Goal: Task Accomplishment & Management: Manage account settings

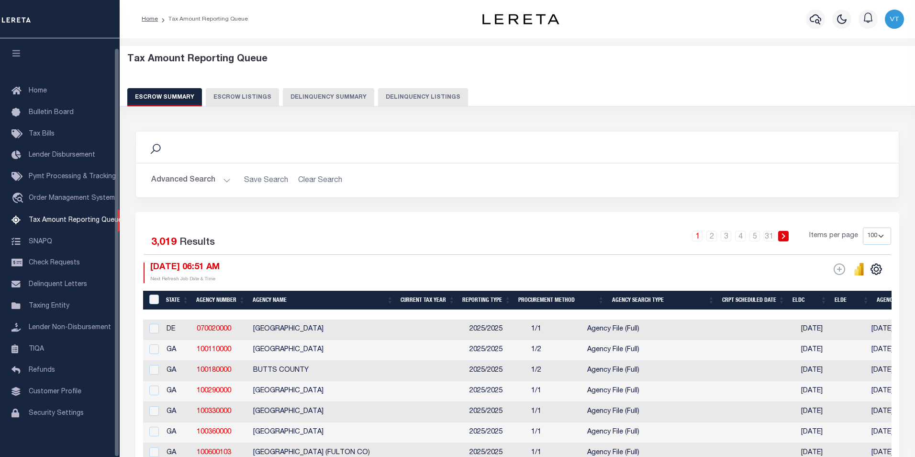
select select "100"
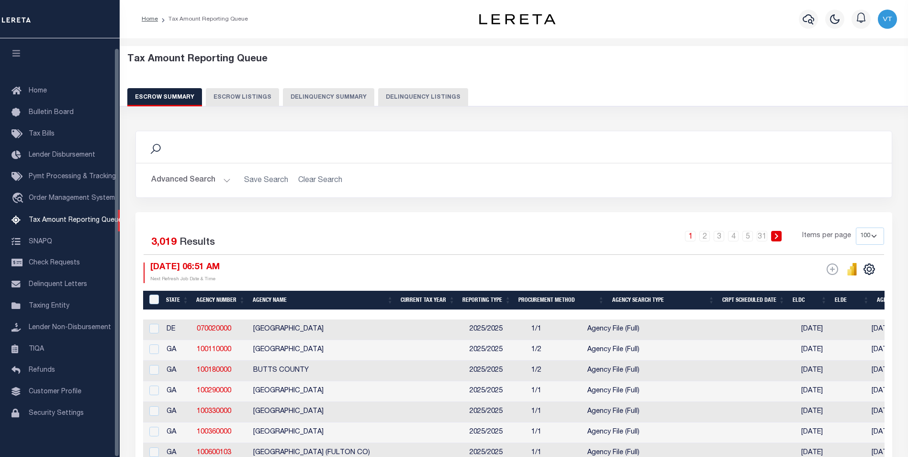
scroll to position [10, 0]
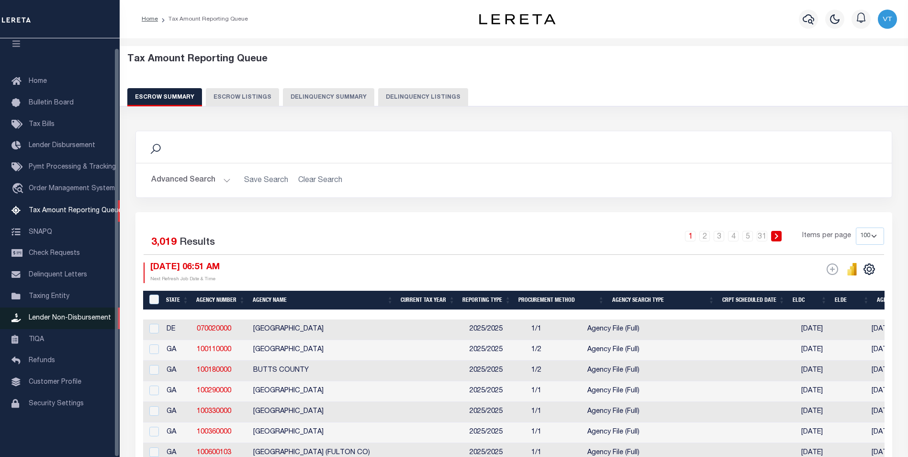
click at [84, 321] on span "Lender Non-Disbursement" at bounding box center [70, 317] width 82 height 7
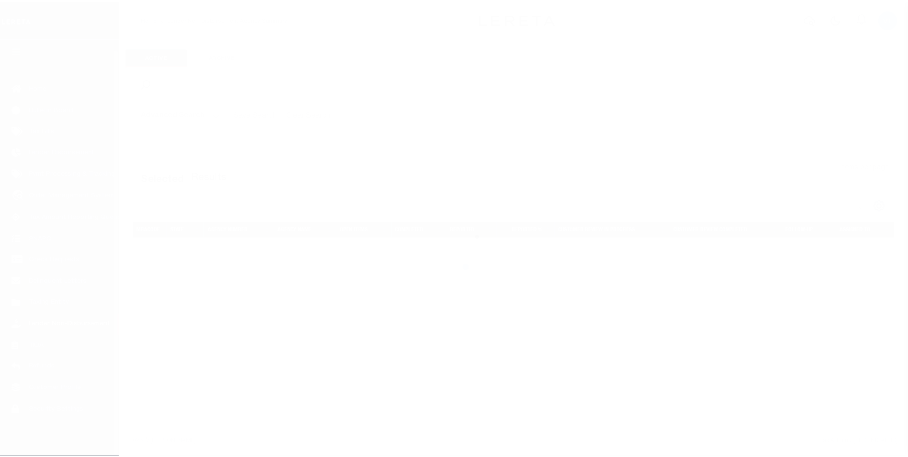
scroll to position [10, 0]
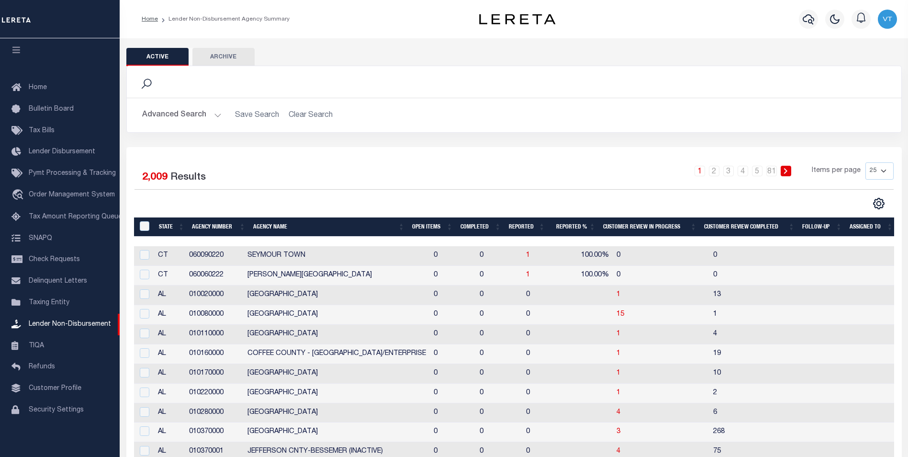
click at [214, 115] on button "Advanced Search" at bounding box center [181, 115] width 79 height 19
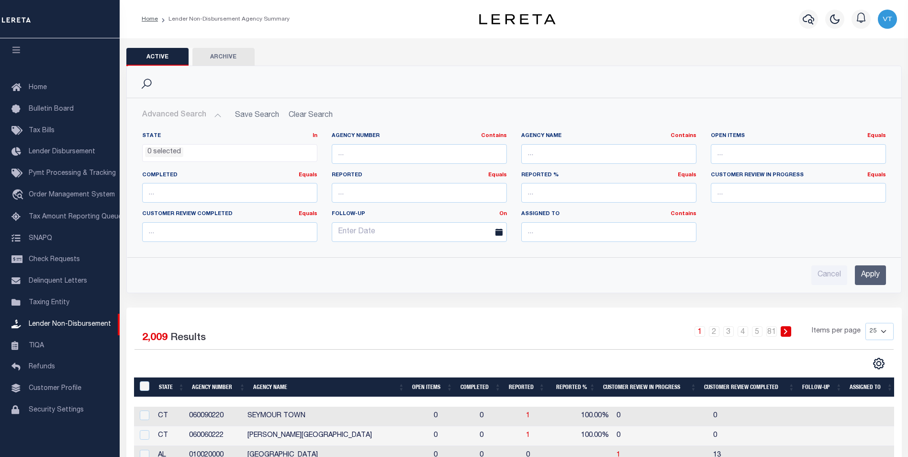
click at [379, 268] on div "Cancel Apply" at bounding box center [514, 275] width 744 height 20
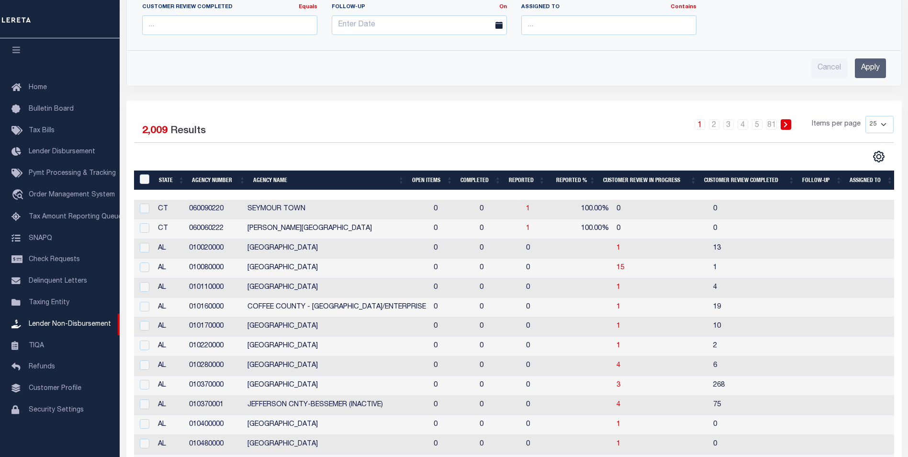
scroll to position [239, 0]
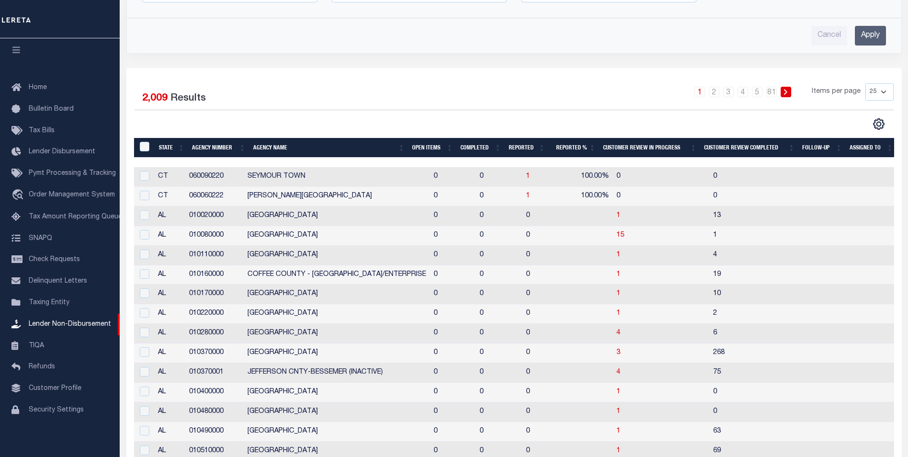
click at [428, 152] on th "Open Items" at bounding box center [432, 148] width 48 height 20
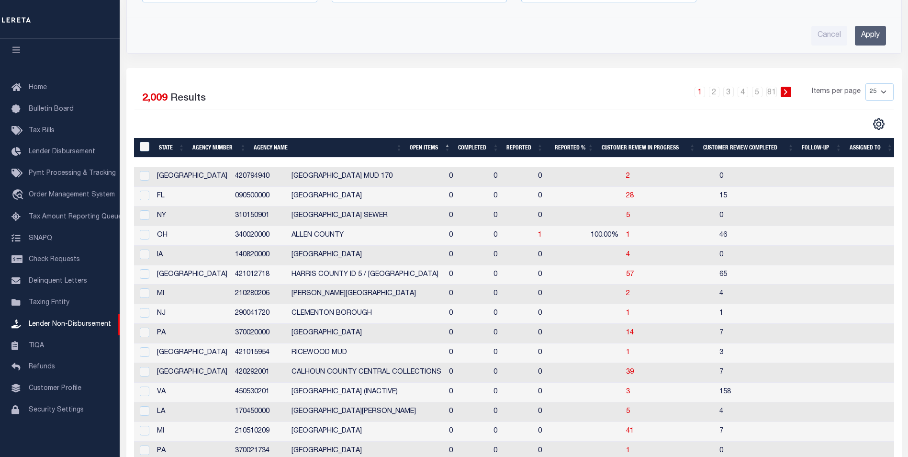
click at [428, 151] on th "Open Items" at bounding box center [430, 148] width 48 height 20
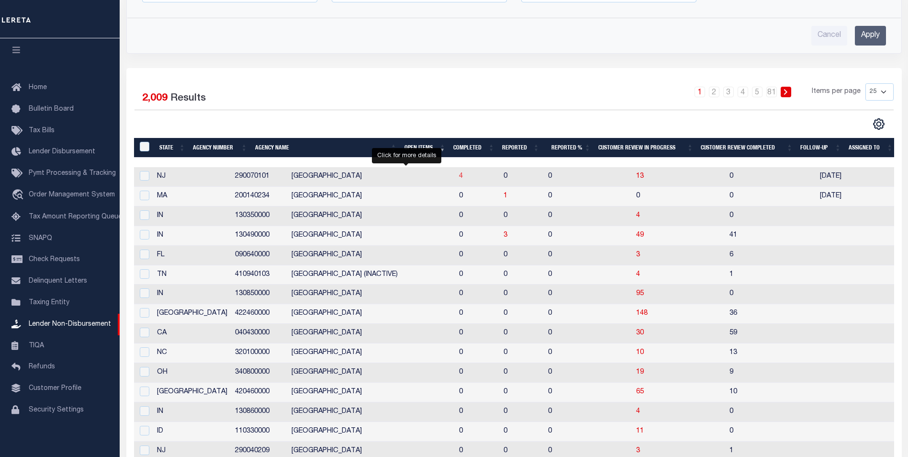
click at [459, 179] on span "4" at bounding box center [461, 176] width 4 height 7
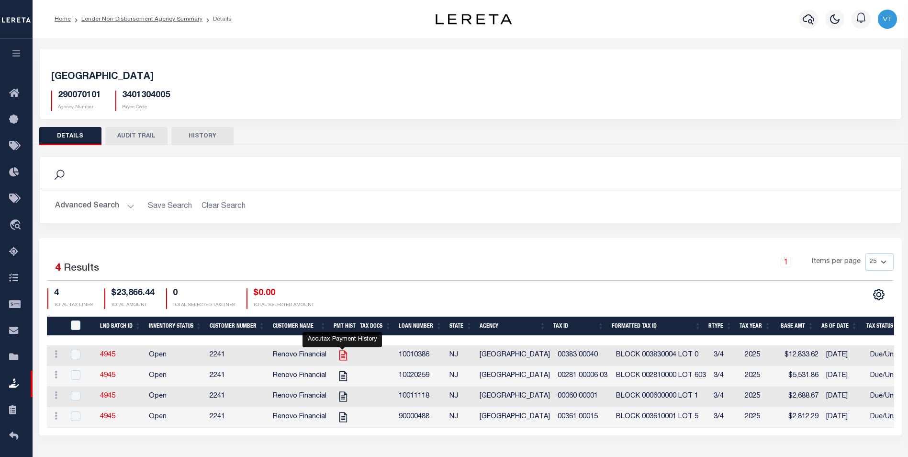
click at [341, 359] on icon "" at bounding box center [343, 355] width 12 height 12
checkbox input "true"
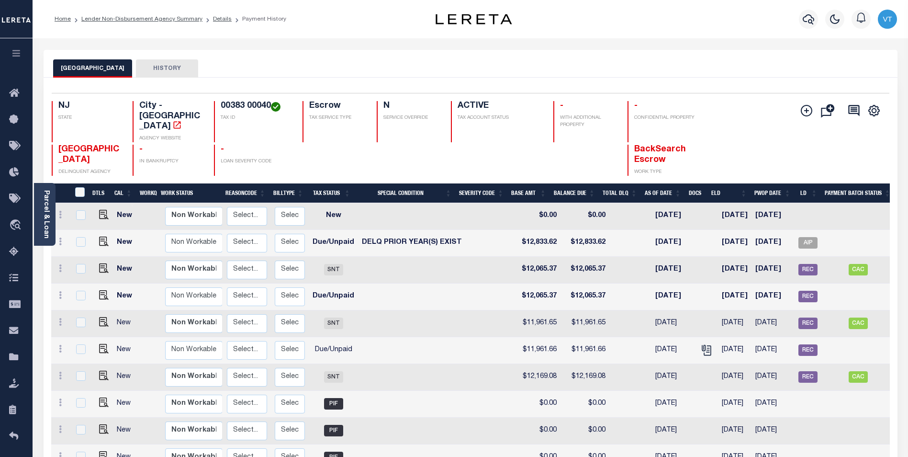
click at [180, 73] on button "HISTORY" at bounding box center [167, 68] width 62 height 18
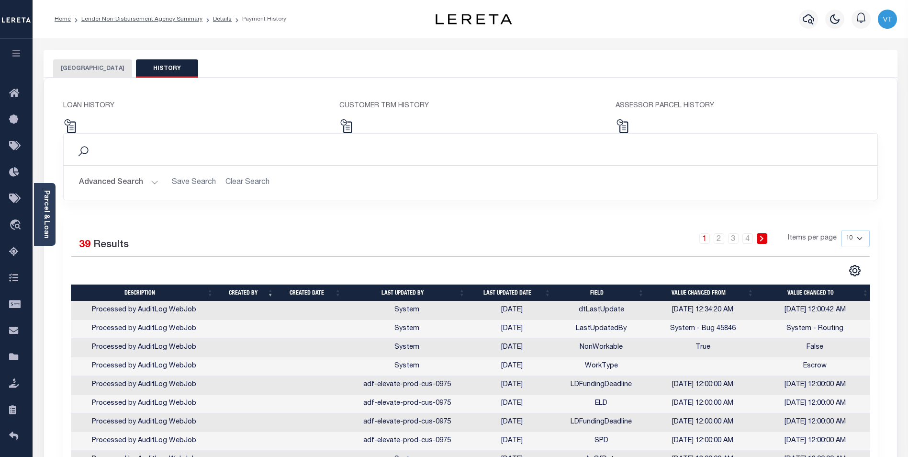
click at [79, 69] on button "EAST ORANGE CITY" at bounding box center [92, 68] width 79 height 18
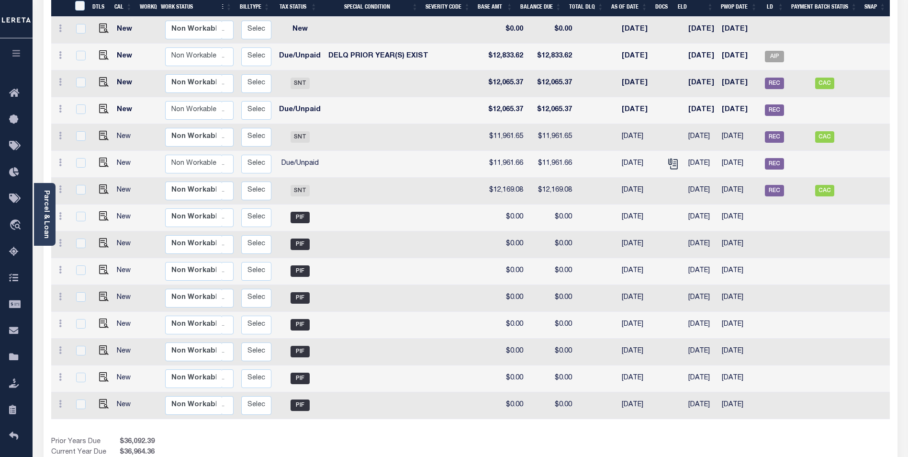
scroll to position [122, 0]
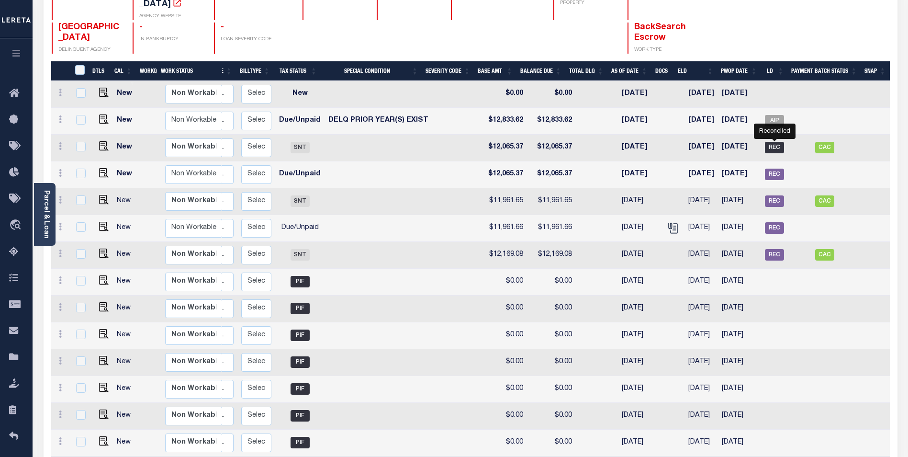
click at [776, 142] on span "REC" at bounding box center [774, 147] width 19 height 11
checkbox input "true"
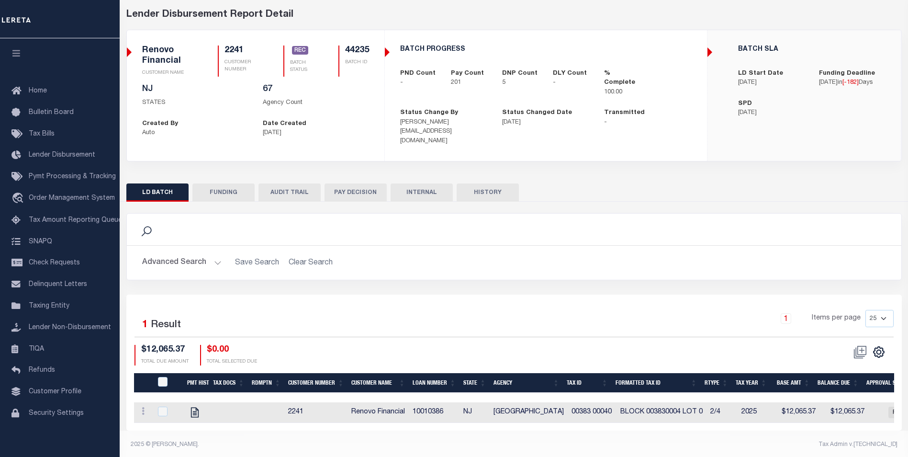
scroll to position [42, 0]
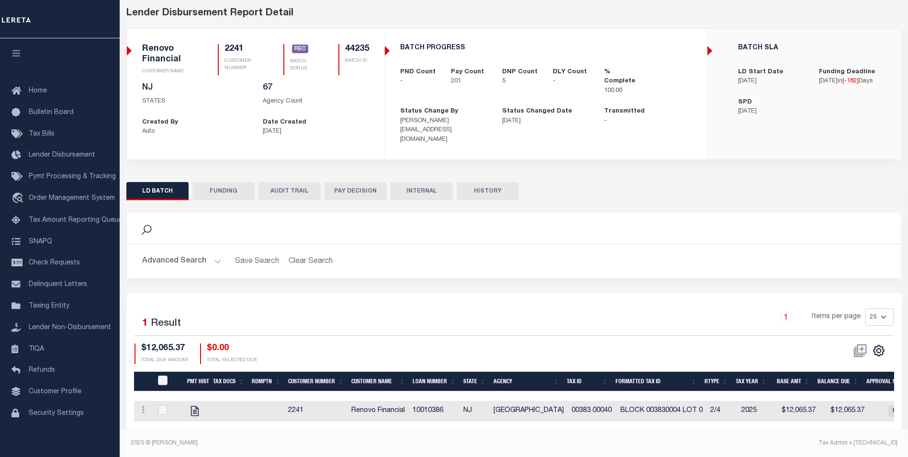
click at [414, 183] on button "INTERNAL" at bounding box center [422, 191] width 62 height 18
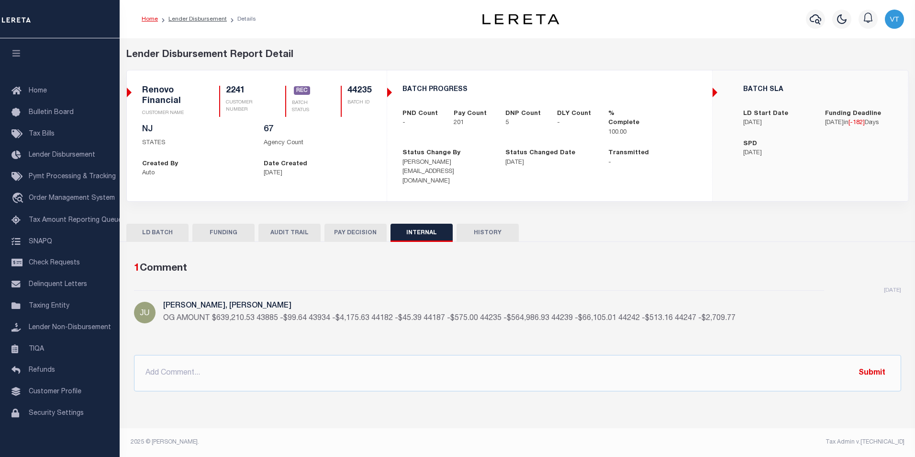
click at [483, 225] on button "HISTORY" at bounding box center [488, 233] width 62 height 18
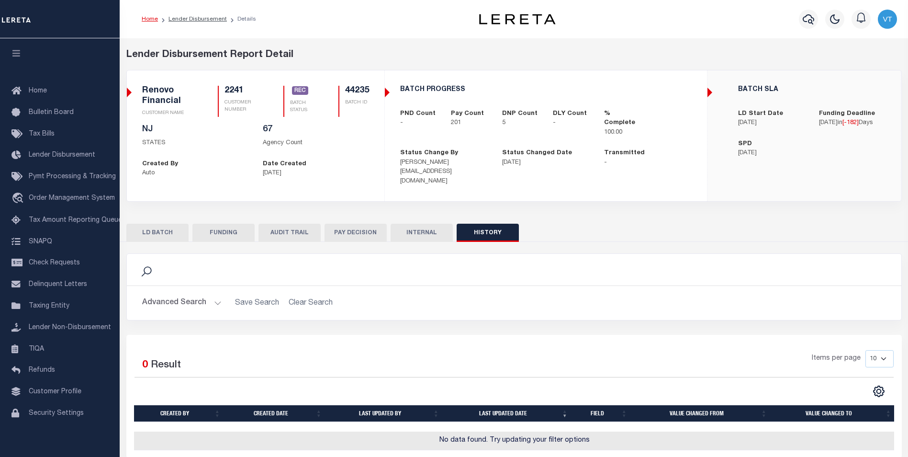
click at [349, 225] on button "PAY DECISION" at bounding box center [356, 233] width 62 height 18
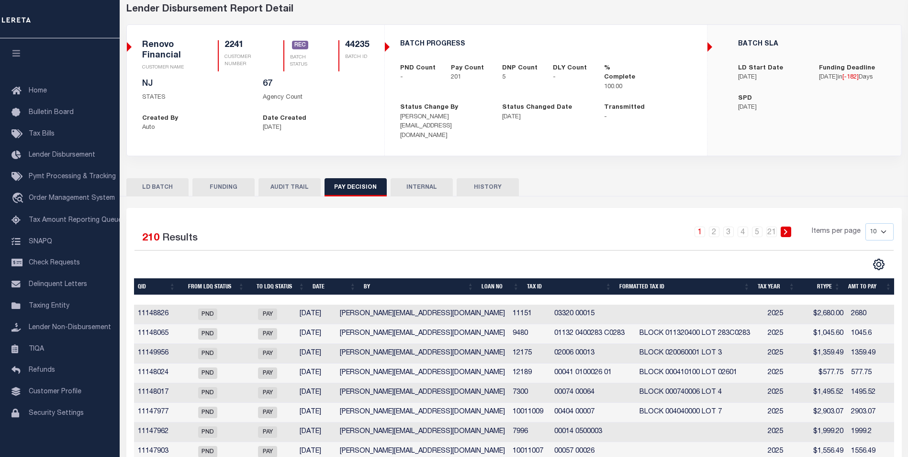
scroll to position [48, 0]
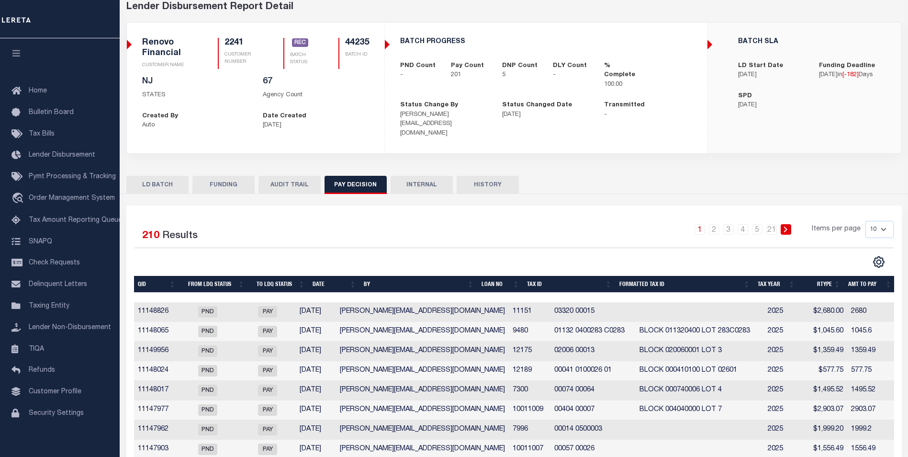
click at [177, 176] on button "LD BATCH" at bounding box center [157, 185] width 62 height 18
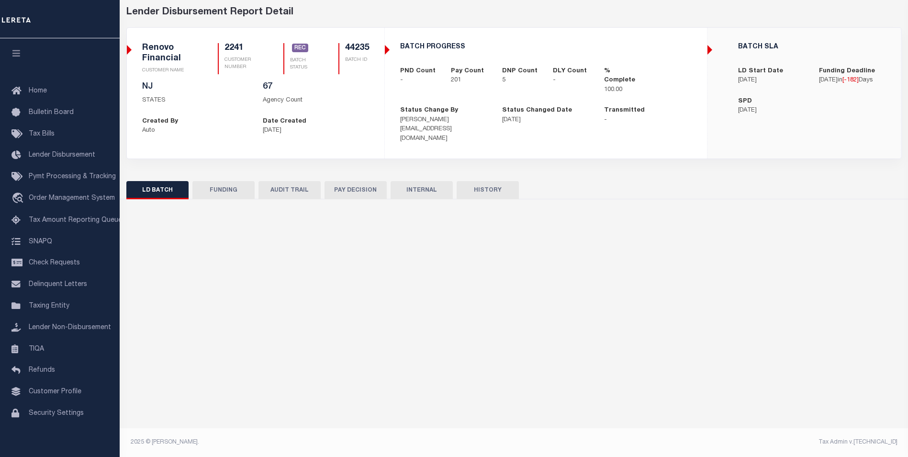
scroll to position [42, 0]
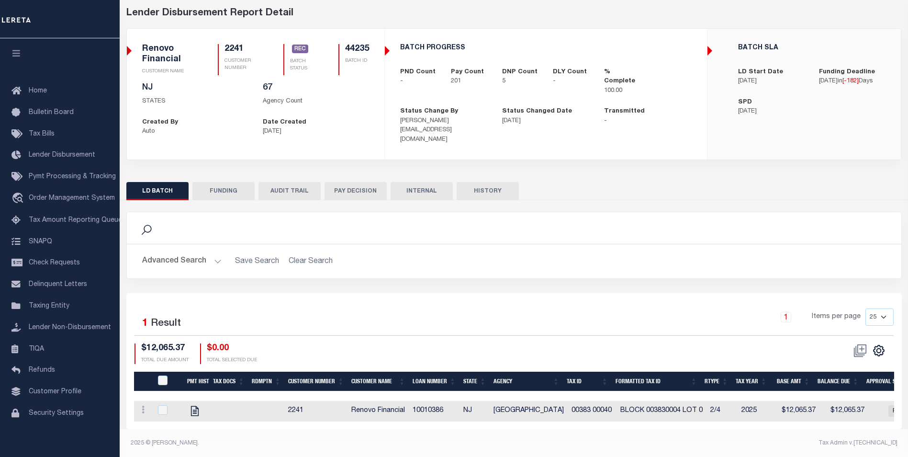
click at [209, 182] on button "FUNDING" at bounding box center [223, 191] width 62 height 18
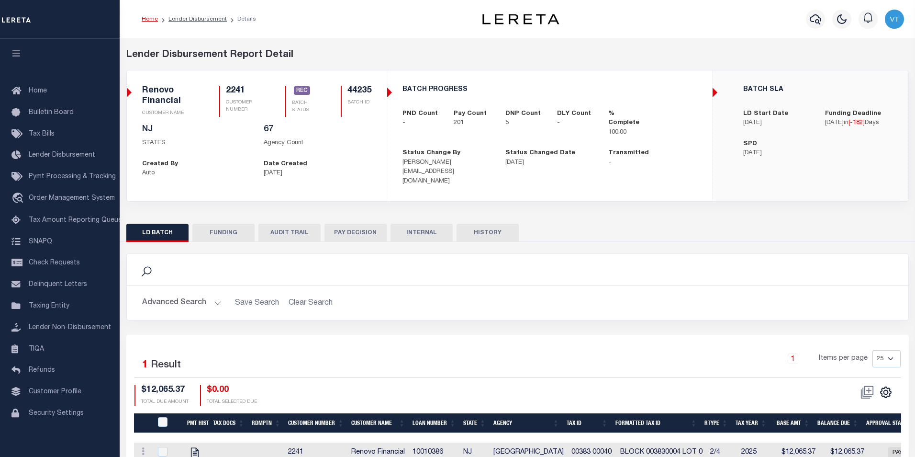
type input "$564,986.93"
type input "$0"
type input "04/28/2025"
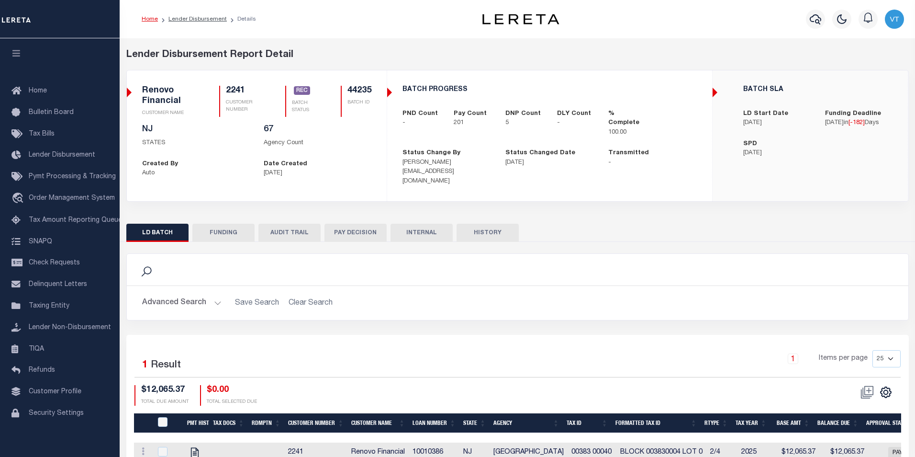
type input "20250428MMQFMP2700386304281550FT01"
type input "04/14/2025"
select select "100"
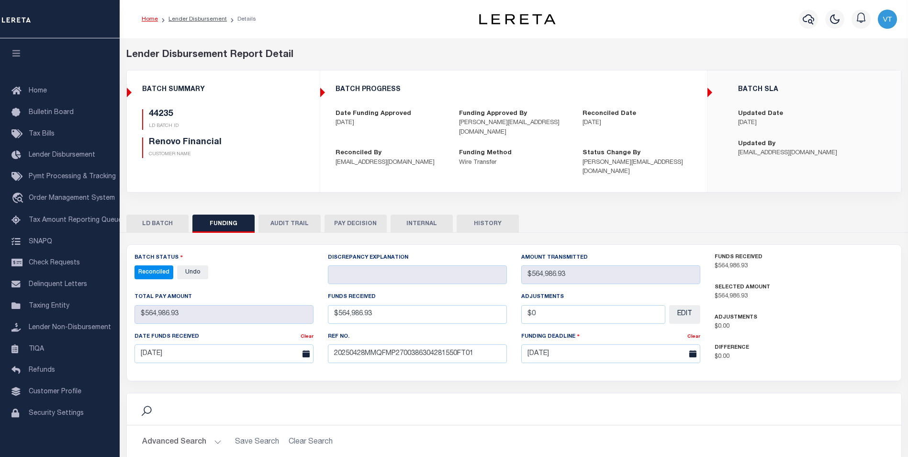
select select "100"
click at [41, 327] on link "Lender Non-Disbursement" at bounding box center [60, 328] width 120 height 22
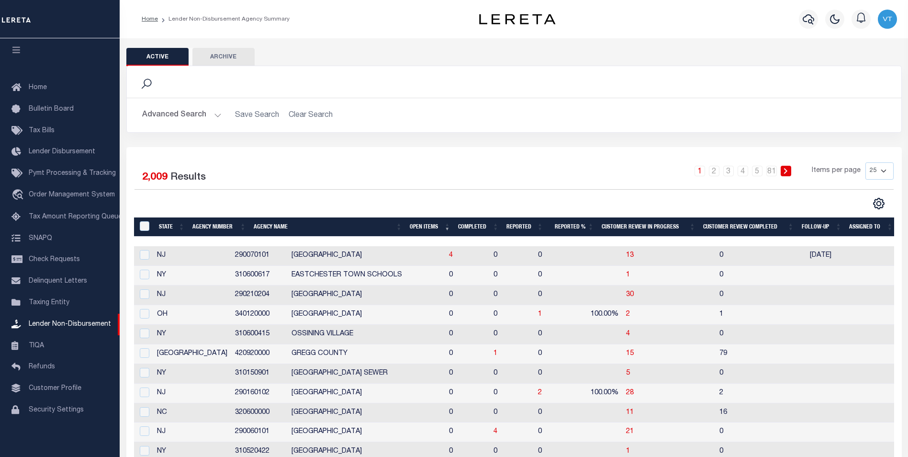
click at [208, 114] on button "Advanced Search" at bounding box center [181, 115] width 79 height 19
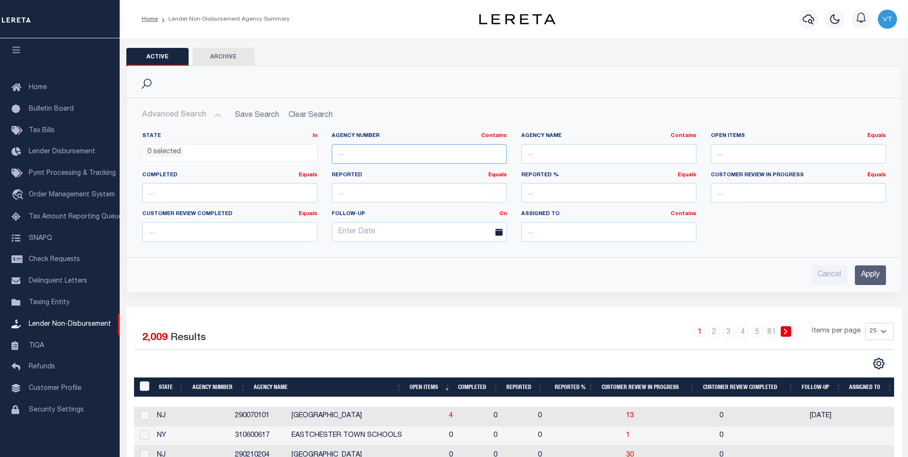
click at [362, 154] on input "text" at bounding box center [419, 154] width 175 height 20
click at [197, 148] on ul "0 selected" at bounding box center [230, 151] width 174 height 13
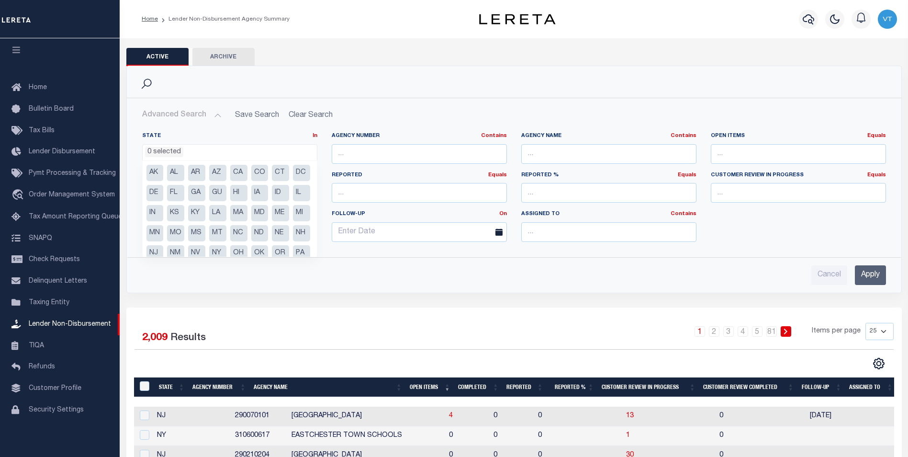
click at [233, 173] on li "CA" at bounding box center [238, 173] width 17 height 16
select select "CA"
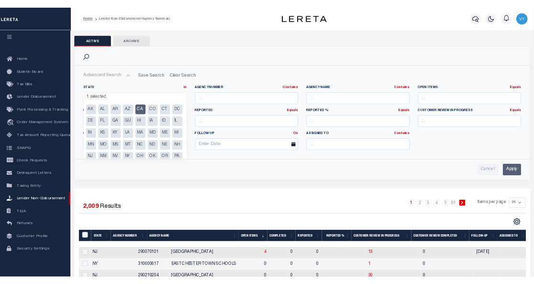
scroll to position [34, 0]
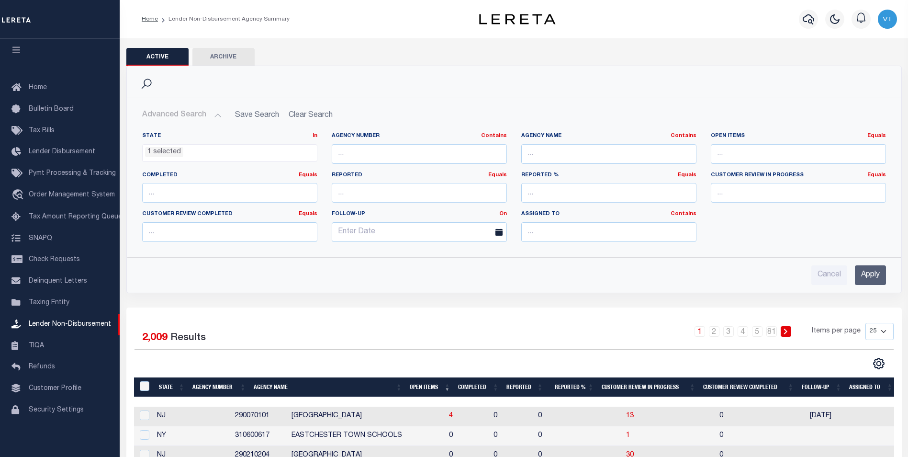
click at [878, 274] on input "Apply" at bounding box center [870, 275] width 31 height 20
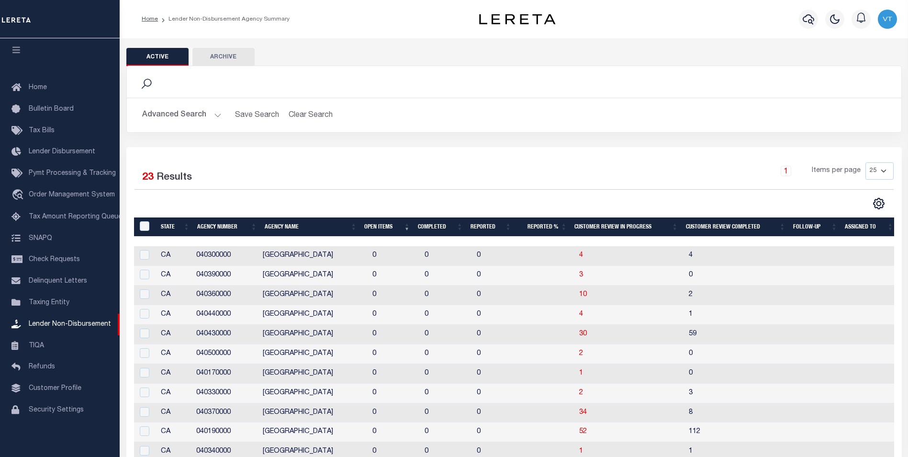
click at [216, 114] on button "Advanced Search" at bounding box center [181, 115] width 79 height 19
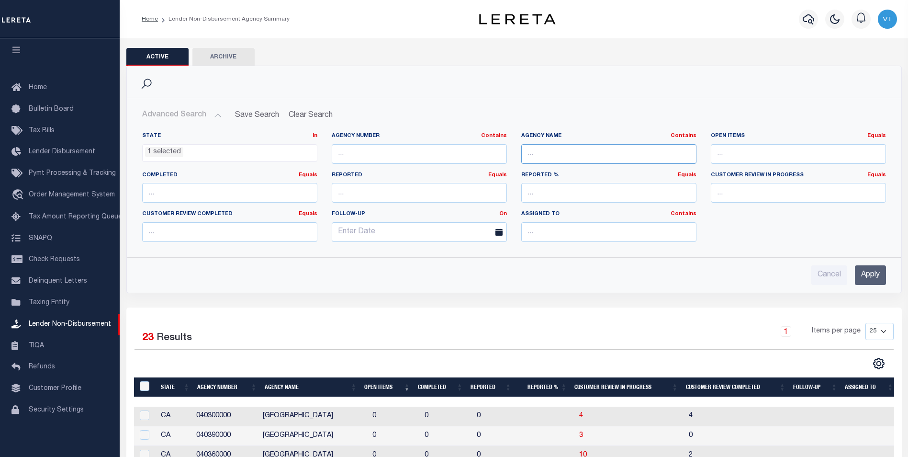
click at [538, 158] on input "text" at bounding box center [608, 154] width 175 height 20
type input "[GEOGRAPHIC_DATA]"
click at [867, 273] on input "Apply" at bounding box center [870, 275] width 31 height 20
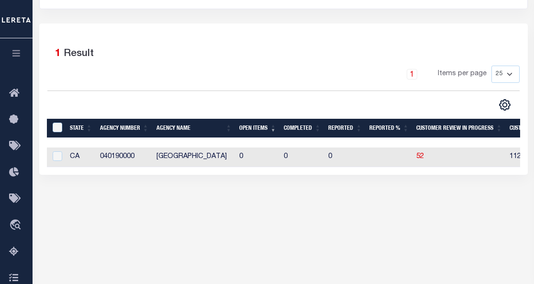
scroll to position [144, 0]
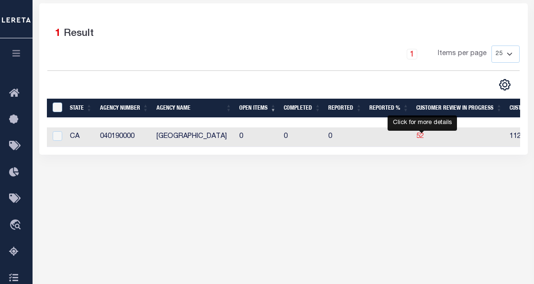
click at [421, 140] on span "52" at bounding box center [420, 136] width 8 height 7
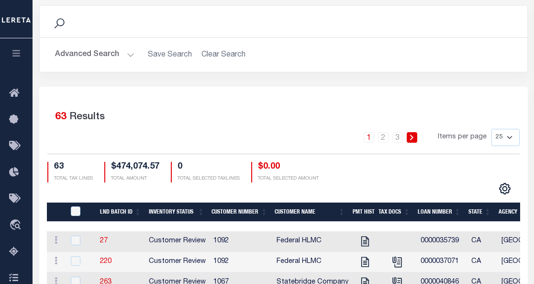
scroll to position [38, 0]
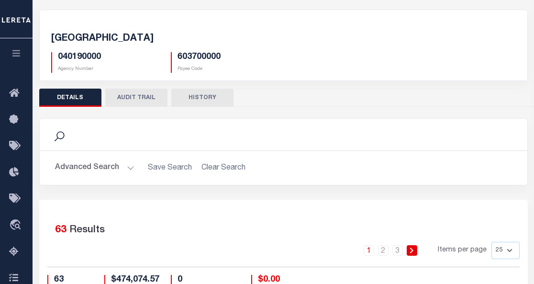
click at [128, 168] on button "Advanced Search" at bounding box center [94, 167] width 79 height 19
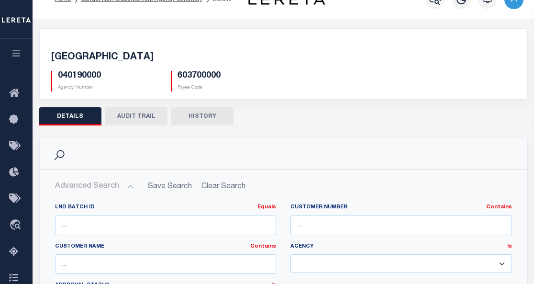
scroll to position [0, 0]
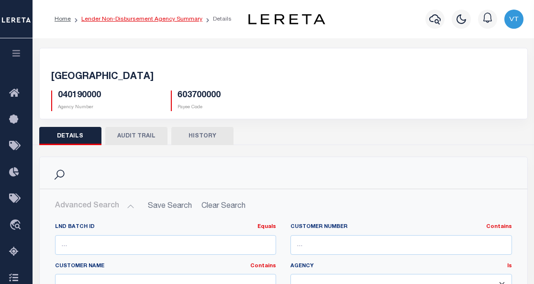
click at [151, 21] on link "Lender Non-Disbursement Agency Summary" at bounding box center [141, 19] width 121 height 6
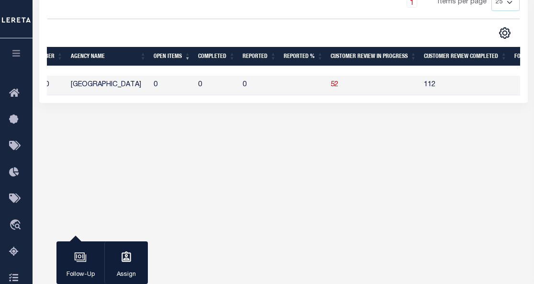
scroll to position [0, 136]
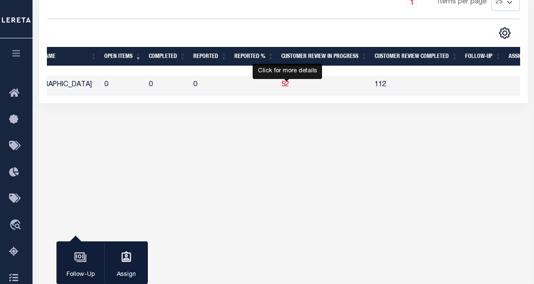
click at [286, 86] on span "52" at bounding box center [285, 84] width 8 height 7
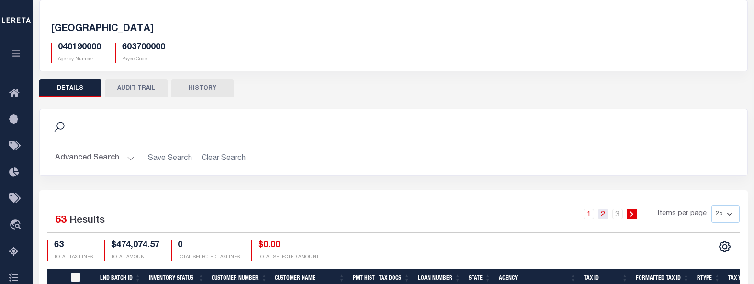
click at [603, 214] on link "2" at bounding box center [603, 214] width 11 height 11
click at [604, 215] on link "2" at bounding box center [603, 214] width 11 height 11
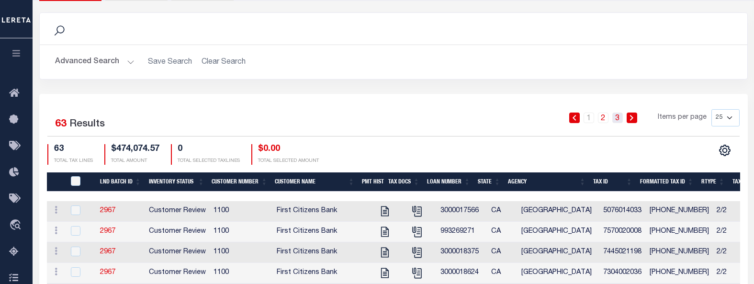
click at [615, 118] on link "3" at bounding box center [617, 117] width 11 height 11
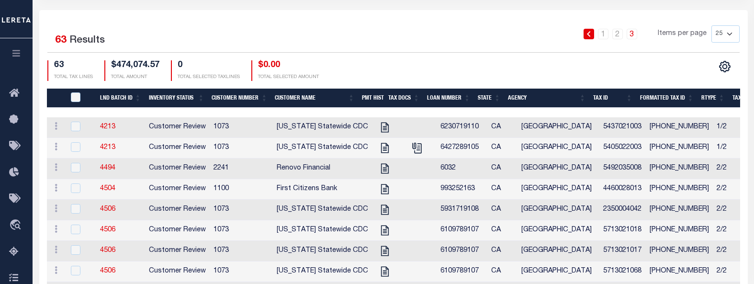
scroll to position [225, 0]
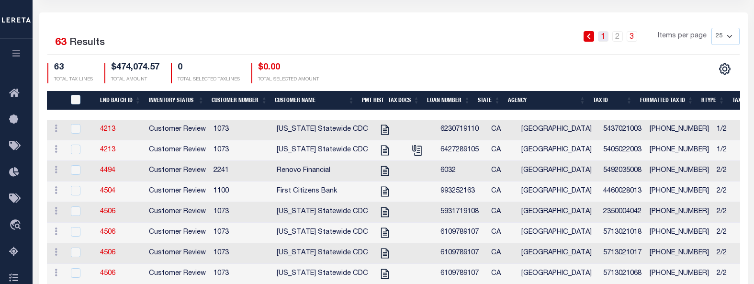
click at [603, 39] on link "1" at bounding box center [603, 36] width 11 height 11
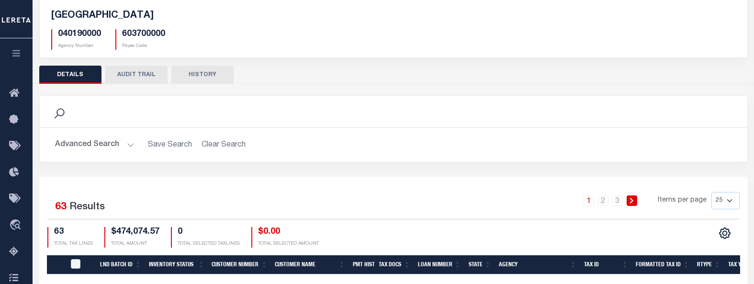
scroll to position [48, 0]
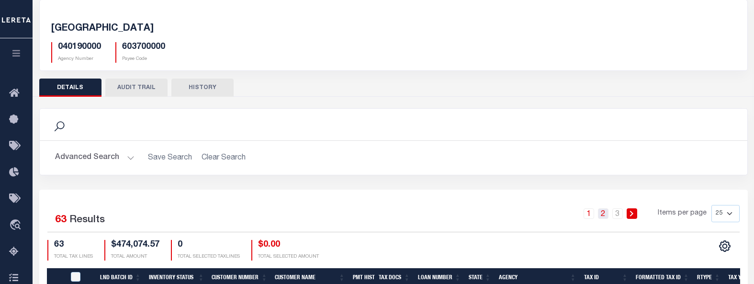
click at [600, 215] on link "2" at bounding box center [603, 213] width 11 height 11
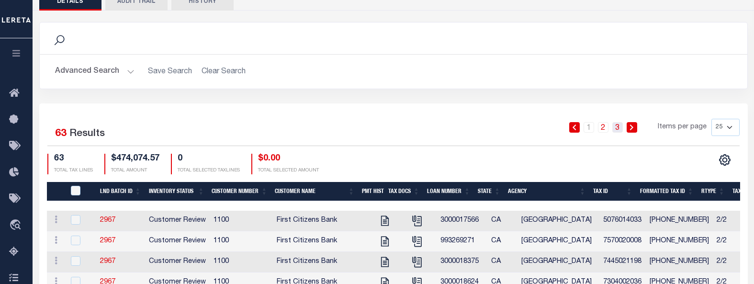
scroll to position [96, 0]
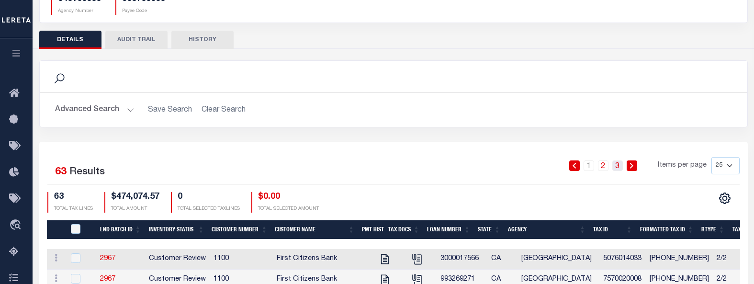
click at [618, 167] on link "3" at bounding box center [617, 165] width 11 height 11
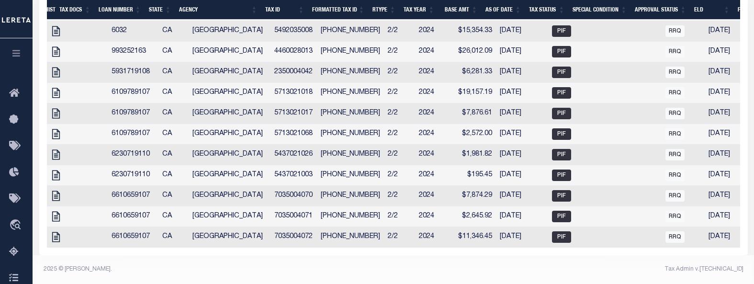
scroll to position [0, 0]
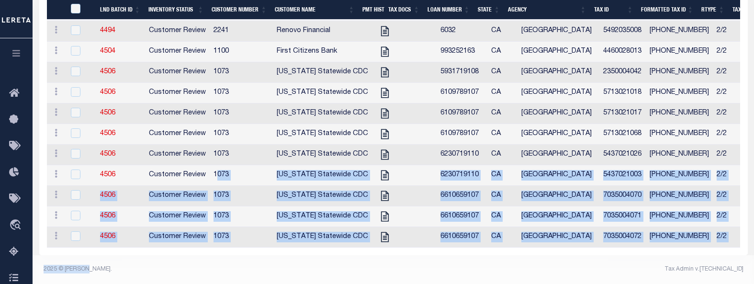
drag, startPoint x: 157, startPoint y: 268, endPoint x: 214, endPoint y: 168, distance: 114.5
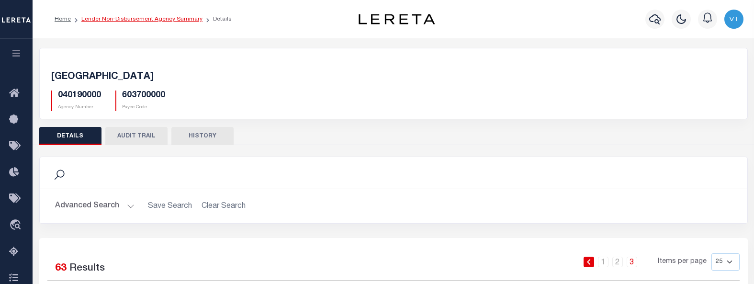
click at [113, 20] on link "Lender Non-Disbursement Agency Summary" at bounding box center [141, 19] width 121 height 6
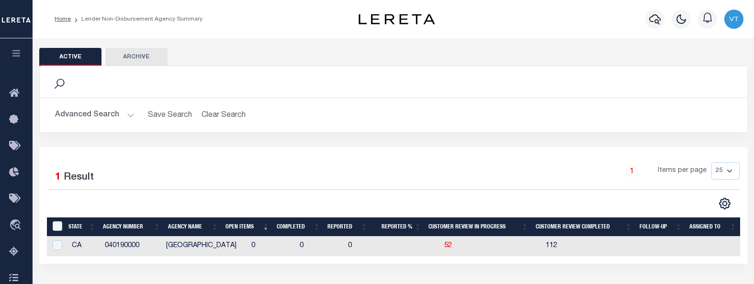
click at [115, 117] on button "Advanced Search" at bounding box center [94, 115] width 79 height 19
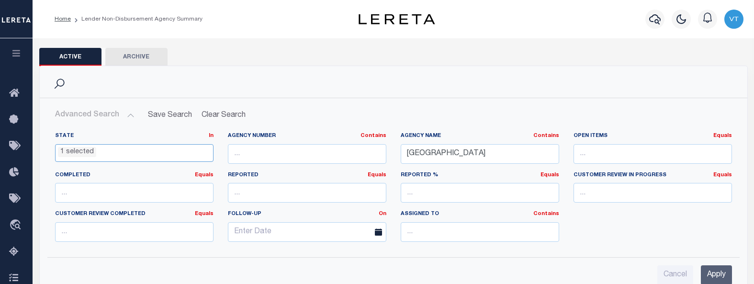
click at [117, 153] on ul "1 selected" at bounding box center [134, 151] width 157 height 13
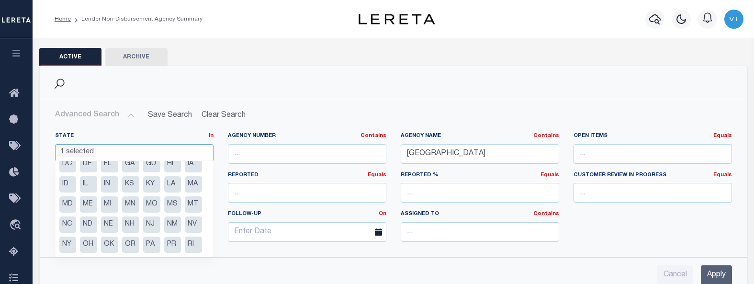
scroll to position [48, 0]
click at [143, 213] on li "NJ" at bounding box center [151, 205] width 17 height 16
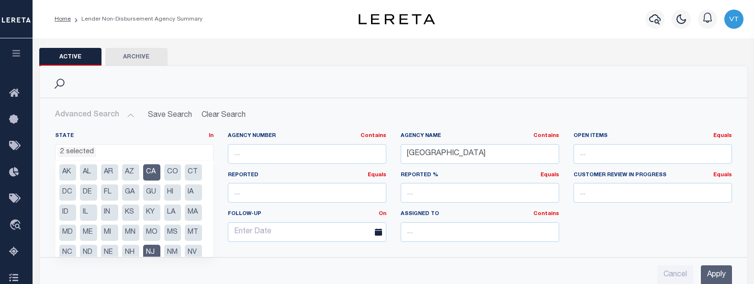
scroll to position [0, 0]
click at [154, 169] on li "CA" at bounding box center [151, 173] width 17 height 16
select select "NJ"
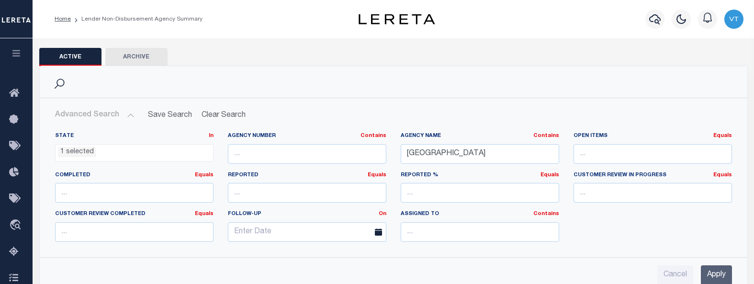
click at [715, 271] on input "Apply" at bounding box center [716, 275] width 31 height 20
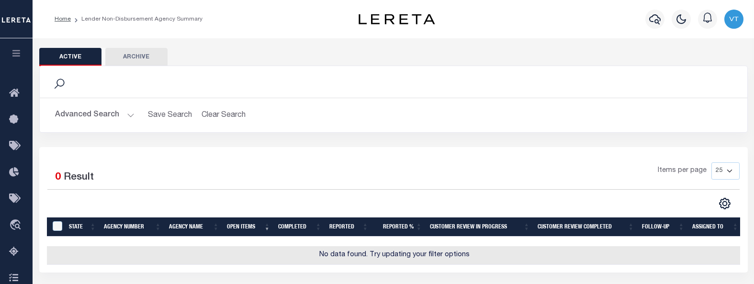
click at [125, 113] on button "Advanced Search" at bounding box center [94, 115] width 79 height 19
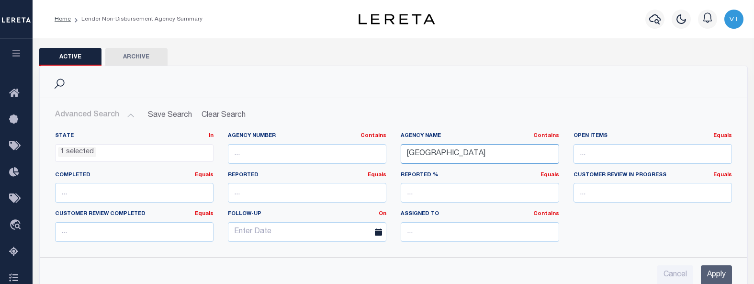
drag, startPoint x: 483, startPoint y: 161, endPoint x: 365, endPoint y: 147, distance: 119.5
click at [365, 147] on div "State In In AK AL AR AZ CA CO CT DC DE FL GA GU HI IA ID IL IN KS KY LA MA MD M…" at bounding box center [393, 190] width 691 height 117
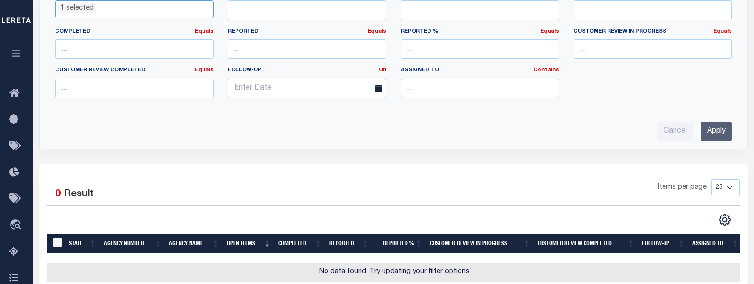
click at [117, 11] on ul "1 selected" at bounding box center [134, 7] width 157 height 13
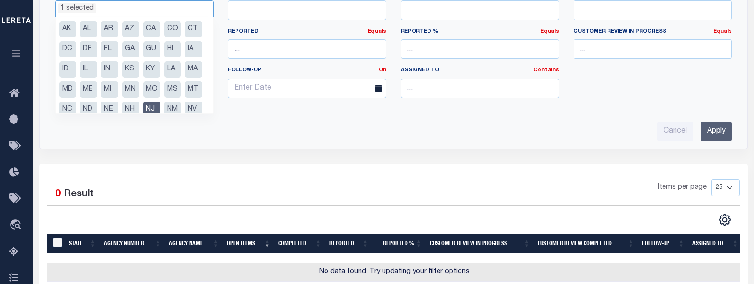
scroll to position [48, 0]
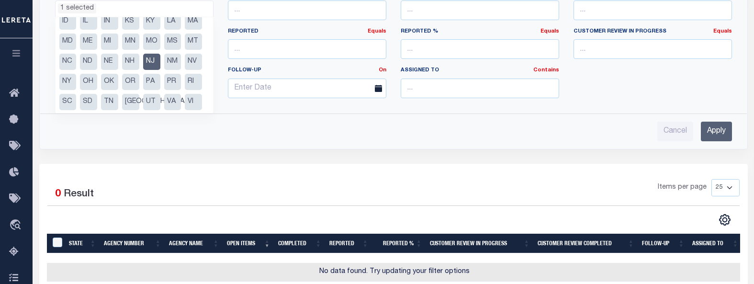
click at [711, 134] on input "Apply" at bounding box center [716, 132] width 31 height 20
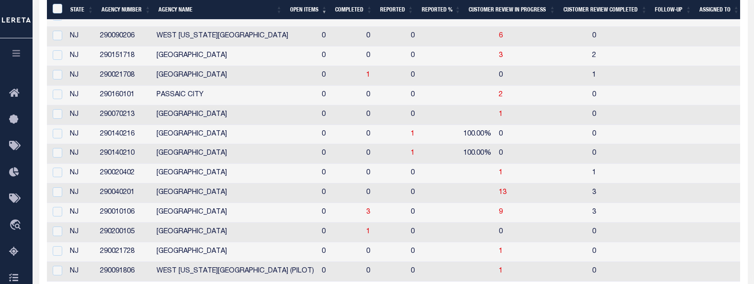
scroll to position [479, 0]
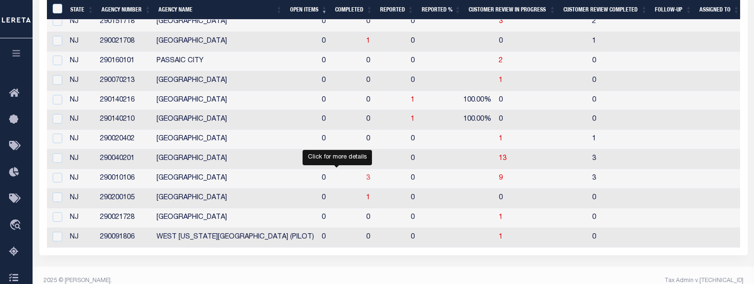
click at [366, 180] on span "3" at bounding box center [368, 178] width 4 height 7
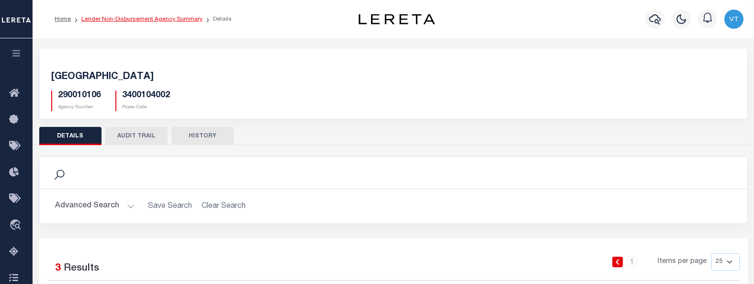
click at [167, 20] on link "Lender Non-Disbursement Agency Summary" at bounding box center [141, 19] width 121 height 6
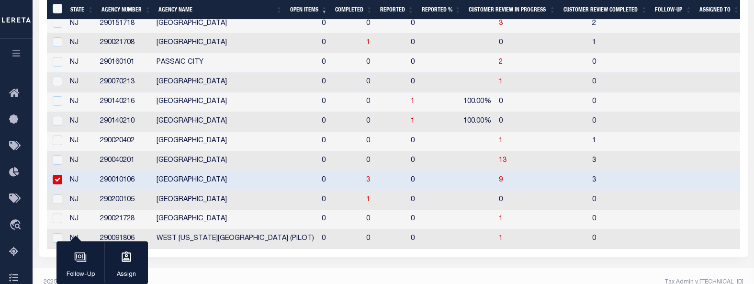
scroll to position [479, 0]
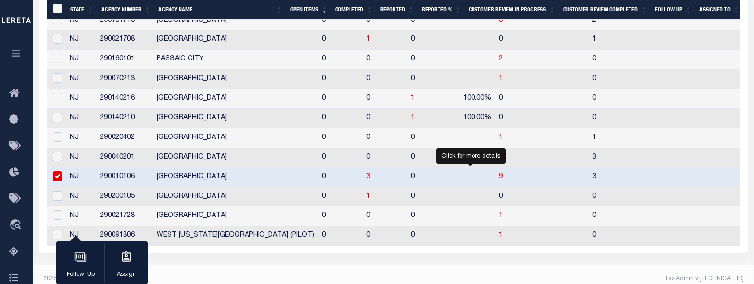
click at [499, 177] on span "9" at bounding box center [501, 176] width 4 height 7
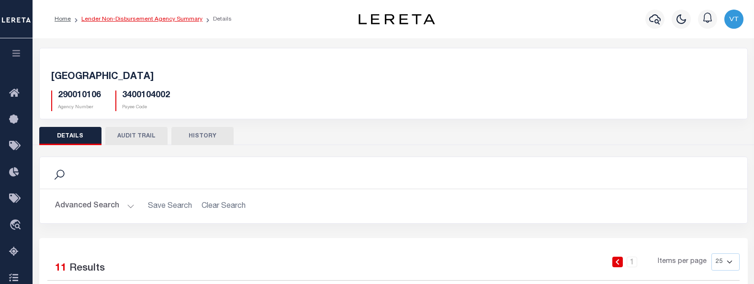
click at [131, 18] on link "Lender Non-Disbursement Agency Summary" at bounding box center [141, 19] width 121 height 6
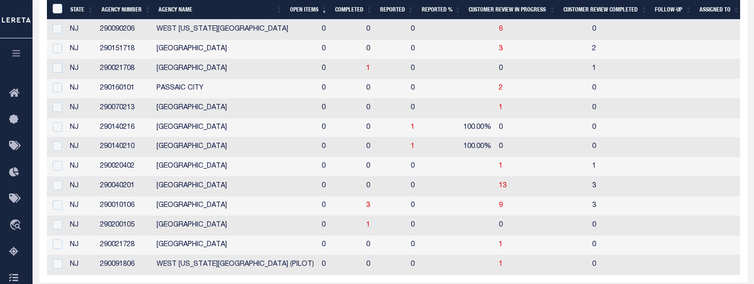
scroll to position [449, 0]
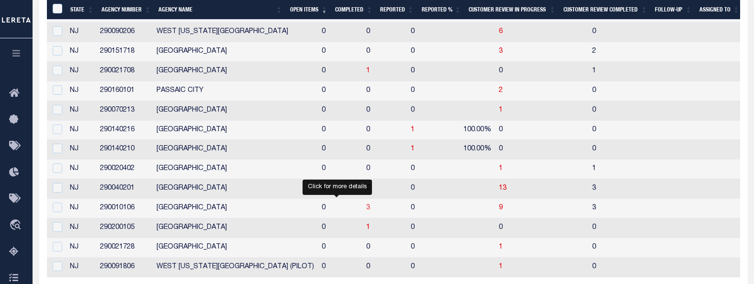
click at [366, 209] on span "3" at bounding box center [368, 207] width 4 height 7
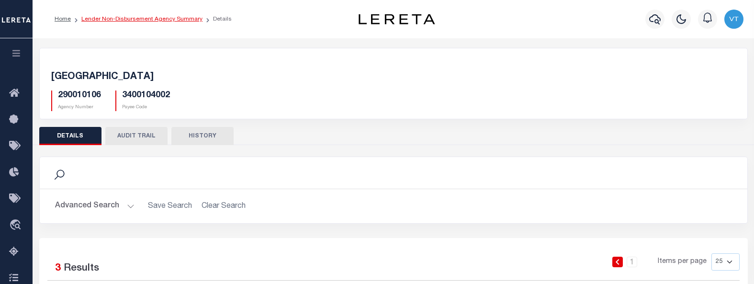
click at [119, 19] on link "Lender Non-Disbursement Agency Summary" at bounding box center [141, 19] width 121 height 6
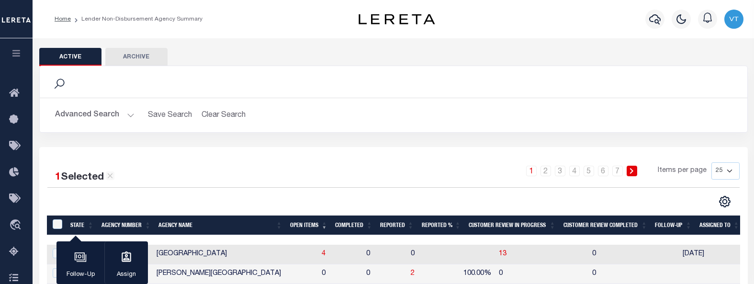
click at [131, 113] on button "Advanced Search" at bounding box center [94, 115] width 79 height 19
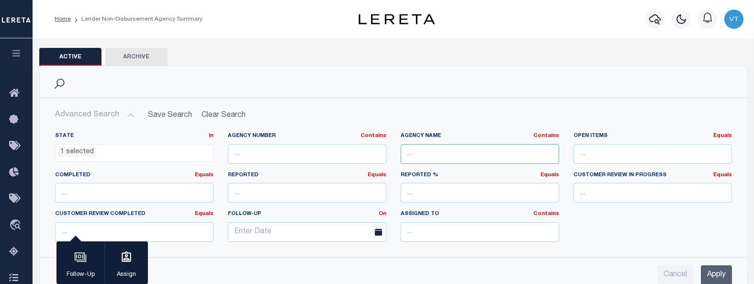
click at [422, 157] on input "text" at bounding box center [480, 154] width 158 height 20
type input "vineland"
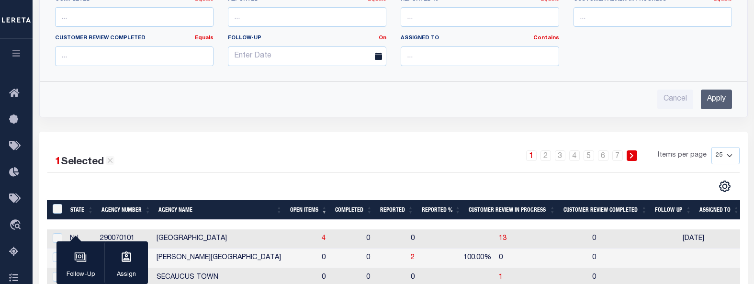
scroll to position [191, 0]
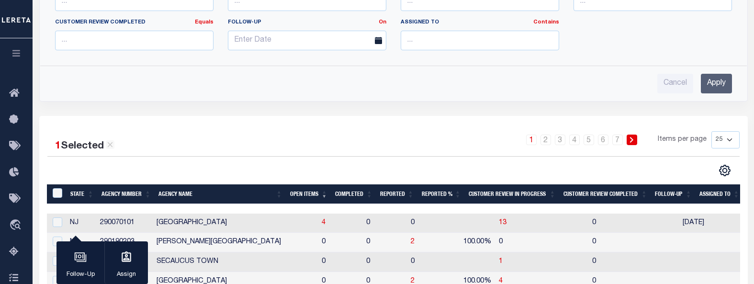
click at [705, 83] on input "Apply" at bounding box center [716, 84] width 31 height 20
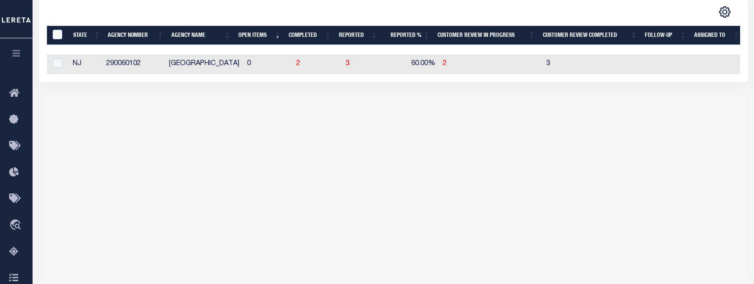
scroll to position [193, 0]
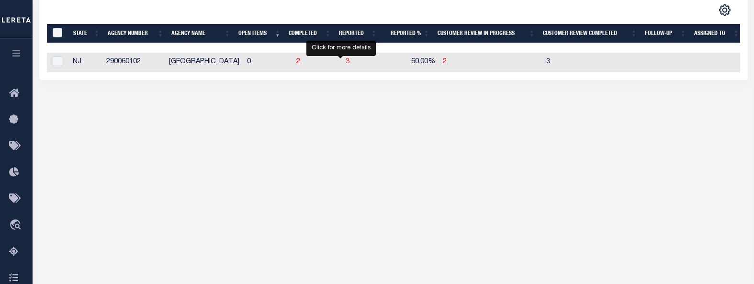
click at [346, 64] on span "3" at bounding box center [348, 61] width 4 height 7
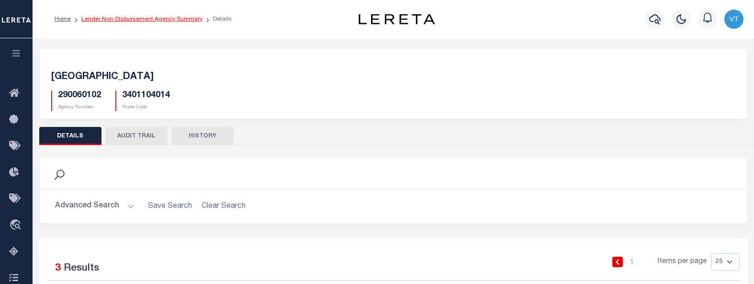
click at [123, 18] on link "Lender Non-Disbursement Agency Summary" at bounding box center [141, 19] width 121 height 6
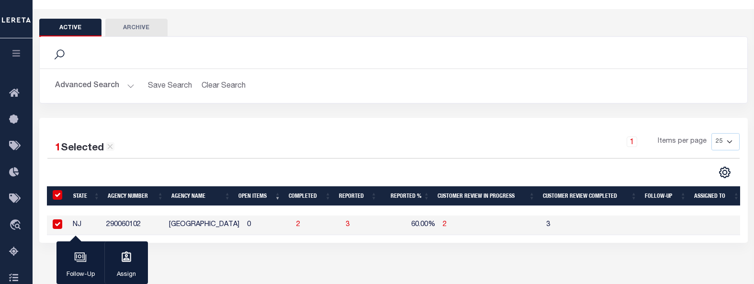
scroll to position [96, 0]
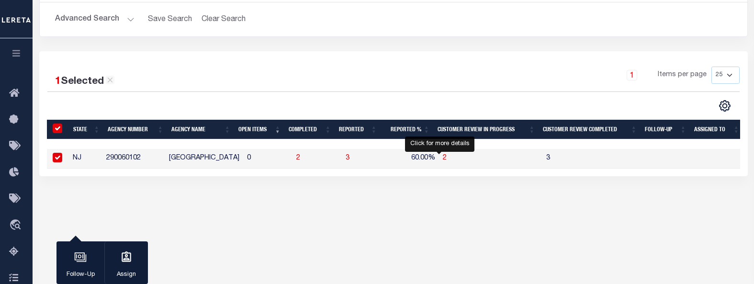
click at [443, 158] on span "2" at bounding box center [445, 158] width 4 height 7
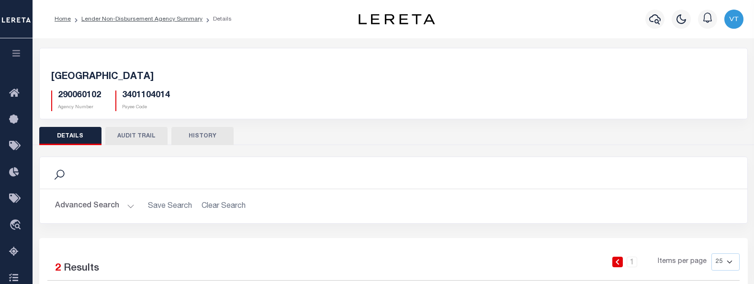
click at [730, 18] on img "button" at bounding box center [733, 19] width 19 height 19
click at [694, 70] on span "Sign out" at bounding box center [695, 68] width 27 height 7
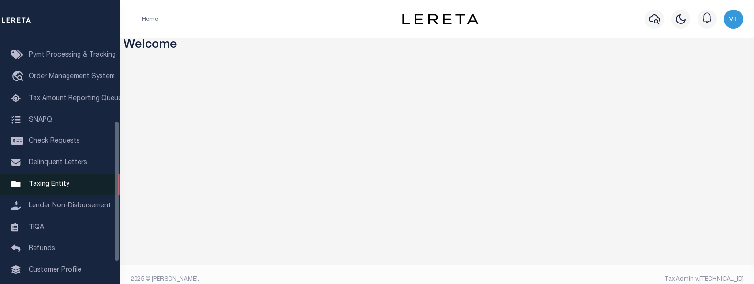
scroll to position [144, 0]
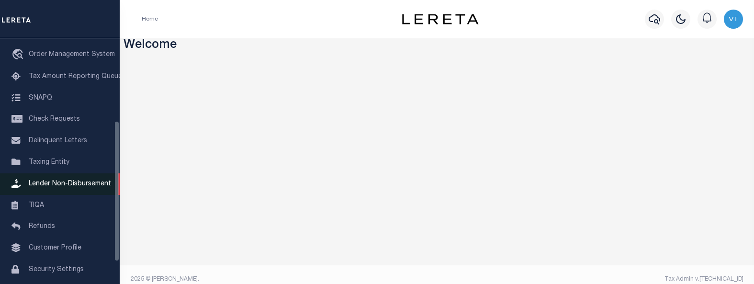
click at [87, 187] on span "Lender Non-Disbursement" at bounding box center [70, 183] width 82 height 7
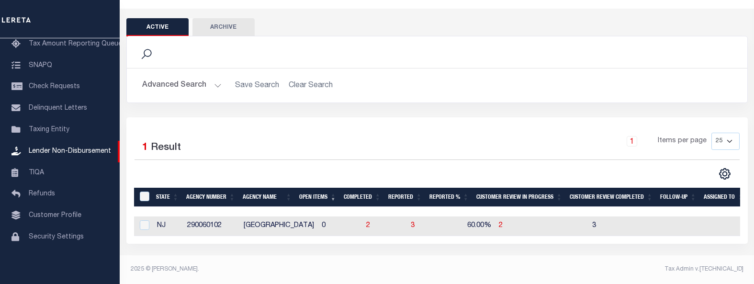
scroll to position [36, 0]
click at [411, 222] on span "3" at bounding box center [413, 225] width 4 height 7
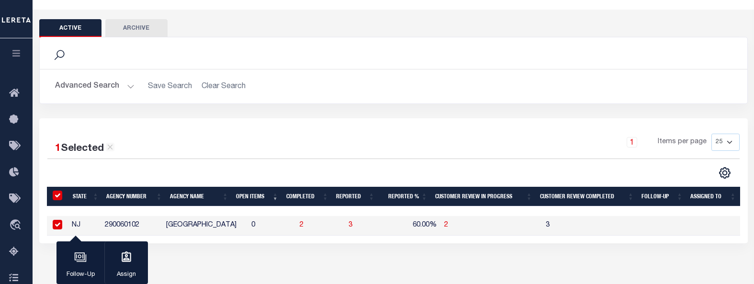
scroll to position [35, 0]
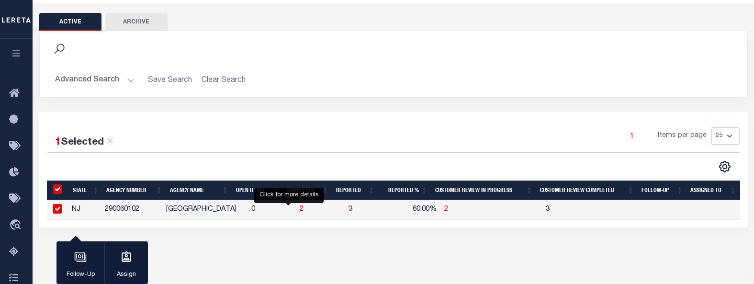
click at [300, 210] on span "2" at bounding box center [302, 209] width 4 height 7
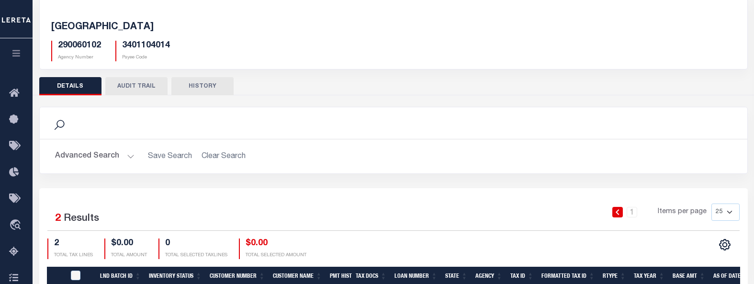
scroll to position [3, 0]
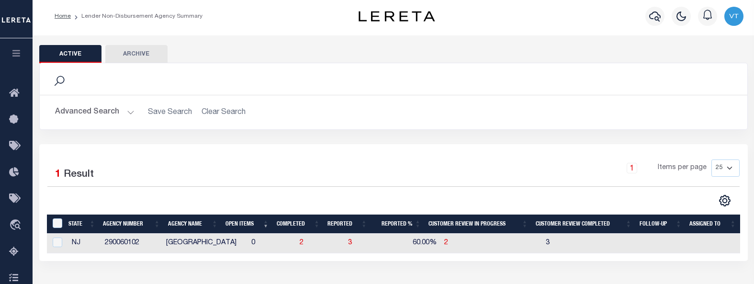
scroll to position [35, 0]
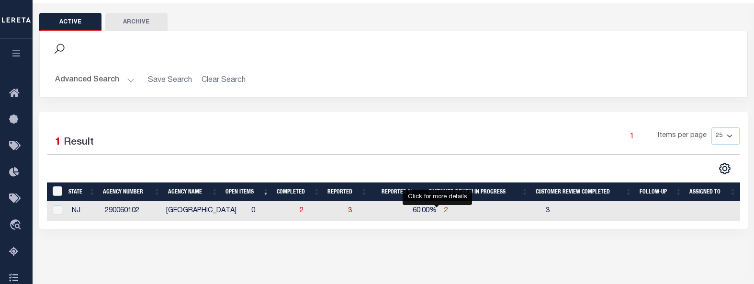
click at [444, 213] on span "2" at bounding box center [446, 210] width 4 height 7
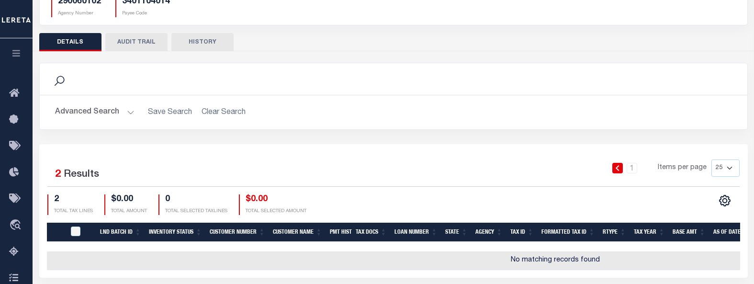
scroll to position [191, 0]
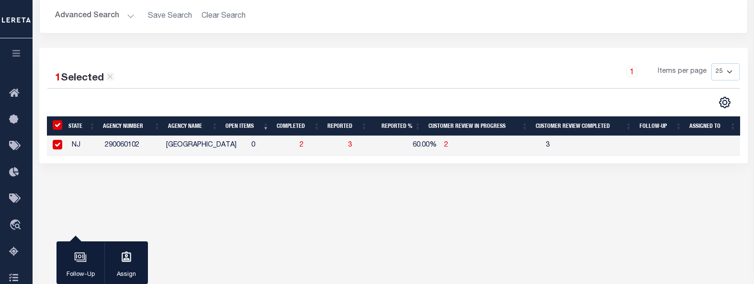
scroll to position [35, 0]
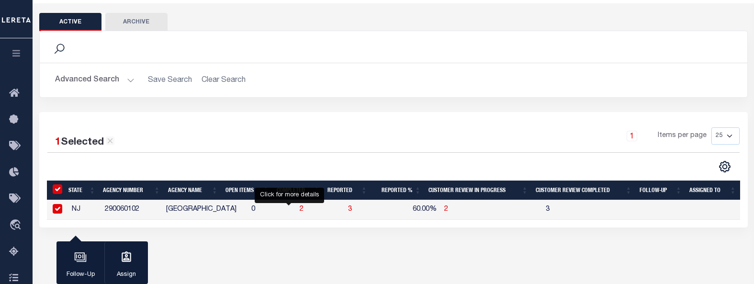
click at [300, 207] on span "2" at bounding box center [302, 209] width 4 height 7
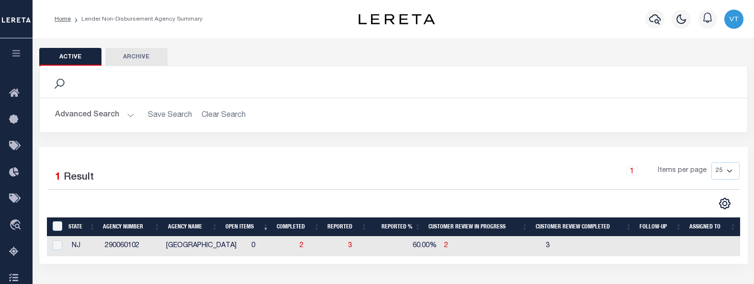
scroll to position [35, 0]
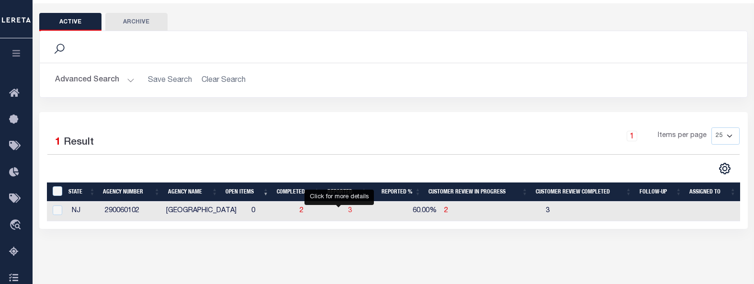
click at [348, 211] on span "3" at bounding box center [350, 210] width 4 height 7
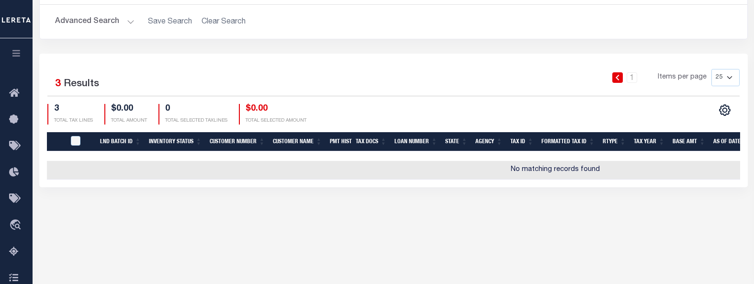
scroll to position [224, 0]
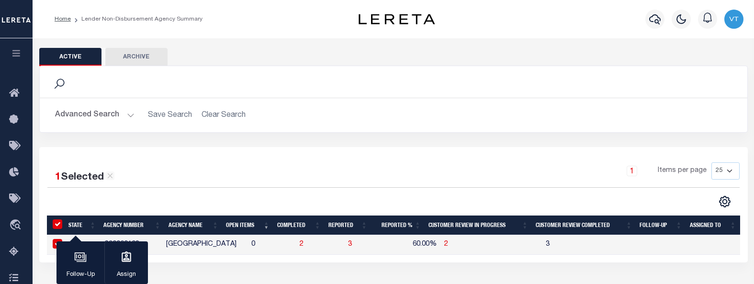
click at [57, 82] on icon at bounding box center [59, 83] width 10 height 10
click at [63, 83] on icon at bounding box center [59, 84] width 12 height 12
click at [119, 90] on div "Search" at bounding box center [393, 82] width 692 height 16
click at [653, 18] on icon "button" at bounding box center [654, 18] width 11 height 11
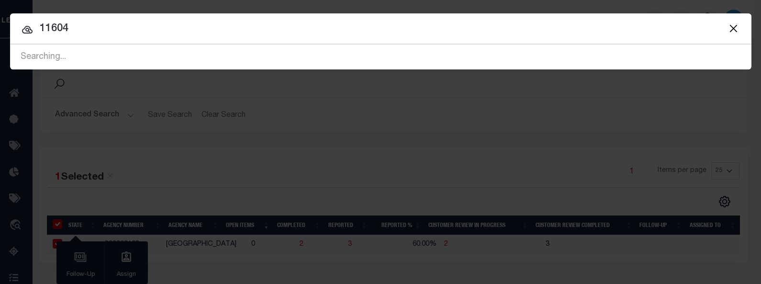
type input "11604"
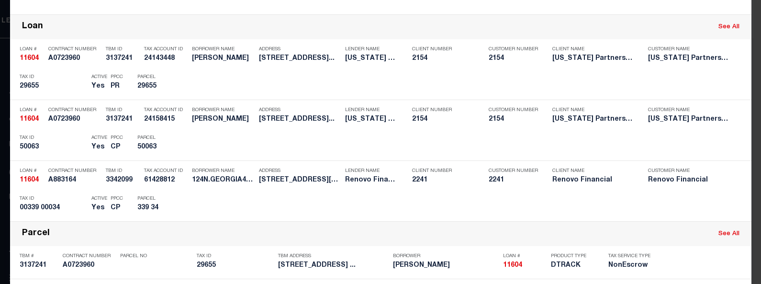
scroll to position [239, 0]
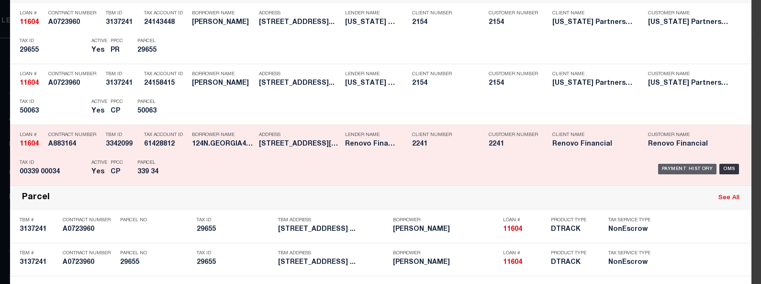
click at [672, 169] on div "Payment History" at bounding box center [687, 169] width 59 height 11
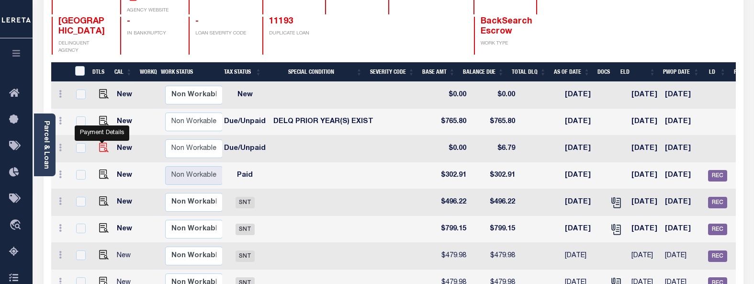
click at [103, 143] on img "" at bounding box center [104, 148] width 10 height 10
checkbox input "true"
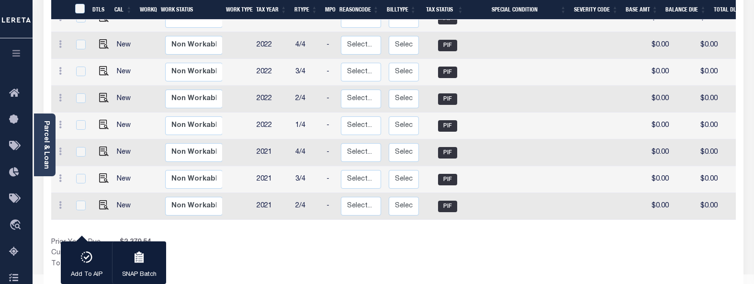
scroll to position [0, 152]
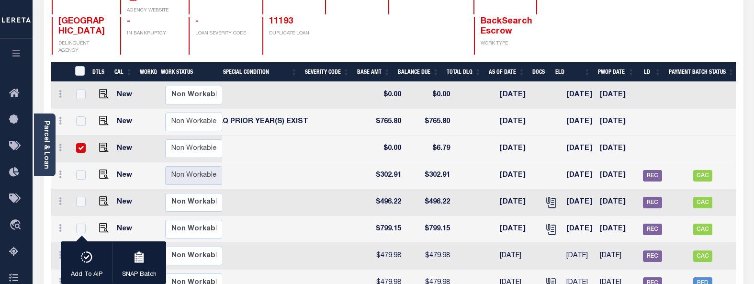
drag, startPoint x: 393, startPoint y: 283, endPoint x: 332, endPoint y: 282, distance: 60.8
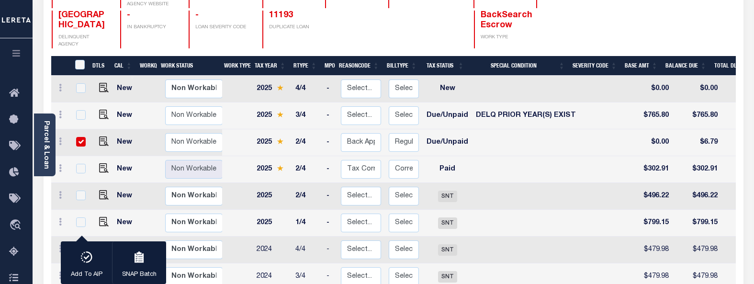
scroll to position [138, 0]
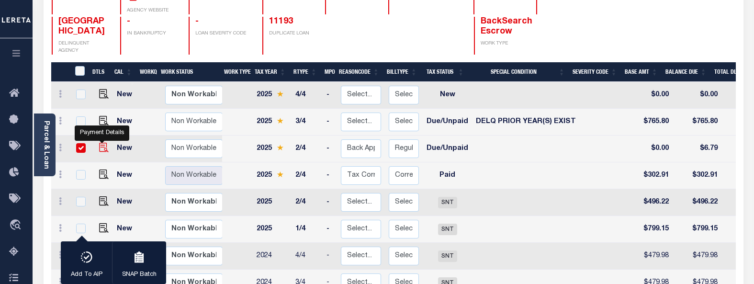
click at [101, 143] on img "" at bounding box center [104, 148] width 10 height 10
checkbox input "false"
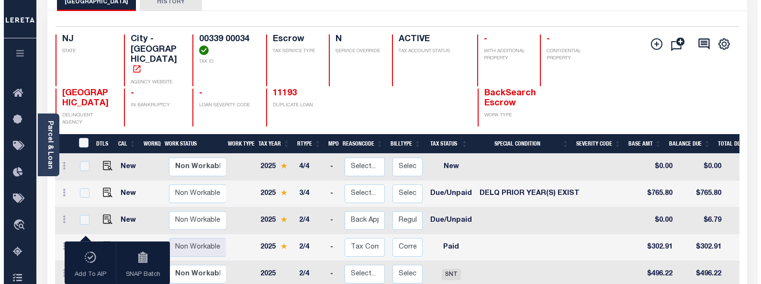
scroll to position [0, 0]
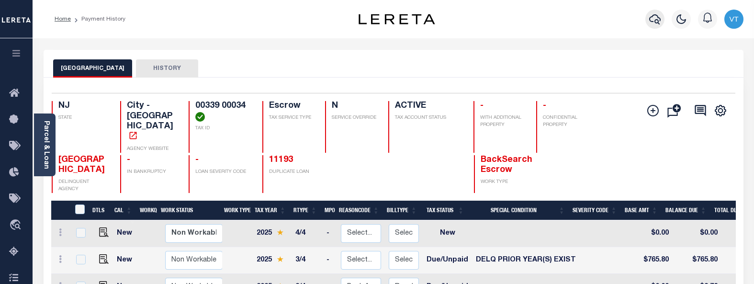
click at [654, 19] on icon "button" at bounding box center [654, 18] width 11 height 11
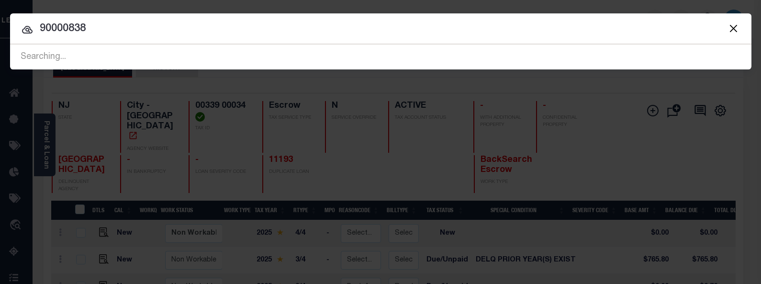
type input "90000838"
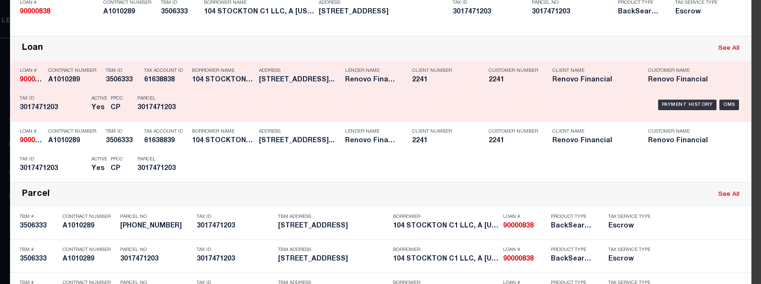
scroll to position [96, 0]
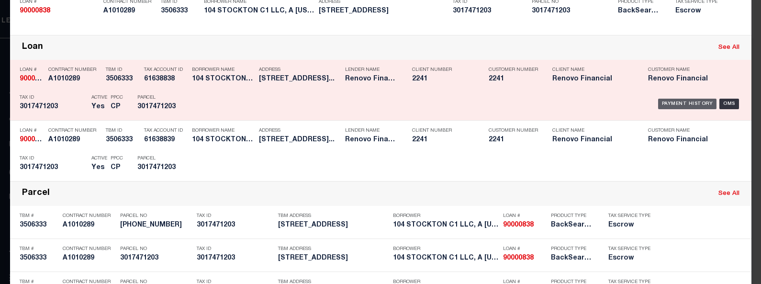
click at [675, 107] on div "Payment History" at bounding box center [687, 104] width 59 height 11
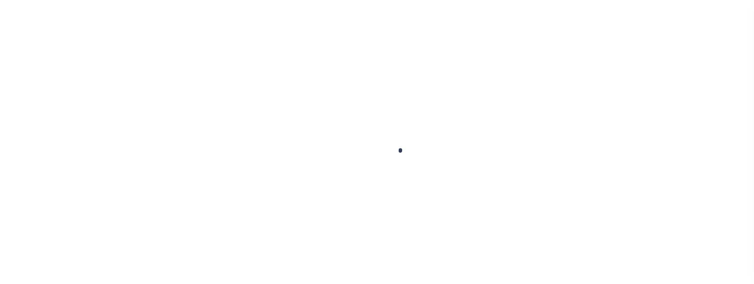
checkbox input "false"
type textarea "2ND INSTALLMENT ORIGINAL BASE $302.91 PAID SHORT."
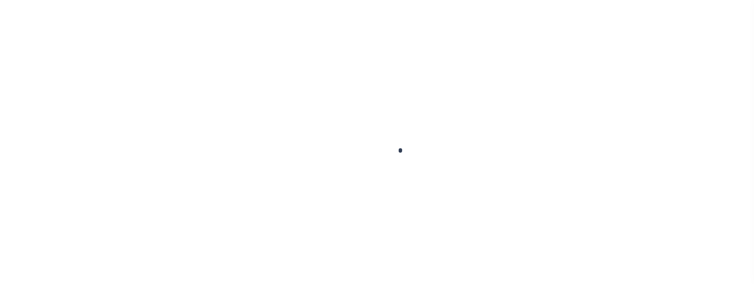
type input "[DATE]"
select select "DUE"
type input "$6.73"
type input "$0.06"
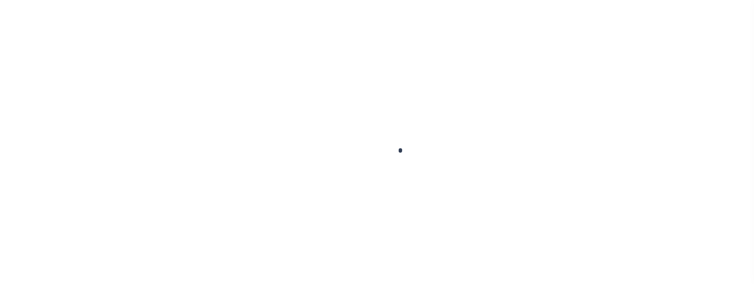
type input "$6.79"
select select "DUE"
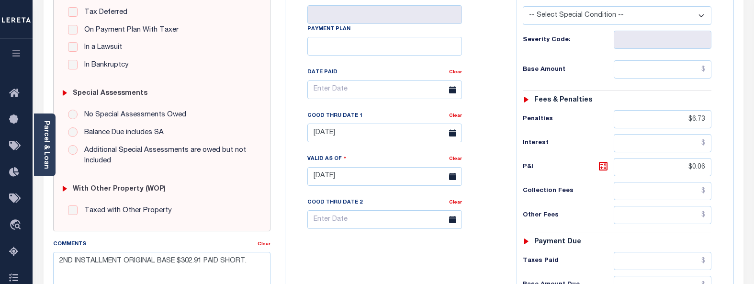
scroll to position [239, 0]
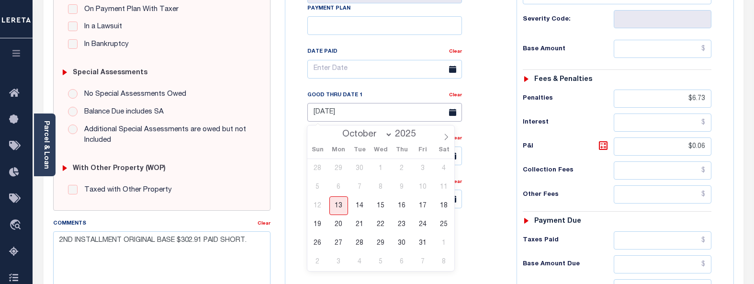
drag, startPoint x: 358, startPoint y: 117, endPoint x: 311, endPoint y: 114, distance: 46.5
click at [311, 114] on input "[DATE]" at bounding box center [384, 112] width 155 height 19
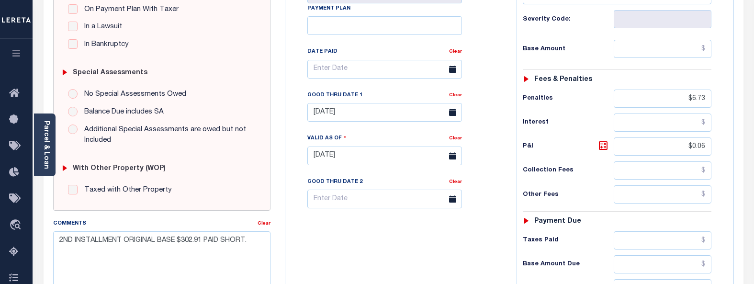
click at [484, 179] on div "Tax Bill No Multiple Payment Option Payment Plan Clear" at bounding box center [398, 74] width 207 height 269
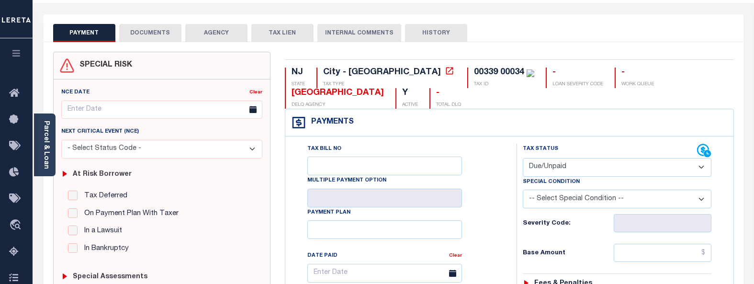
scroll to position [0, 0]
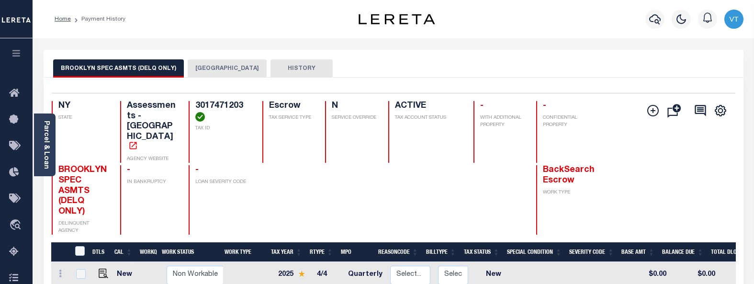
click at [216, 64] on button "BROOKLYN CITY" at bounding box center [227, 68] width 79 height 18
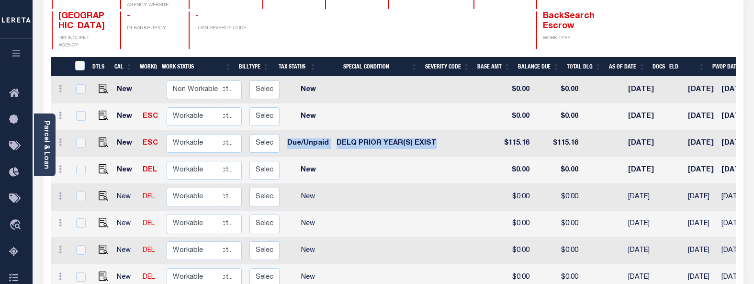
drag, startPoint x: 422, startPoint y: 123, endPoint x: 274, endPoint y: 126, distance: 147.9
click at [274, 130] on tr "New ESC Non Workable Workable Escrow 2025 2/4 Quarterly Select... Payment Rever…" at bounding box center [374, 143] width 1023 height 27
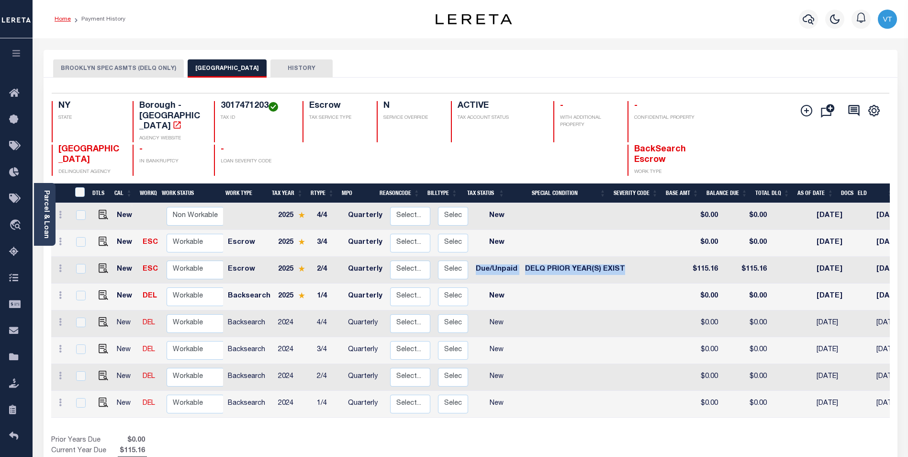
click at [64, 19] on link "Home" at bounding box center [63, 19] width 16 height 6
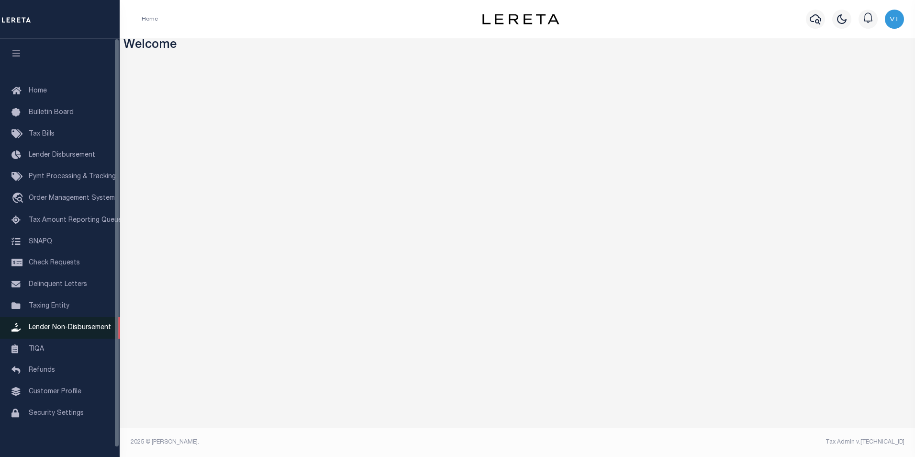
click at [55, 330] on span "Lender Non-Disbursement" at bounding box center [70, 327] width 82 height 7
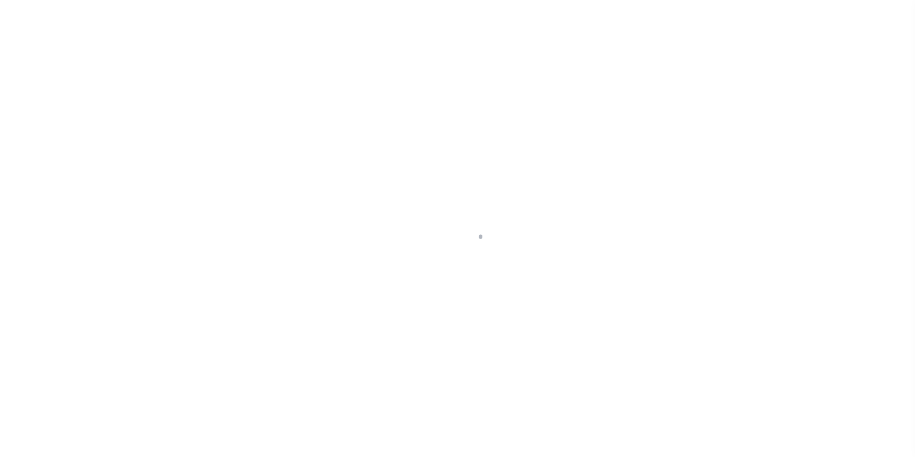
select select "NJ"
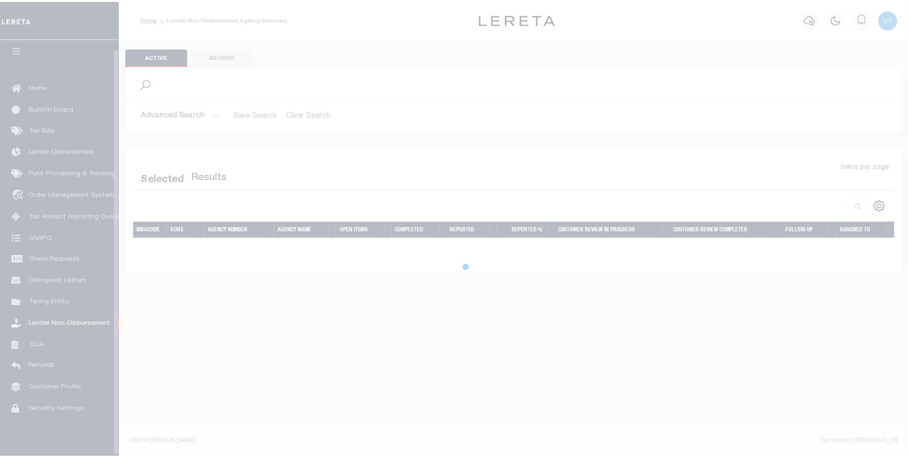
scroll to position [10, 0]
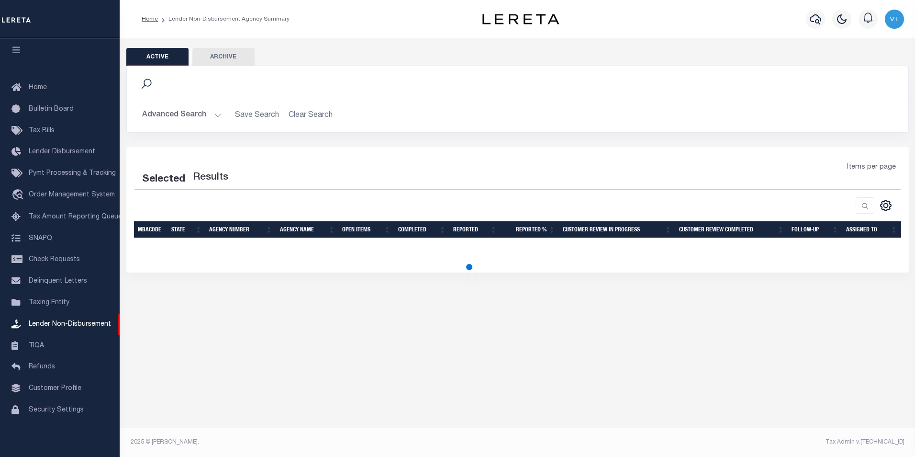
click at [204, 112] on button "Advanced Search" at bounding box center [181, 115] width 79 height 19
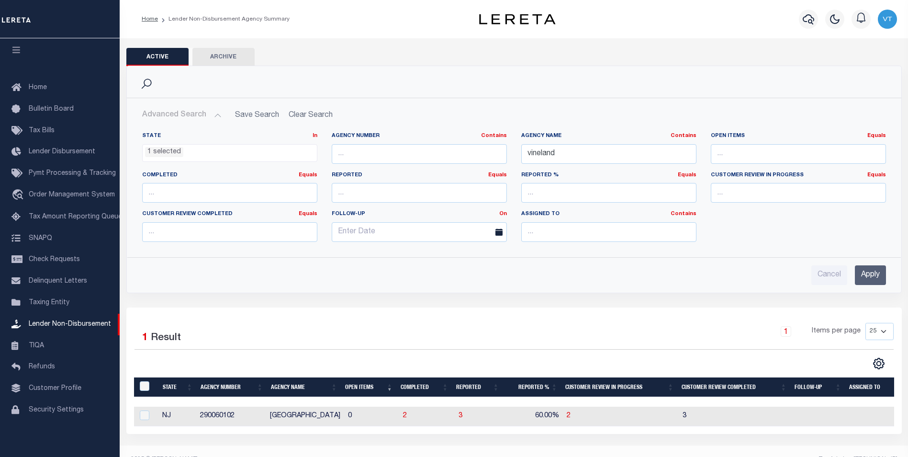
click at [208, 155] on ul "1 selected" at bounding box center [230, 151] width 174 height 13
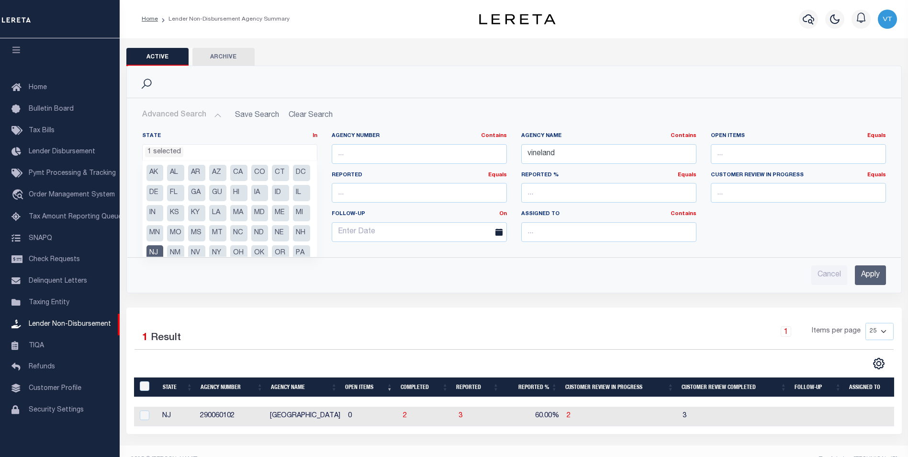
click at [164, 250] on li "NJ" at bounding box center [154, 253] width 17 height 16
select select
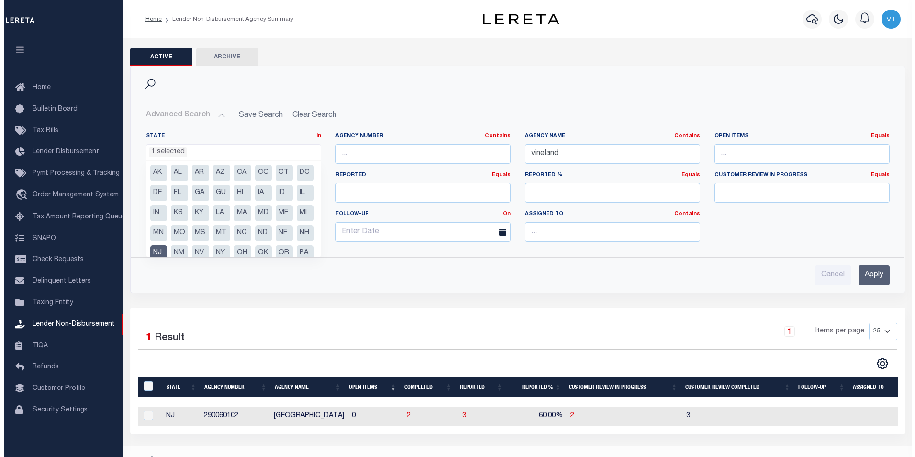
scroll to position [276, 0]
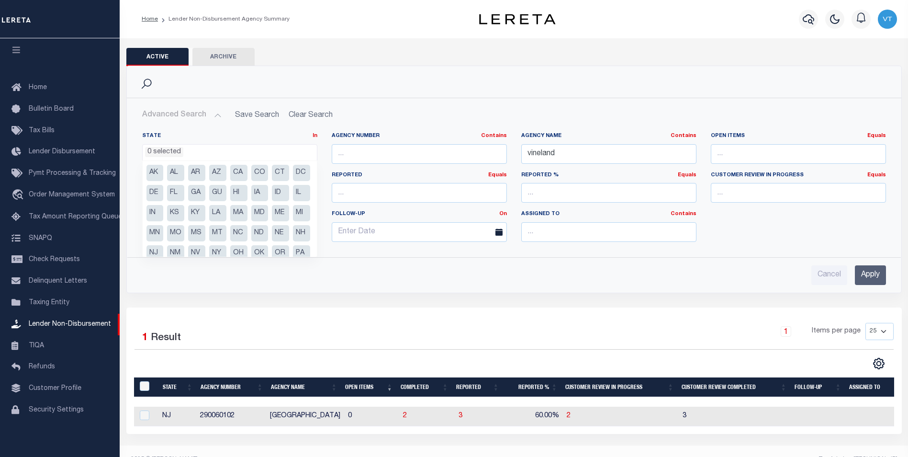
click at [675, 86] on div "Search" at bounding box center [513, 82] width 759 height 16
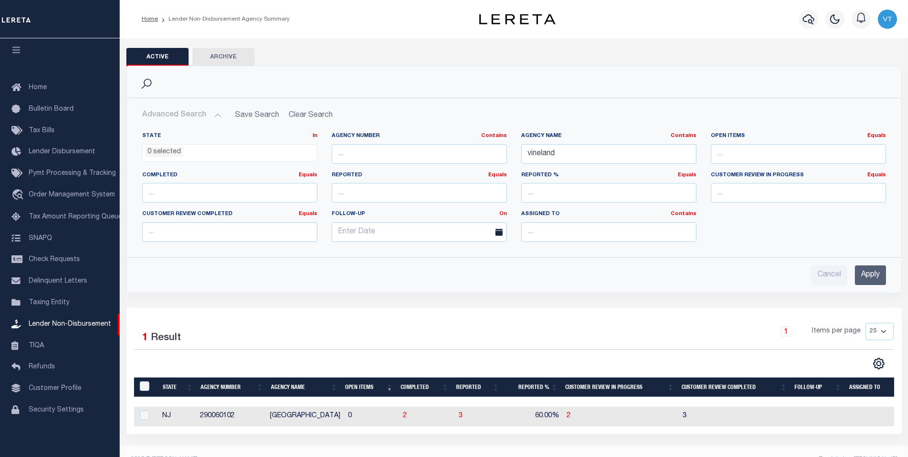
click at [873, 277] on input "Apply" at bounding box center [870, 275] width 31 height 20
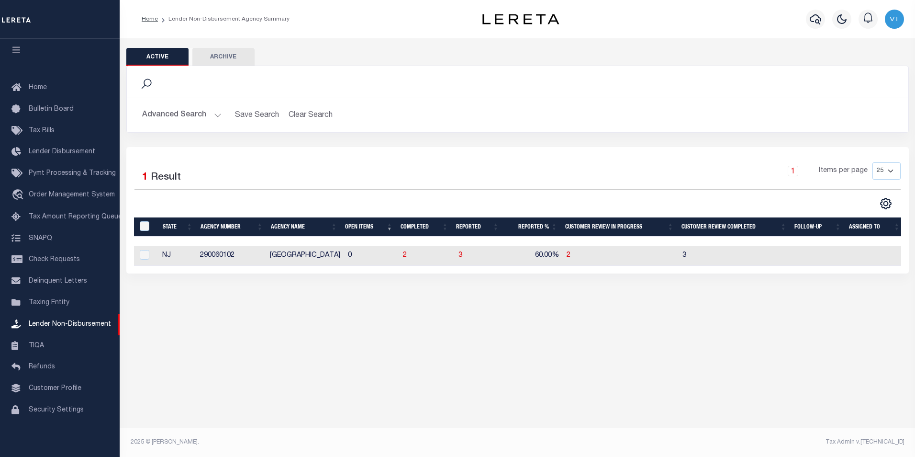
click at [204, 116] on button "Advanced Search" at bounding box center [181, 115] width 79 height 19
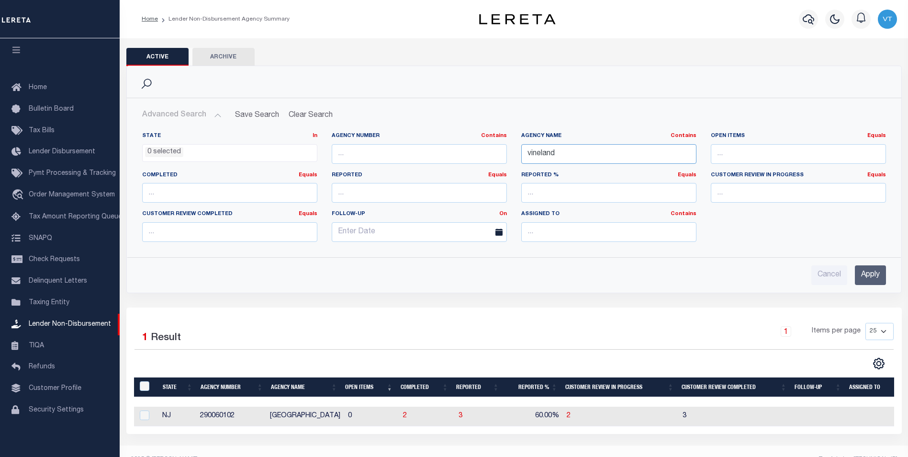
drag, startPoint x: 581, startPoint y: 160, endPoint x: 511, endPoint y: 160, distance: 69.4
click at [511, 160] on div "State In In AK AL AR AZ CA CO CT DC DE FL GA GU HI IA ID IL IN KS [GEOGRAPHIC_D…" at bounding box center [514, 190] width 758 height 117
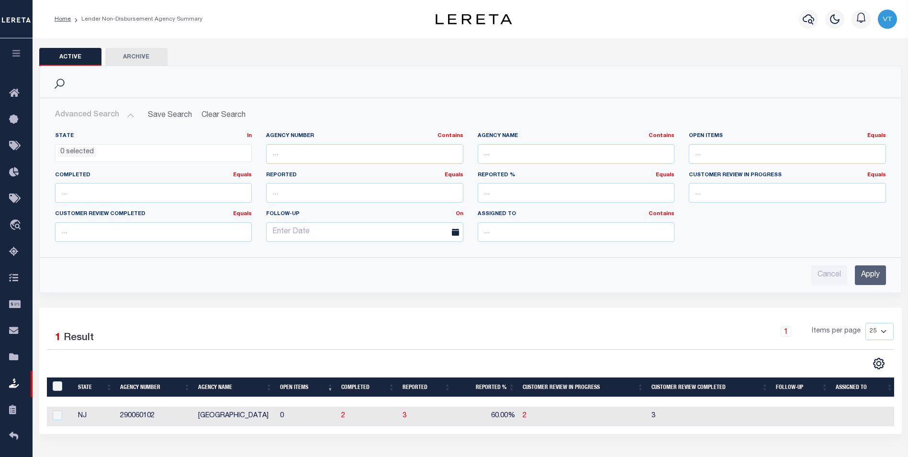
click at [869, 272] on input "Apply" at bounding box center [870, 275] width 31 height 20
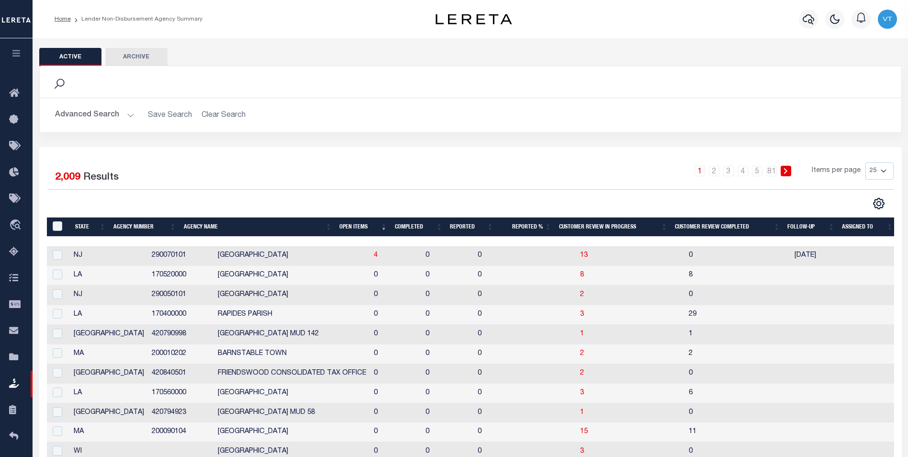
click at [356, 229] on th "Open Items" at bounding box center [364, 227] width 56 height 20
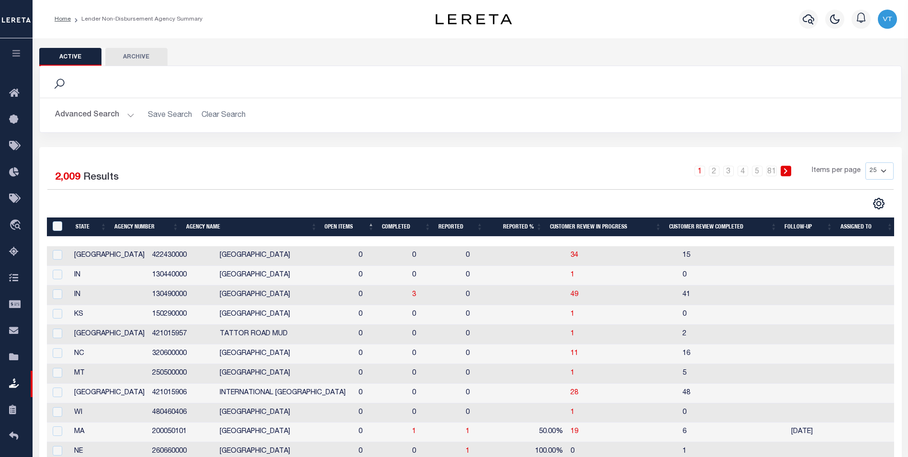
click at [355, 230] on th "Open Items" at bounding box center [349, 227] width 57 height 20
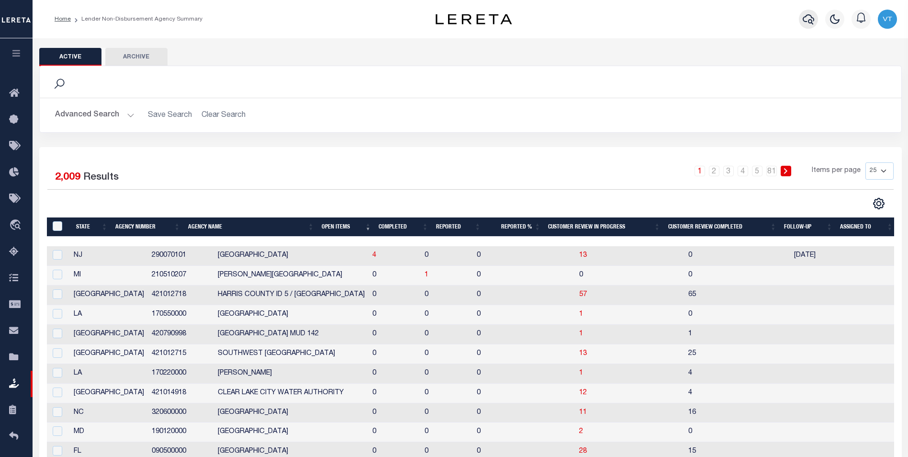
click at [805, 13] on button "button" at bounding box center [808, 19] width 19 height 19
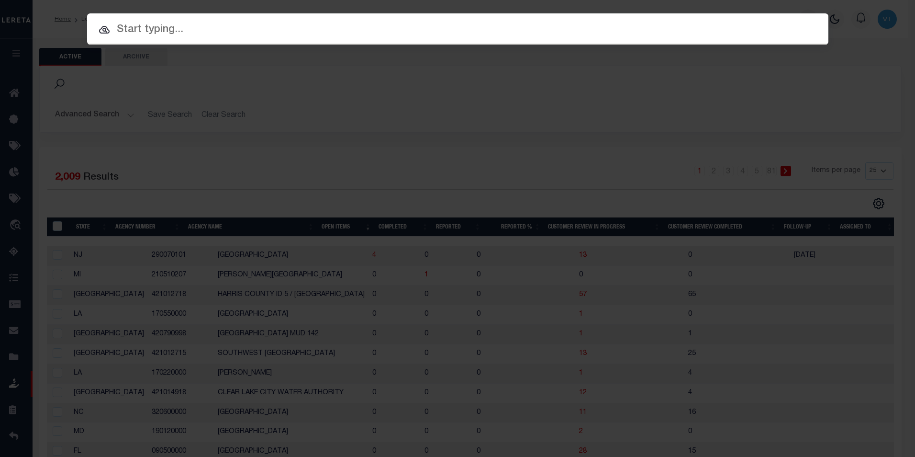
click at [239, 31] on input "text" at bounding box center [457, 30] width 741 height 17
click at [237, 32] on input "text" at bounding box center [457, 30] width 741 height 17
type input "3"
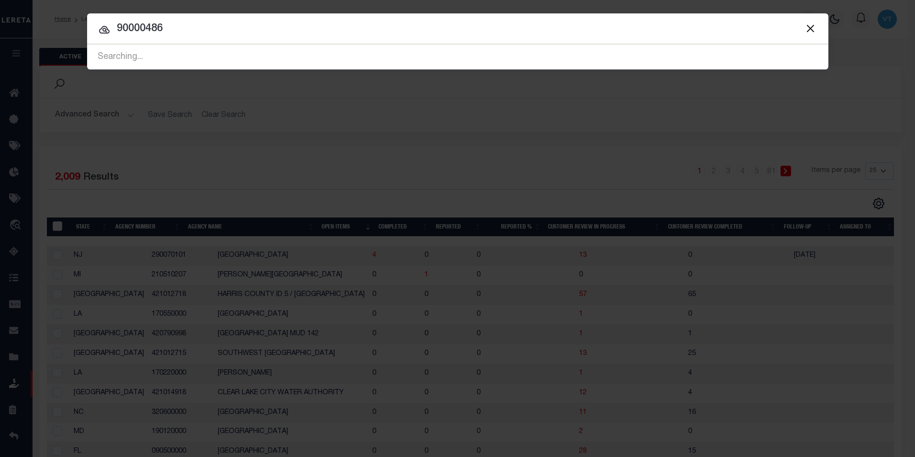
type input "90000486"
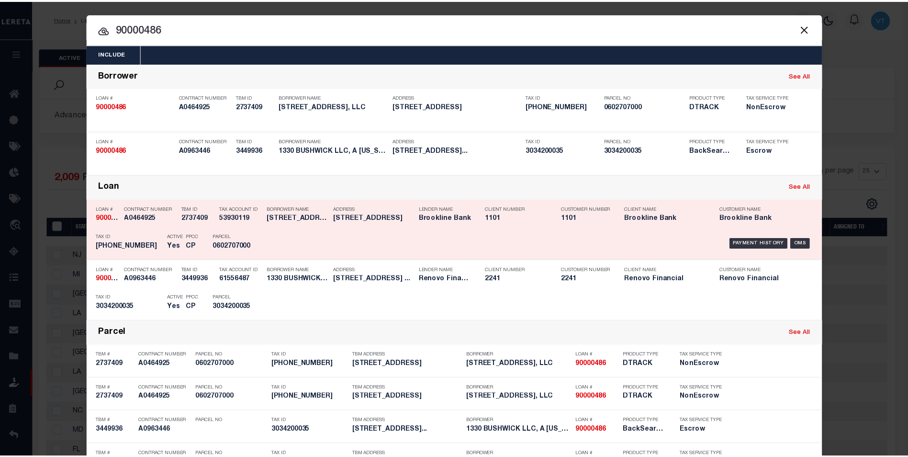
scroll to position [35, 0]
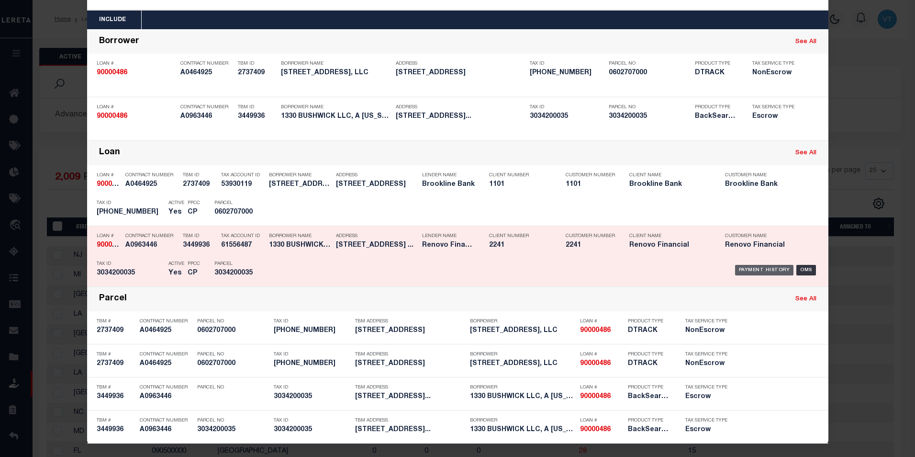
click at [769, 269] on div "Payment History" at bounding box center [764, 270] width 59 height 11
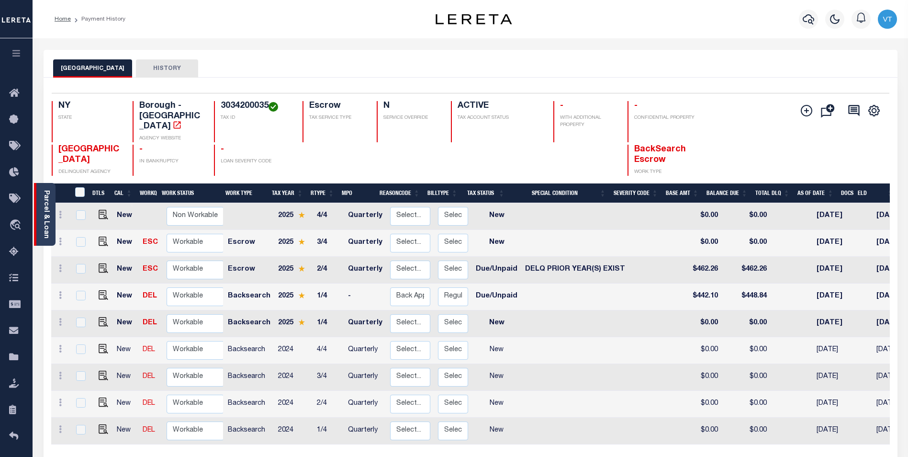
click at [48, 207] on link "Parcel & Loan" at bounding box center [46, 214] width 7 height 48
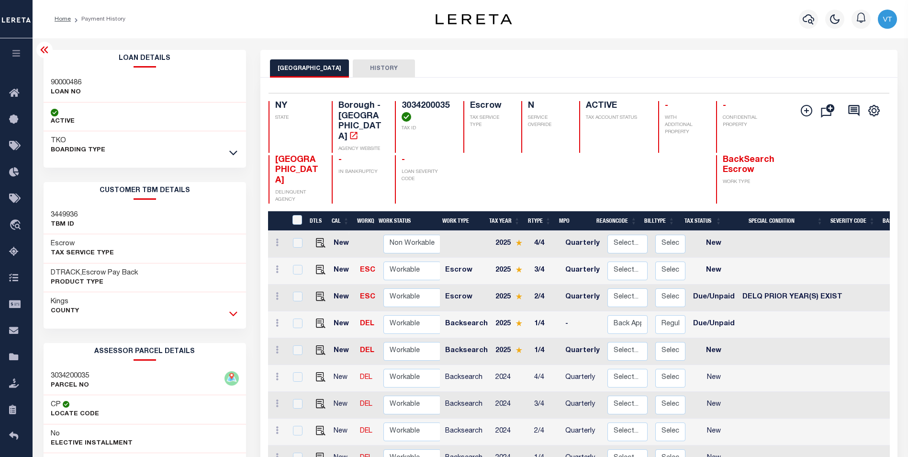
click at [236, 315] on icon at bounding box center [233, 313] width 8 height 10
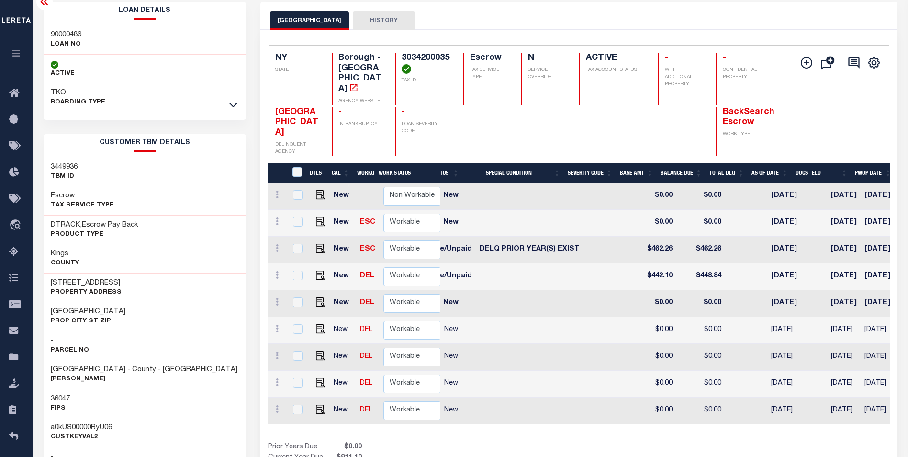
scroll to position [0, 264]
click at [675, 290] on td "$0.00" at bounding box center [699, 303] width 49 height 27
checkbox input "true"
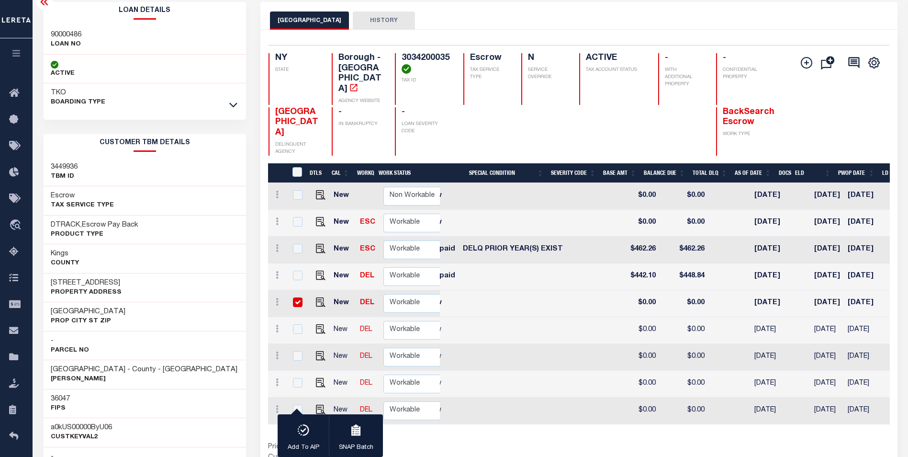
scroll to position [0, 0]
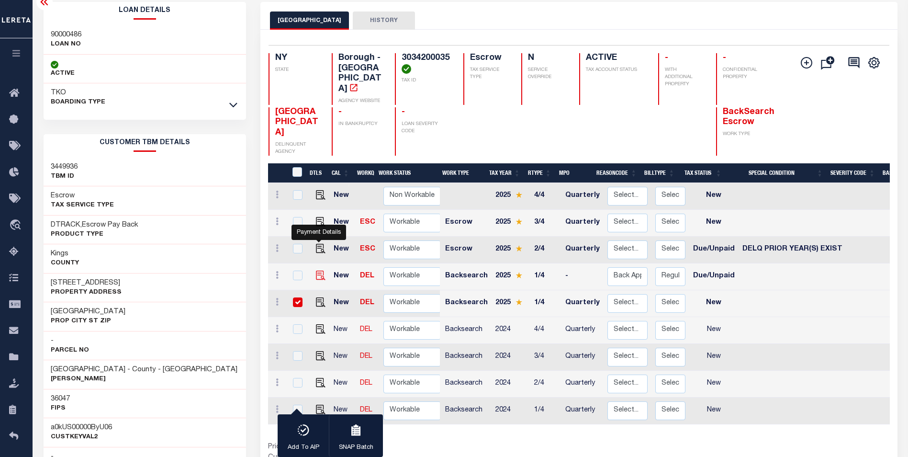
click at [319, 270] on img "" at bounding box center [321, 275] width 10 height 10
checkbox input "true"
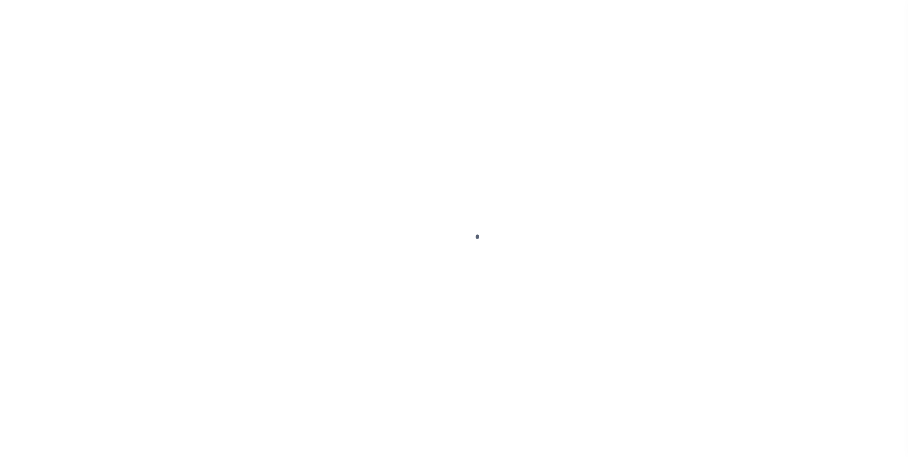
checkbox input "false"
type textarea "PER WEB."
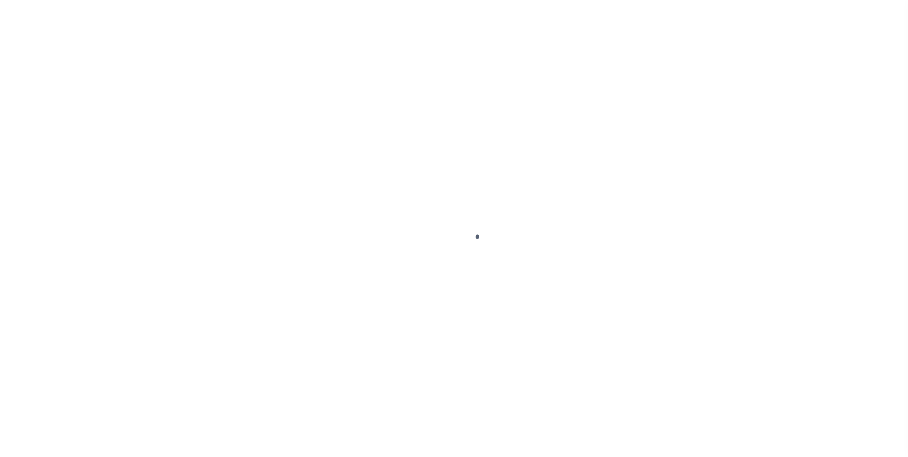
type input "Quarterly"
type input "09/30/2025"
type input "09/09/2025"
select select "DUE"
type input "$442.1"
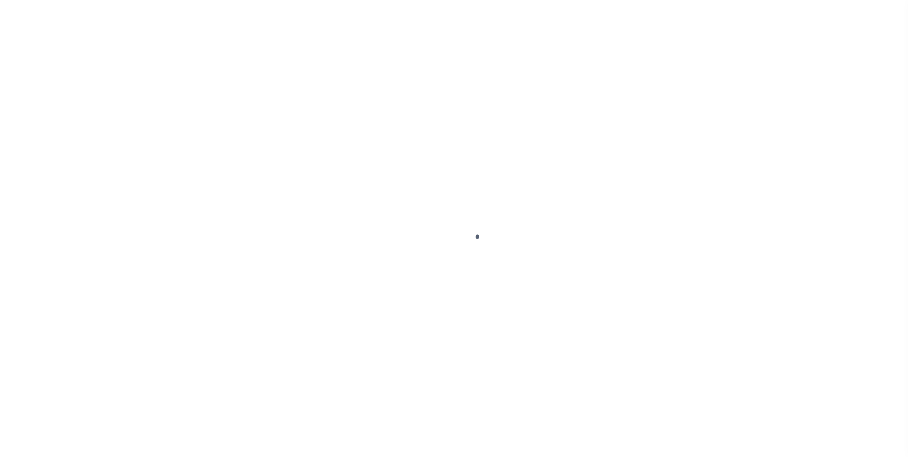
type input "$6.74"
type input "$448.84"
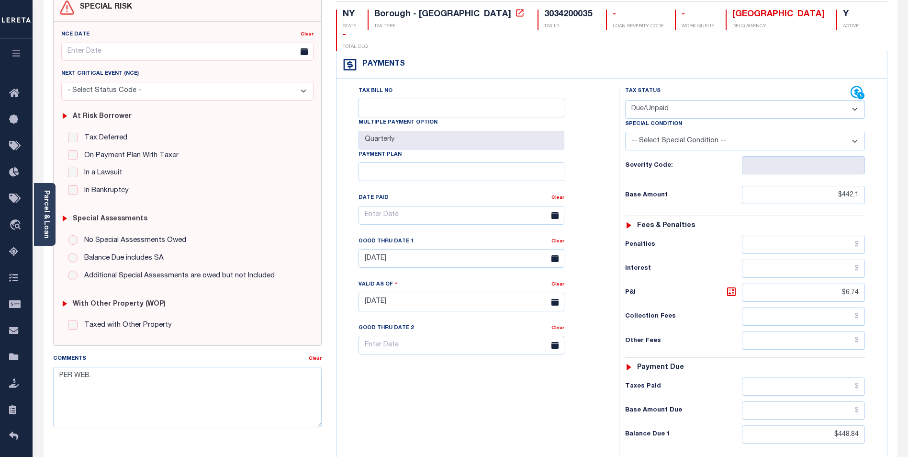
scroll to position [96, 0]
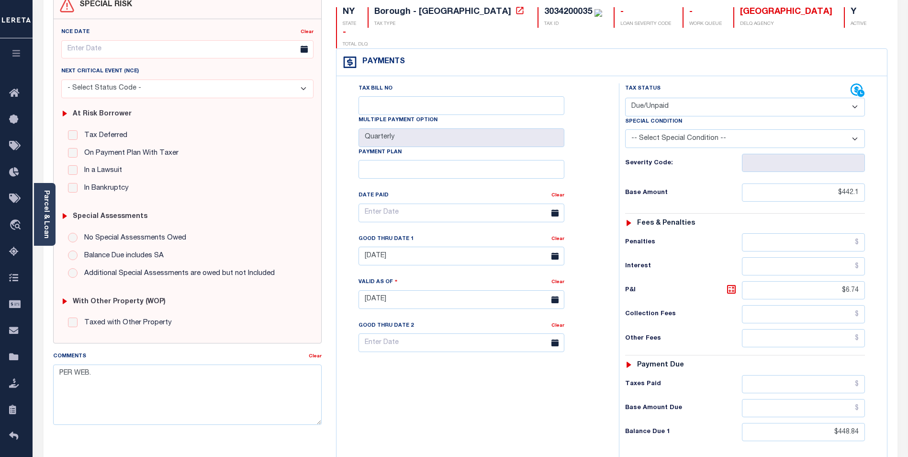
click at [552, 252] on icon at bounding box center [554, 255] width 7 height 7
click at [519, 246] on input "09/30/2025" at bounding box center [461, 255] width 206 height 19
click at [435, 330] on span "15" at bounding box center [432, 328] width 19 height 19
type input "10/15/2025"
type input "[DATE]"
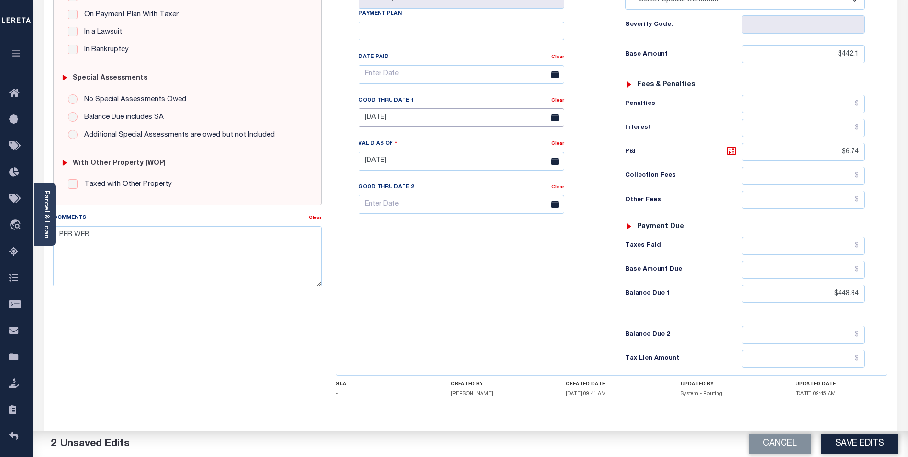
scroll to position [239, 0]
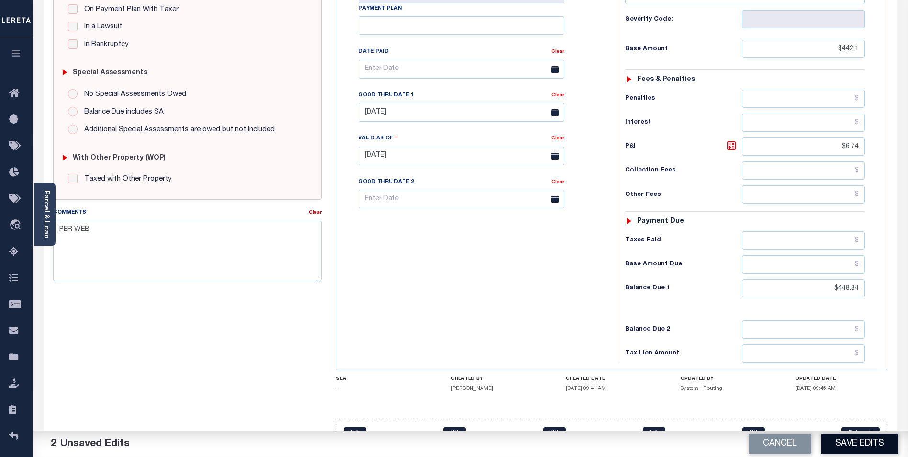
click at [842, 439] on button "Save Edits" at bounding box center [860, 443] width 78 height 21
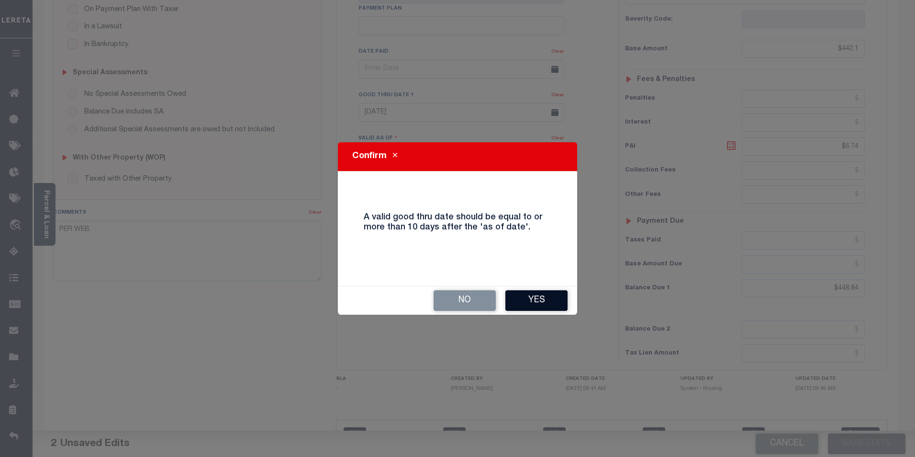
click at [552, 296] on button "Yes" at bounding box center [536, 300] width 62 height 21
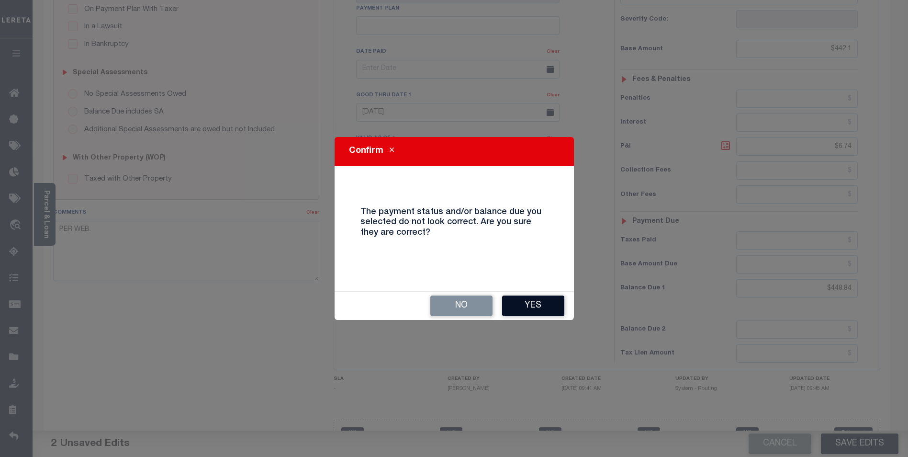
click at [540, 303] on button "Yes" at bounding box center [533, 305] width 62 height 21
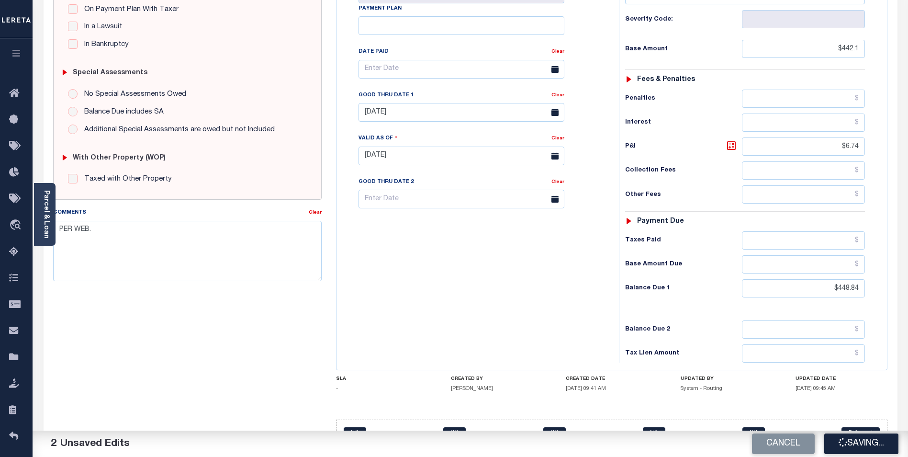
checkbox input "false"
type input "$442.1"
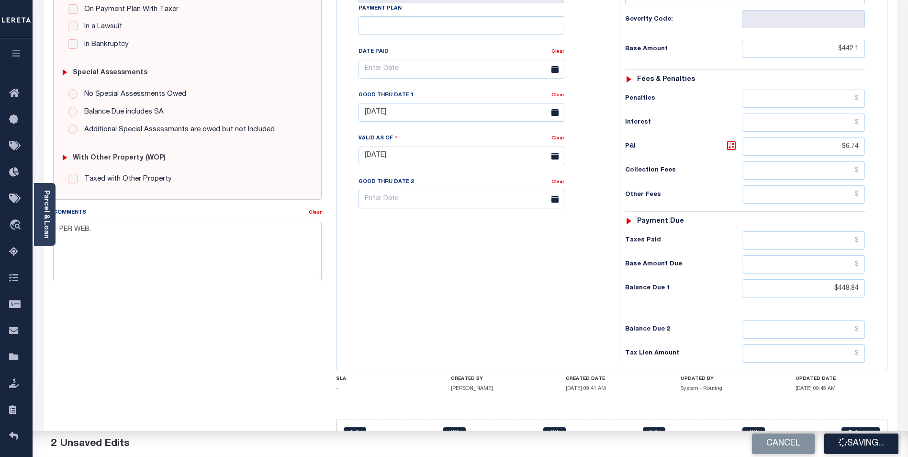
type input "$6.74"
type input "$448.84"
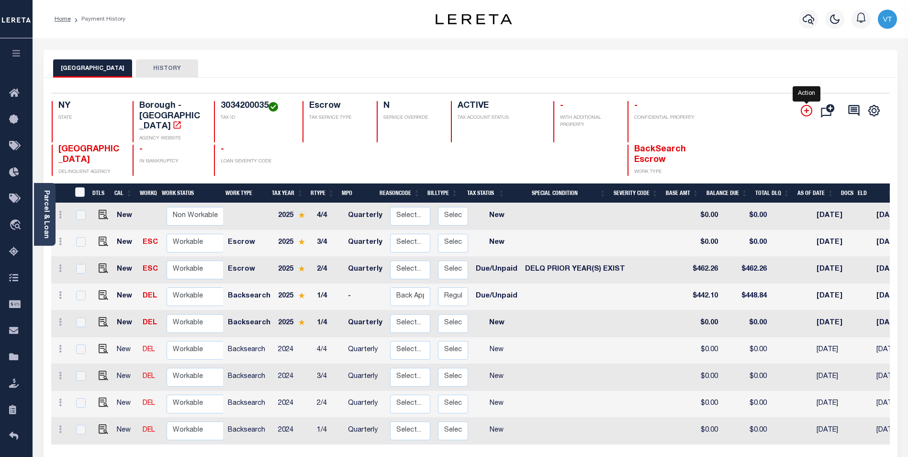
click at [805, 109] on icon "" at bounding box center [806, 110] width 11 height 11
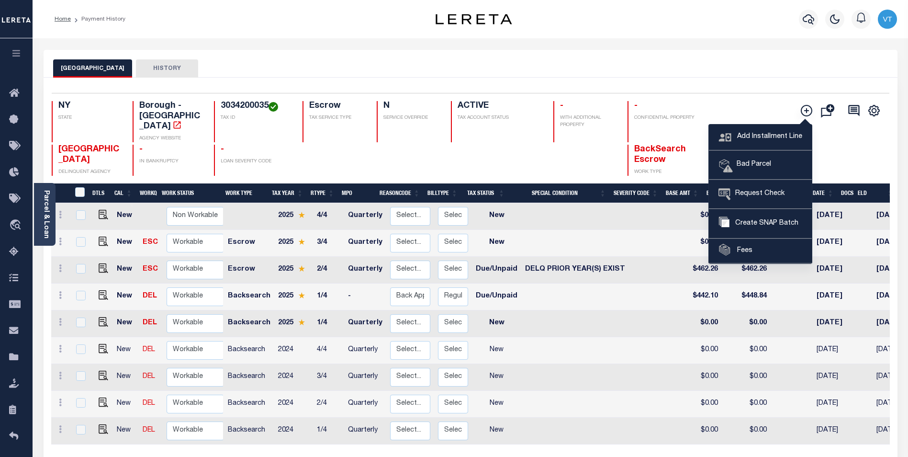
click at [852, 143] on div "Add Installment Line [GEOGRAPHIC_DATA] Request Check" at bounding box center [837, 138] width 89 height 75
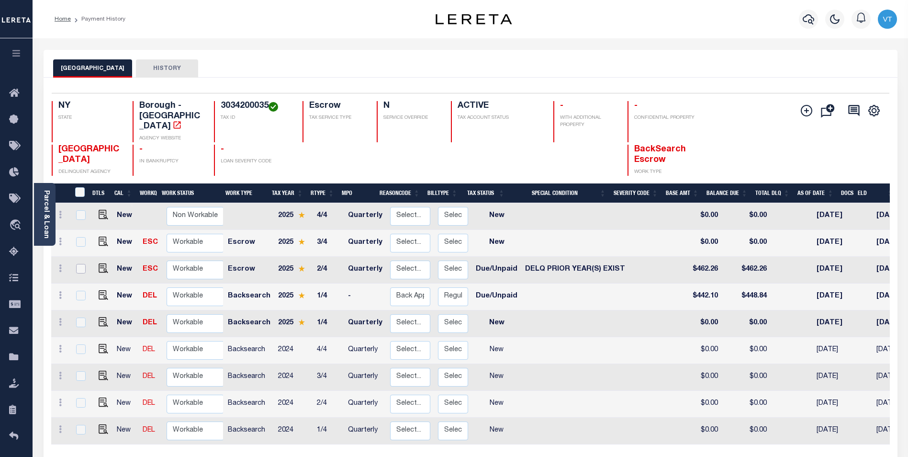
click at [80, 264] on input "checkbox" at bounding box center [81, 269] width 10 height 10
checkbox input "true"
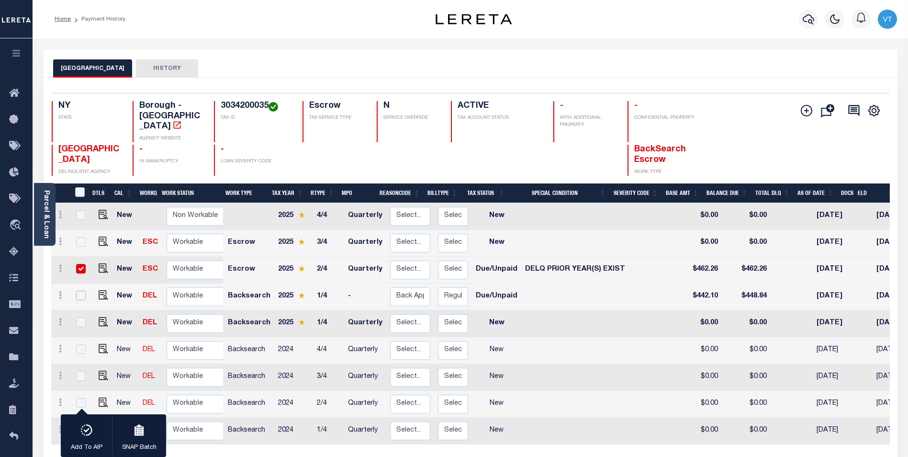
click at [80, 291] on input "checkbox" at bounding box center [81, 296] width 10 height 10
checkbox input "true"
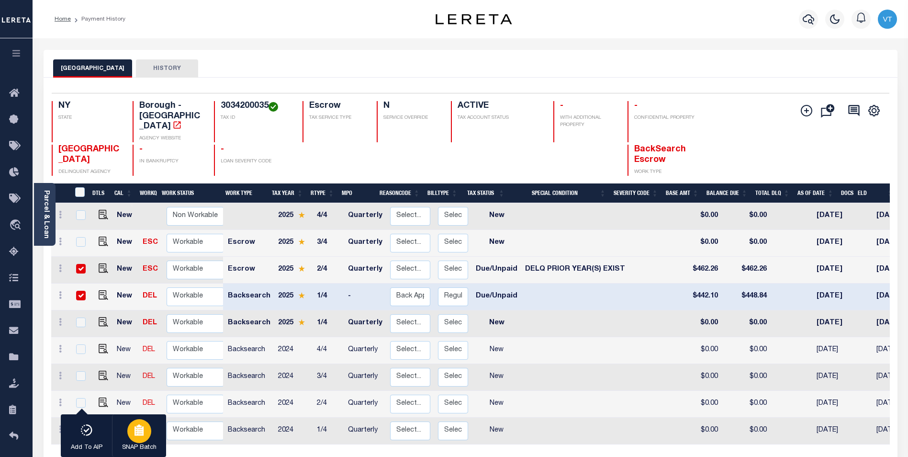
click at [148, 440] on button "SNAP Batch" at bounding box center [139, 435] width 54 height 43
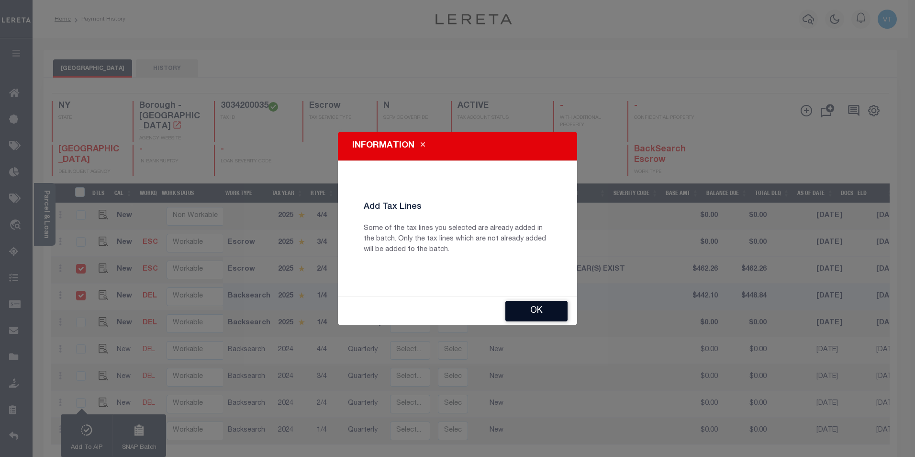
click at [534, 316] on button "Ok" at bounding box center [536, 311] width 62 height 21
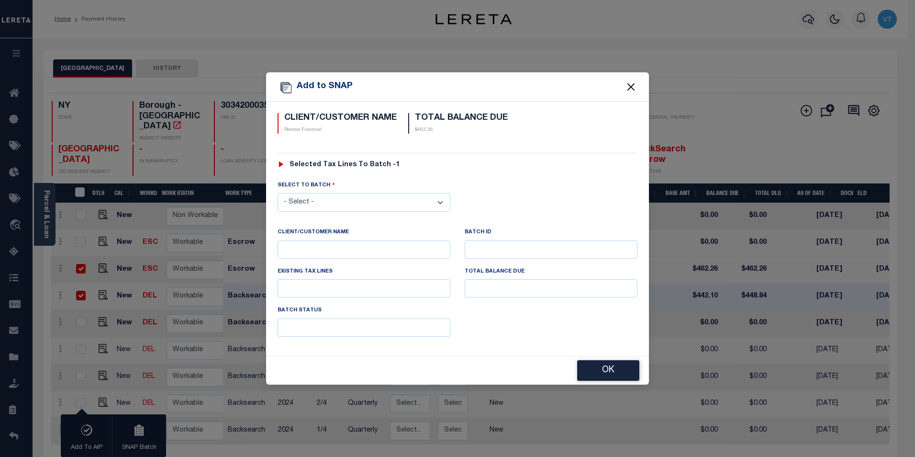
click at [634, 84] on button "Close" at bounding box center [631, 86] width 12 height 12
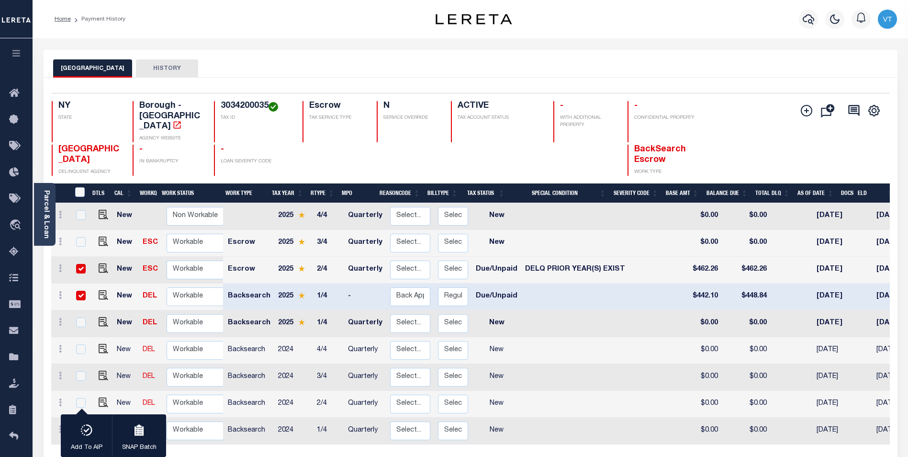
scroll to position [0, 22]
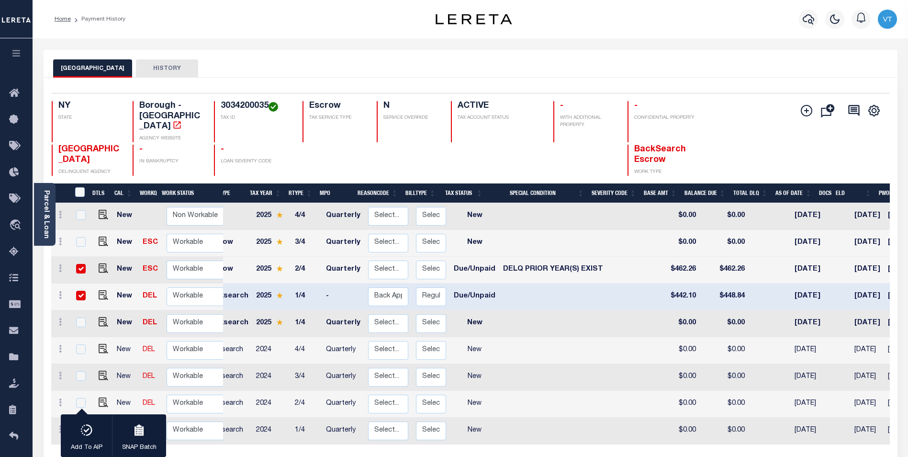
click at [741, 101] on div "NY STATE Borough - NY AGENCY WEBSITE 3034200035 TAX ID Escrow TAX SERVICE TYPE …" at bounding box center [401, 121] width 698 height 41
click at [476, 403] on td "New" at bounding box center [474, 404] width 49 height 27
checkbox input "true"
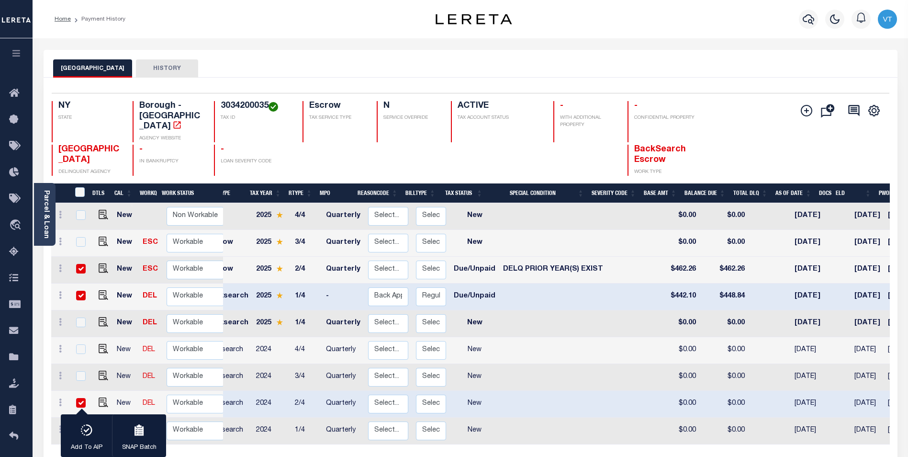
click at [76, 264] on input "checkbox" at bounding box center [81, 269] width 10 height 10
checkbox input "false"
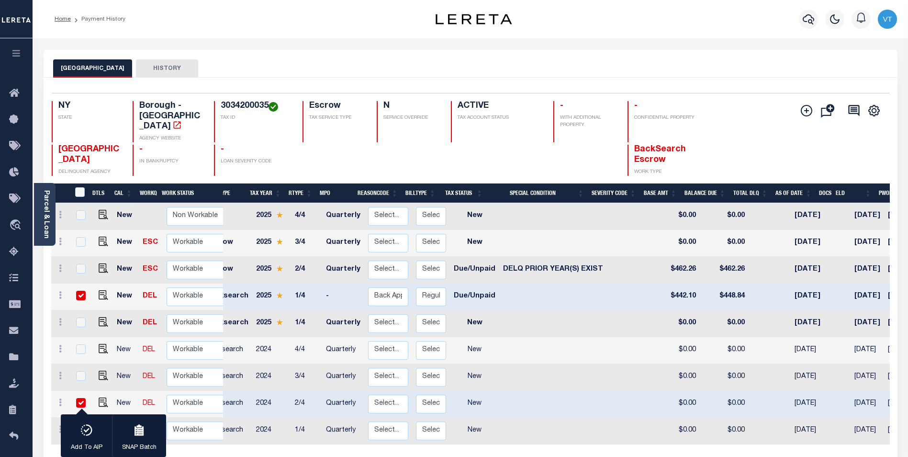
click at [78, 291] on input "checkbox" at bounding box center [81, 296] width 10 height 10
checkbox input "false"
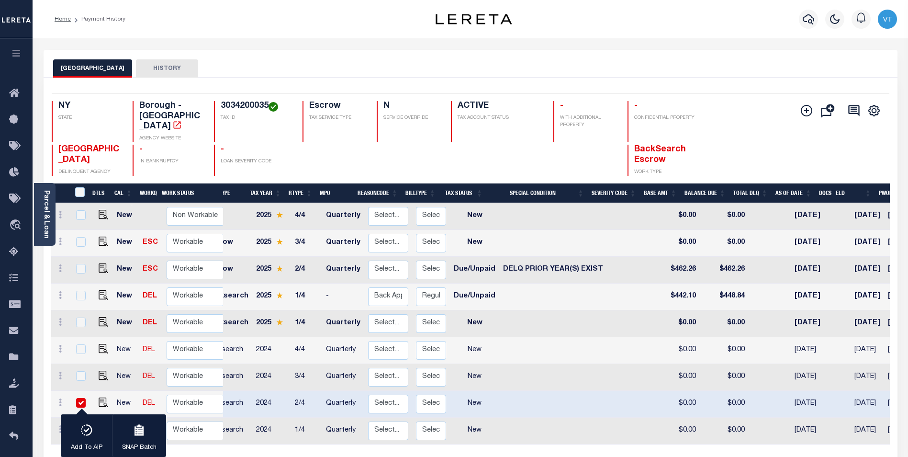
click at [80, 398] on input "checkbox" at bounding box center [81, 403] width 10 height 10
checkbox input "false"
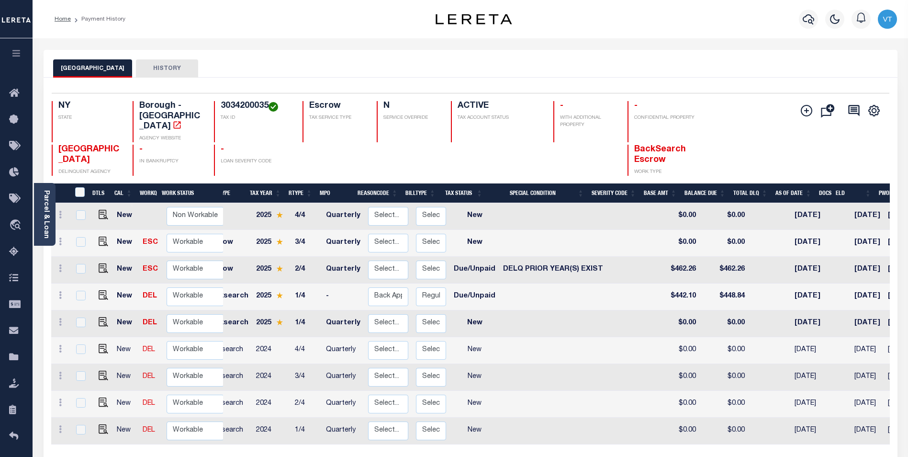
drag, startPoint x: 574, startPoint y: 441, endPoint x: 616, endPoint y: 444, distance: 42.2
click at [616, 444] on div "DTLS CAL WorkQ Work Status Work Type Tax Year RType MPO ReasonCode BillType Tax…" at bounding box center [470, 338] width 839 height 311
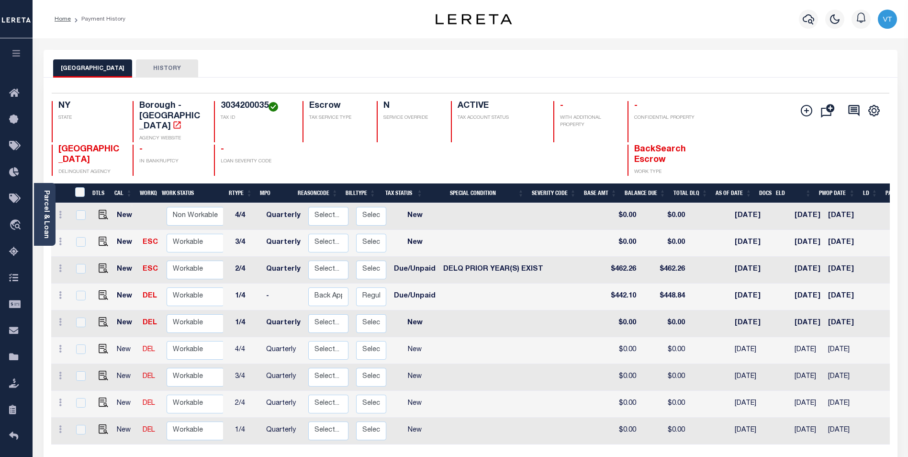
scroll to position [0, 0]
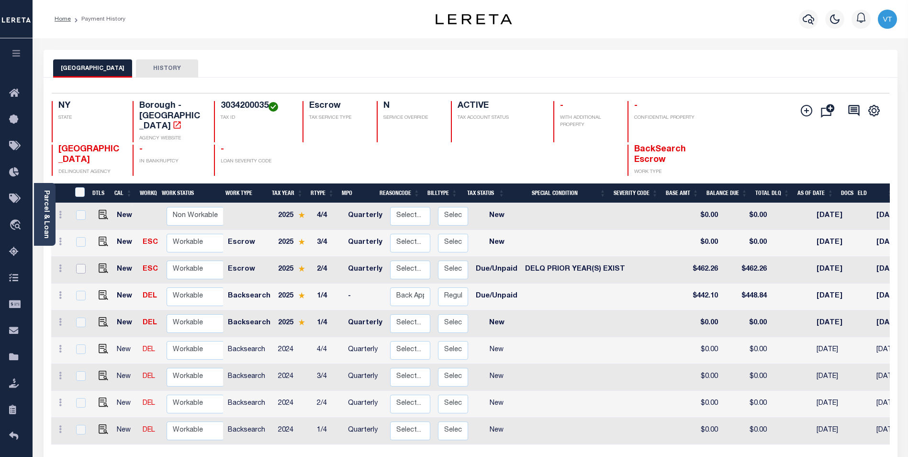
click at [76, 264] on input "checkbox" at bounding box center [81, 269] width 10 height 10
checkbox input "true"
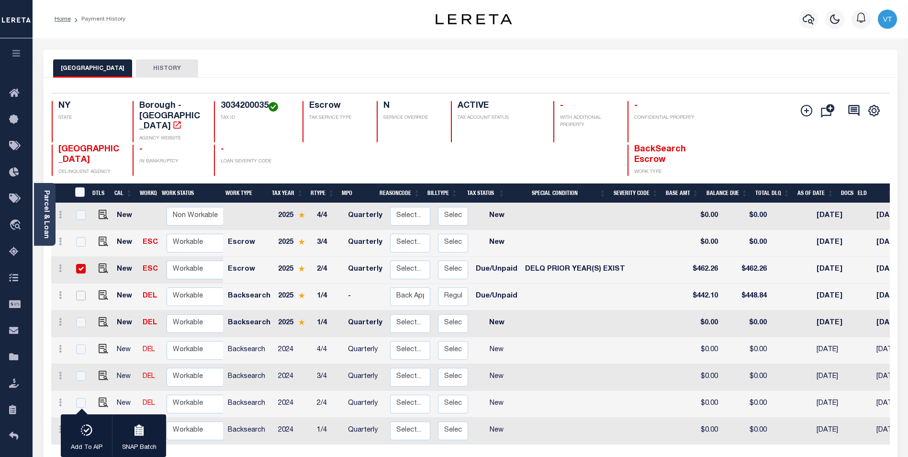
click at [77, 291] on input "checkbox" at bounding box center [81, 296] width 10 height 10
checkbox input "true"
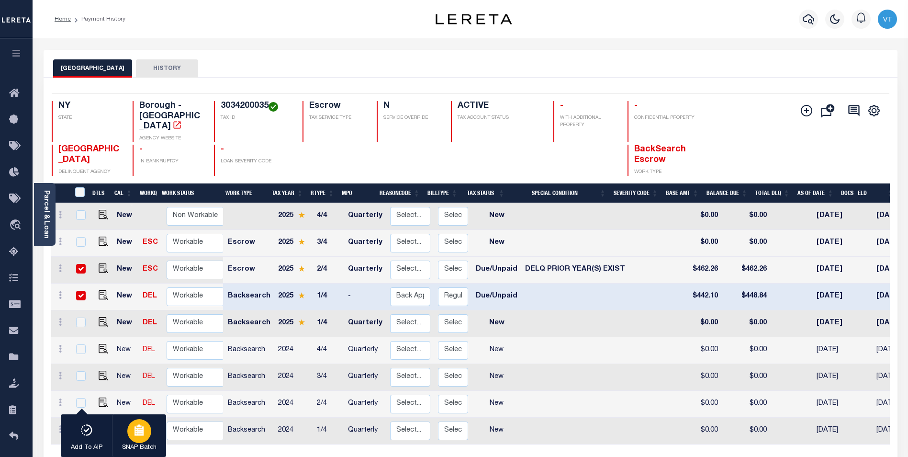
click at [143, 441] on div "button" at bounding box center [139, 431] width 24 height 24
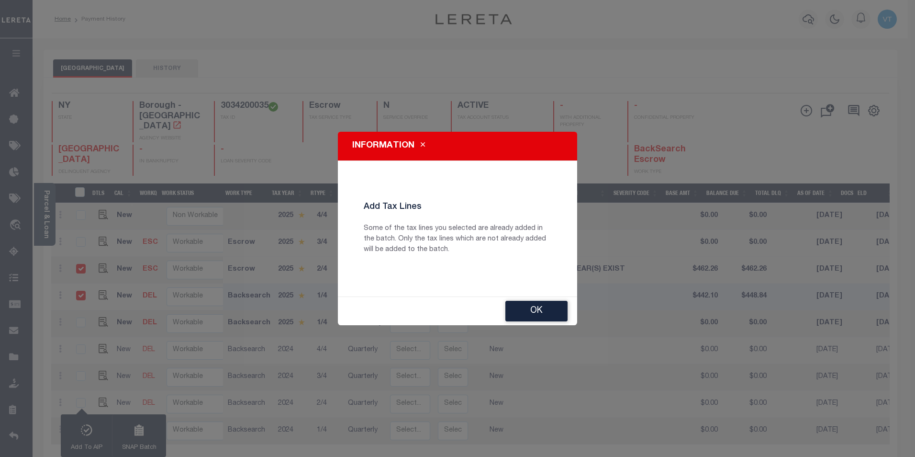
click at [421, 143] on icon "Close" at bounding box center [423, 144] width 4 height 7
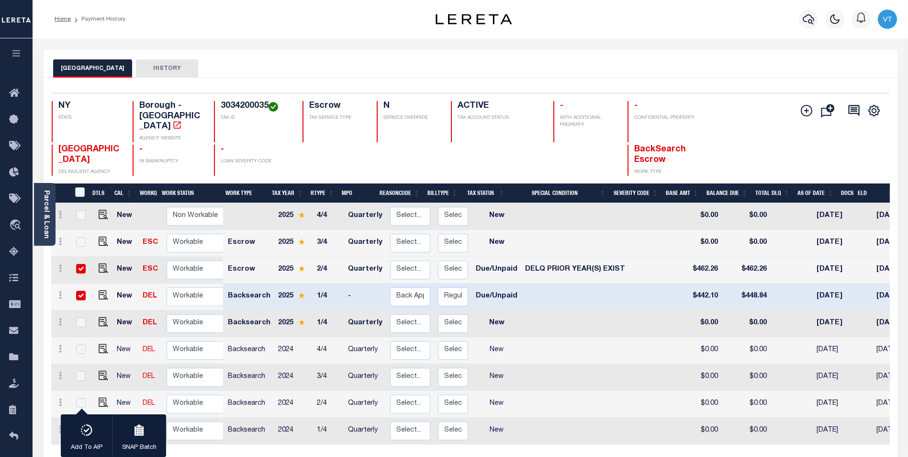
drag, startPoint x: 79, startPoint y: 257, endPoint x: 84, endPoint y: 264, distance: 8.2
click at [79, 264] on input "checkbox" at bounding box center [81, 269] width 10 height 10
checkbox input "false"
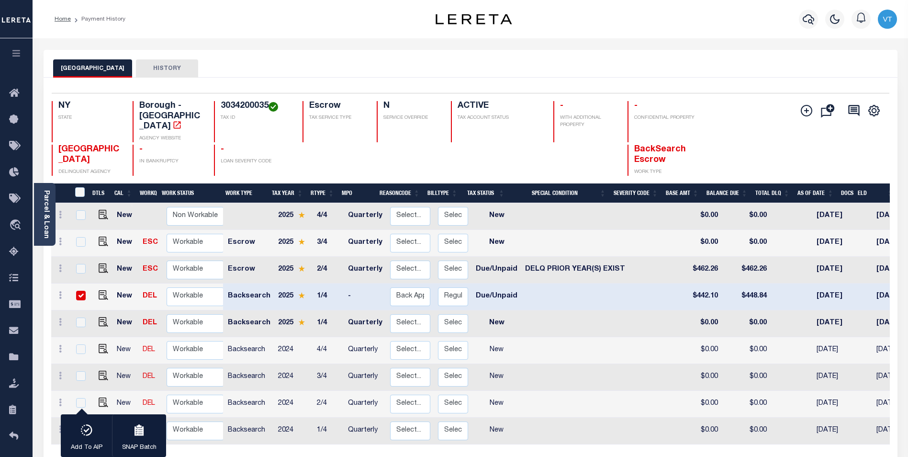
click at [83, 291] on input "checkbox" at bounding box center [81, 296] width 10 height 10
checkbox input "false"
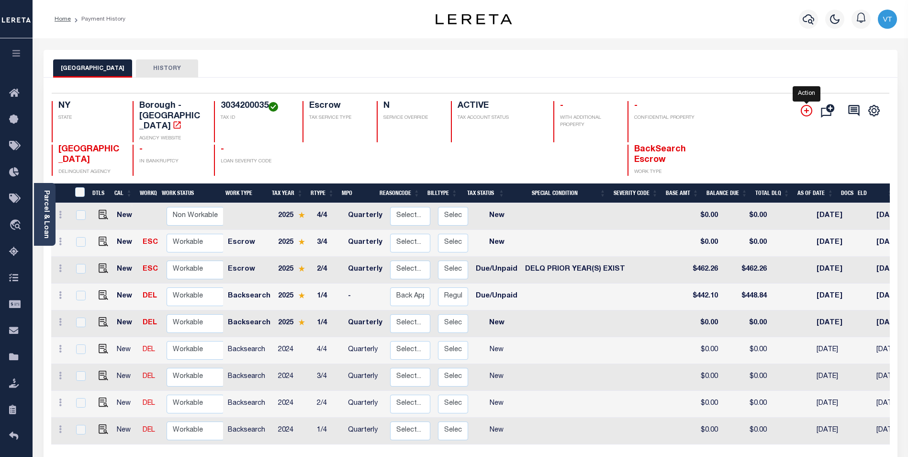
click at [803, 109] on icon "" at bounding box center [806, 110] width 11 height 11
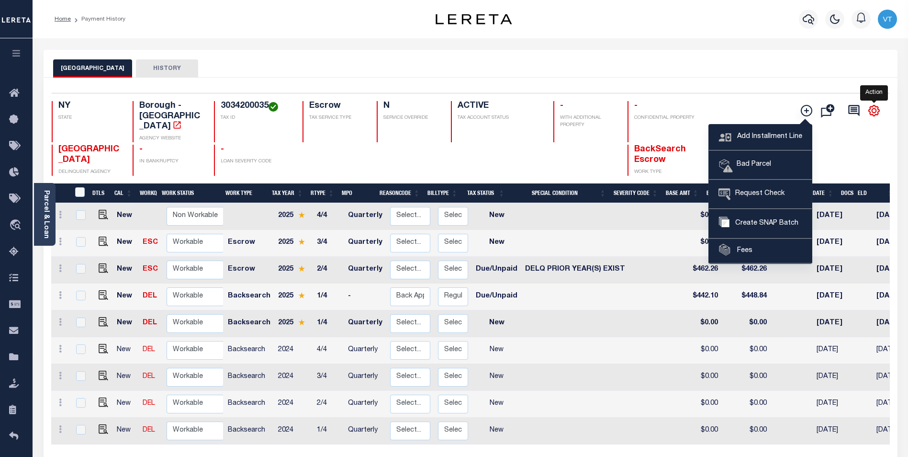
click at [880, 107] on icon "" at bounding box center [874, 110] width 12 height 12
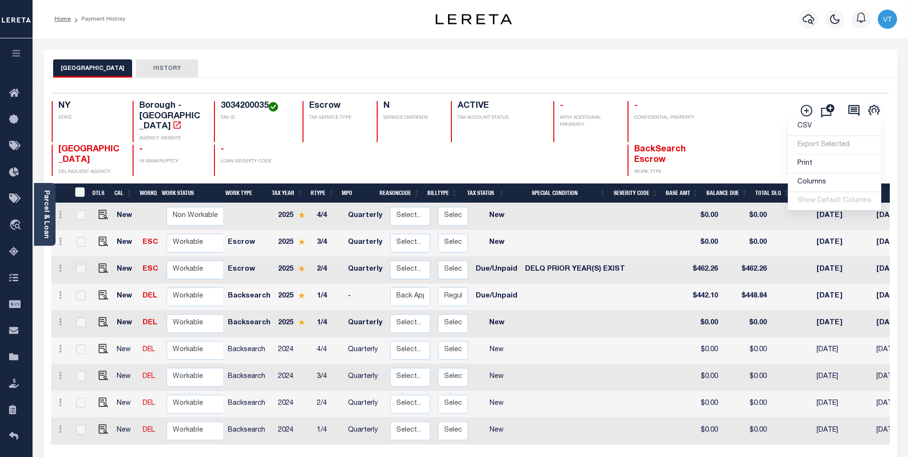
click at [731, 114] on div "NY STATE Borough - NY AGENCY WEBSITE 3034200035 TAX ID Escrow TAX SERVICE TYPE …" at bounding box center [401, 121] width 698 height 41
click at [15, 51] on icon "button" at bounding box center [16, 53] width 11 height 9
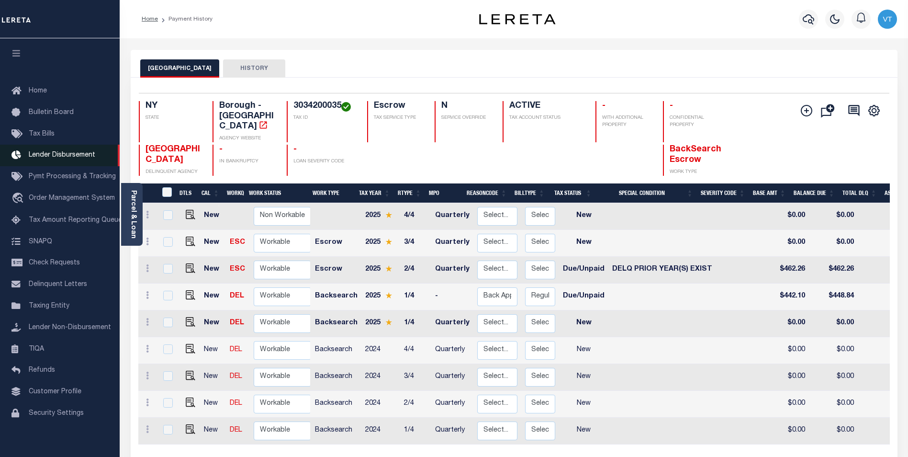
click at [50, 158] on span "Lender Disbursement" at bounding box center [62, 155] width 67 height 7
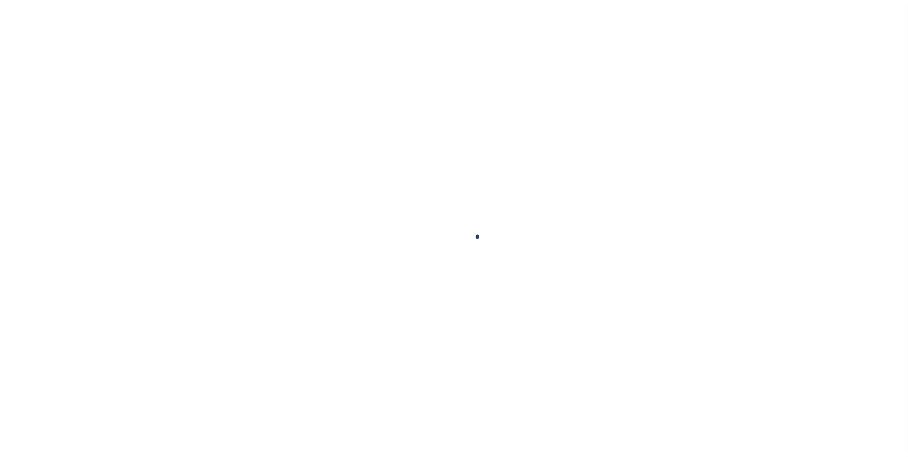
scroll to position [10, 0]
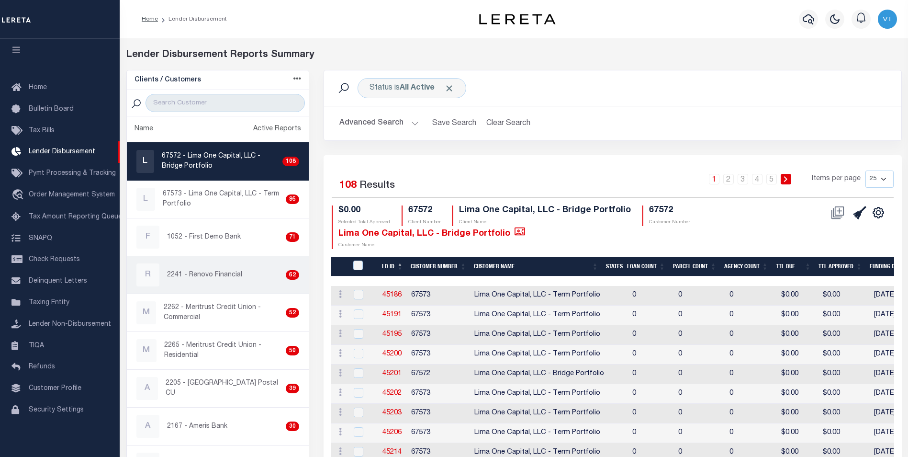
click at [206, 275] on p "2241 - Renovo Financial" at bounding box center [204, 275] width 75 height 10
checkbox input "true"
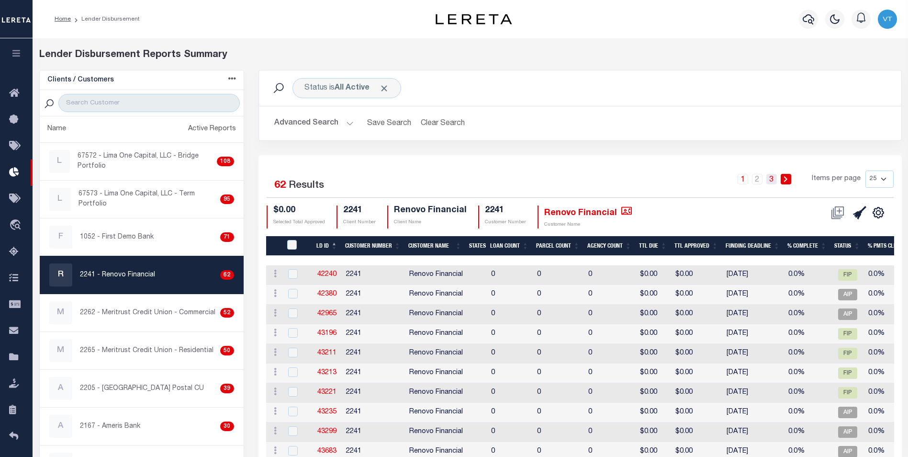
click at [773, 182] on link "3" at bounding box center [771, 179] width 11 height 11
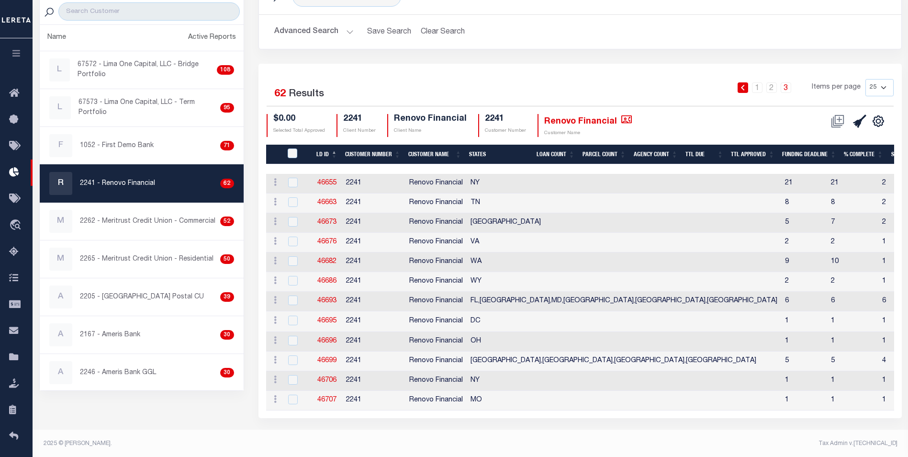
scroll to position [98, 0]
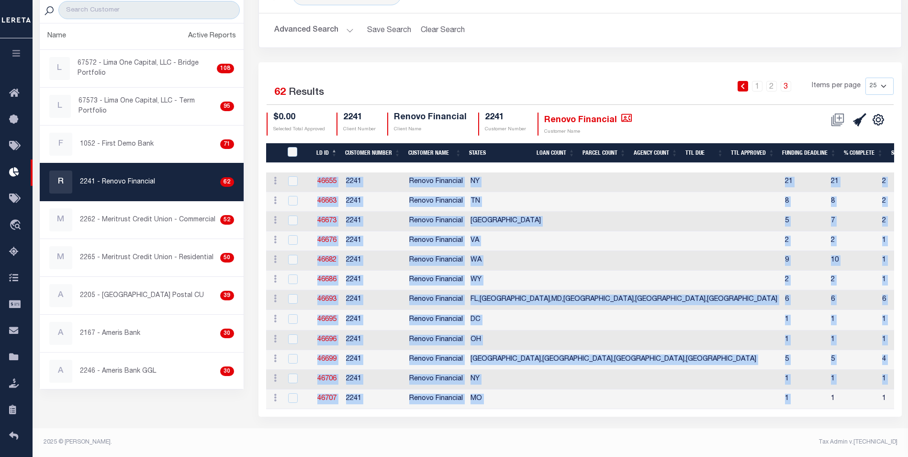
drag, startPoint x: 582, startPoint y: 402, endPoint x: 767, endPoint y: 416, distance: 185.8
click at [771, 413] on div "Selected 62 Results 1 2 3 Items per page 25 50 100 200 $0.00 2241" at bounding box center [579, 239] width 643 height 354
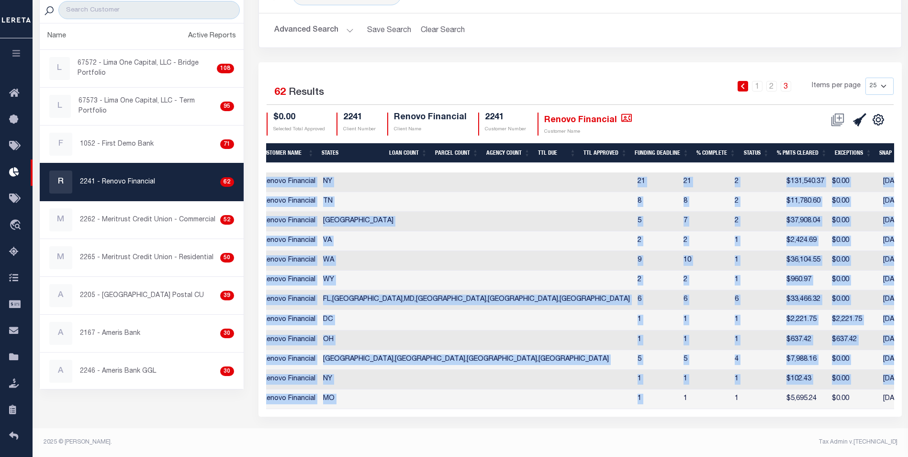
scroll to position [0, 0]
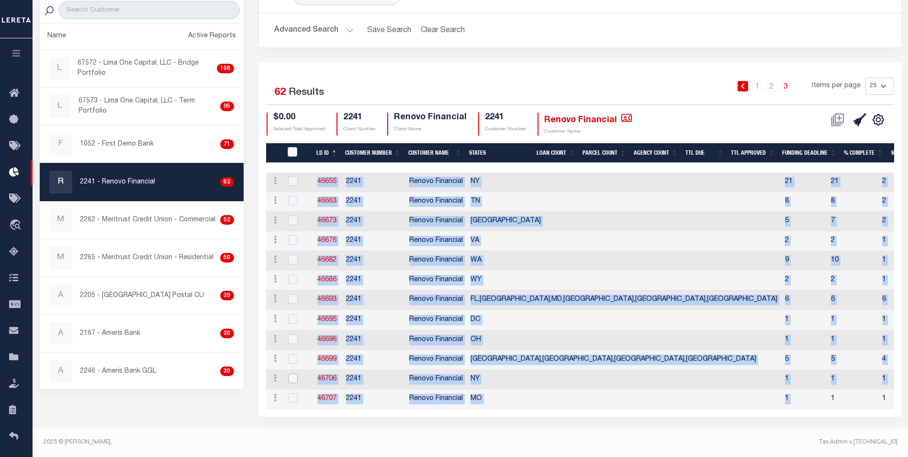
click at [295, 373] on input "checkbox" at bounding box center [293, 378] width 10 height 10
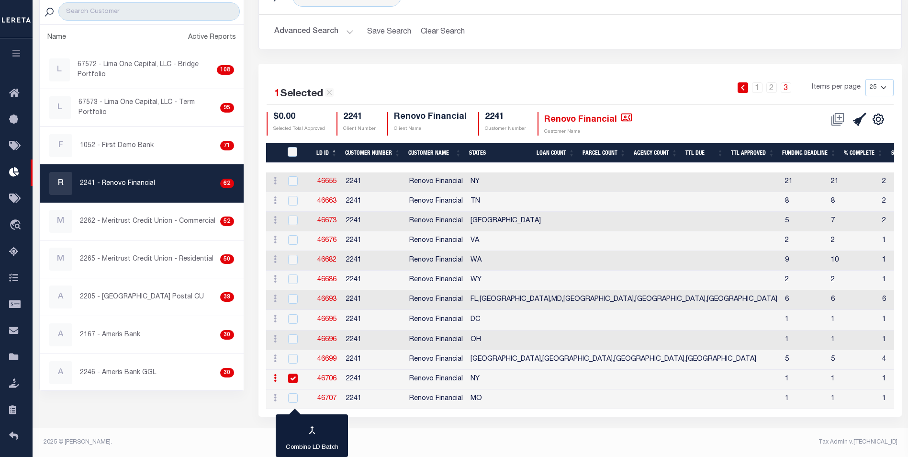
click at [388, 432] on footer "2025 © LERETA. Tax Admin v.1.0.0.1" at bounding box center [470, 442] width 875 height 29
click at [276, 374] on icon at bounding box center [275, 378] width 3 height 8
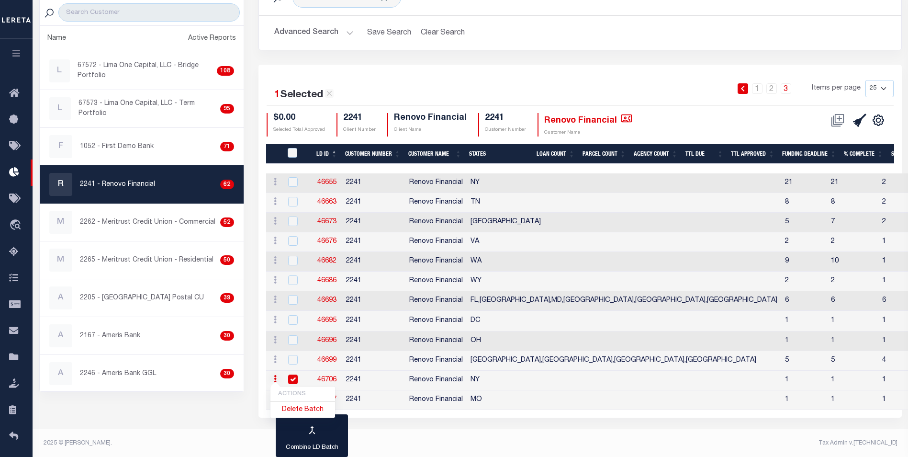
click at [401, 433] on footer "2025 © LERETA. Tax Admin v.1.0.0.1" at bounding box center [470, 443] width 875 height 29
click at [293, 375] on input "checkbox" at bounding box center [293, 379] width 10 height 10
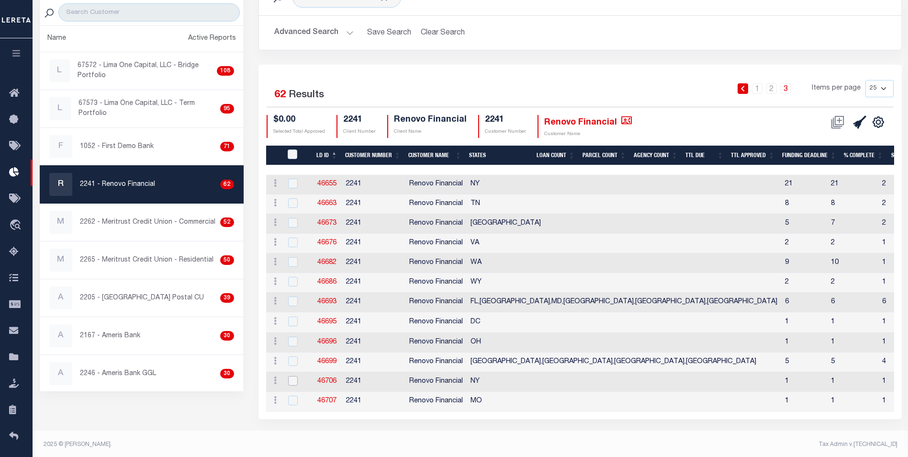
click at [294, 382] on input "checkbox" at bounding box center [293, 381] width 10 height 10
checkbox input "true"
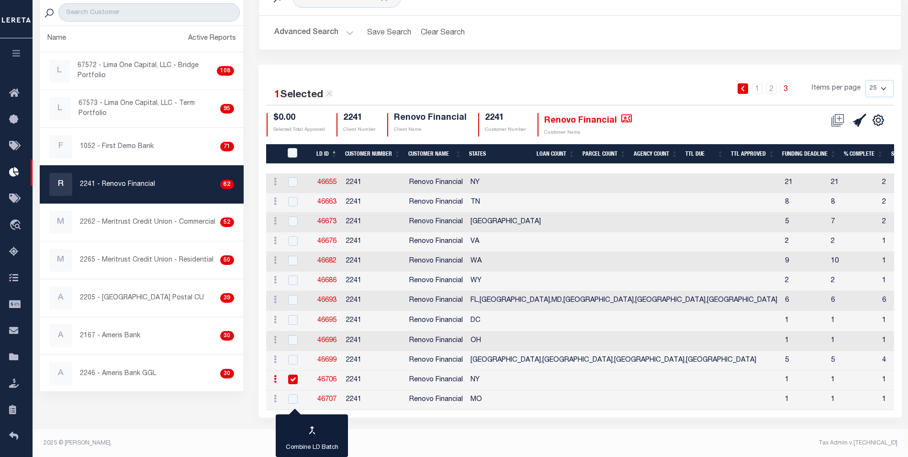
click at [840, 122] on span at bounding box center [838, 120] width 22 height 14
click at [16, 57] on icon "button" at bounding box center [16, 53] width 11 height 9
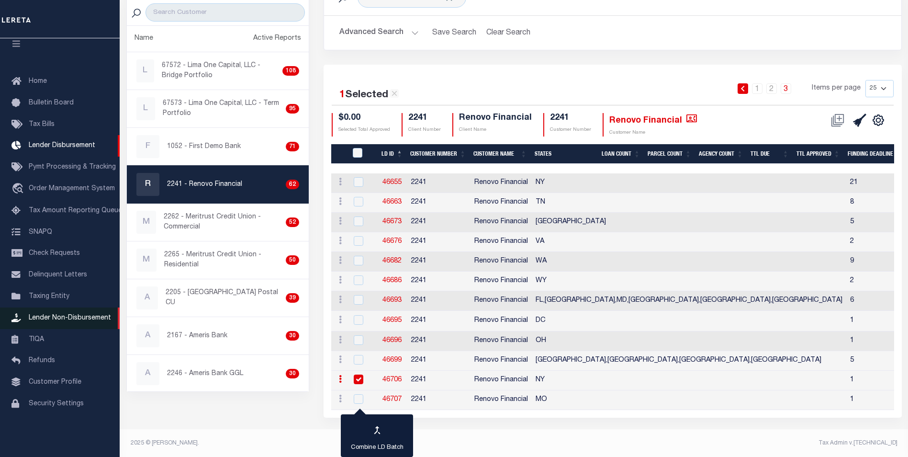
click at [73, 321] on span "Lender Non-Disbursement" at bounding box center [70, 317] width 82 height 7
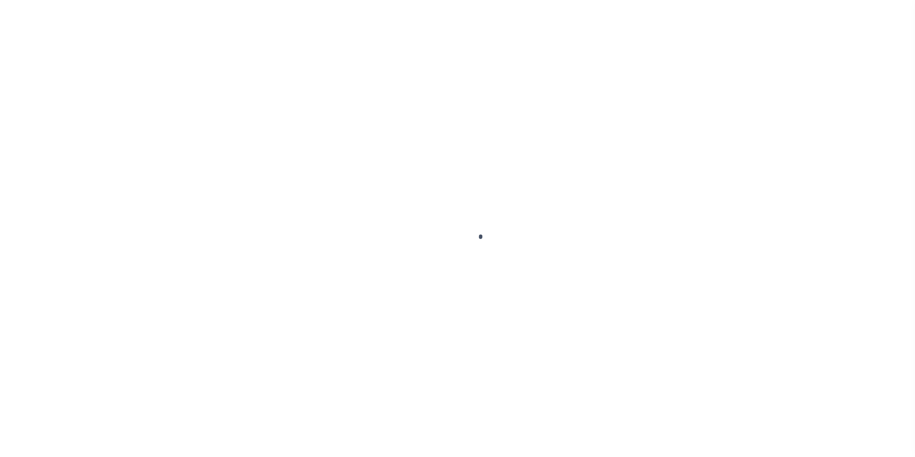
scroll to position [10, 0]
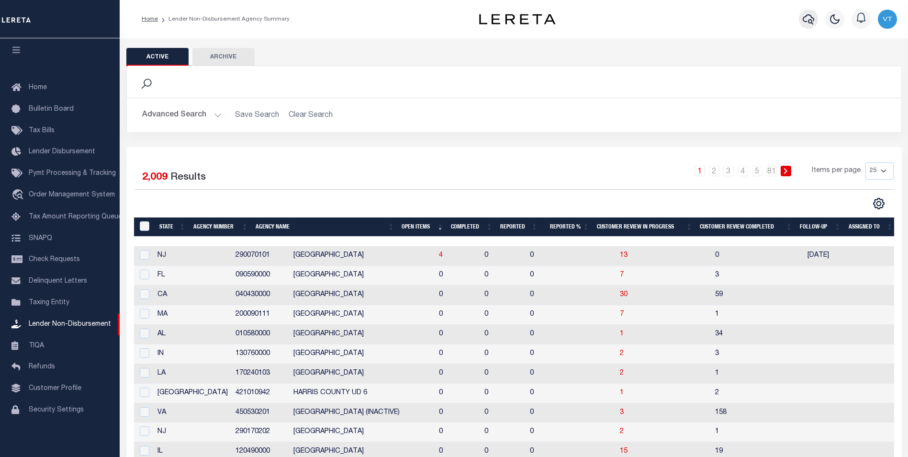
click at [807, 19] on icon "button" at bounding box center [808, 18] width 11 height 11
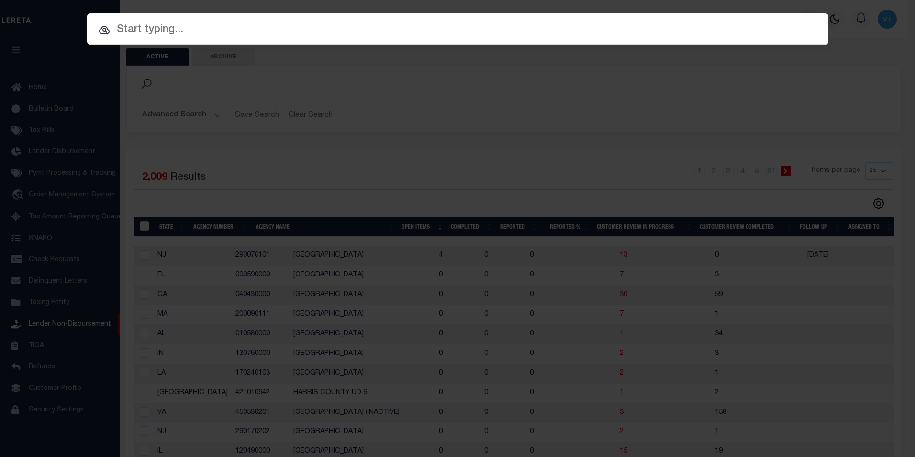
click at [400, 31] on input "text" at bounding box center [457, 30] width 741 height 17
click at [404, 22] on input "text" at bounding box center [457, 30] width 741 height 17
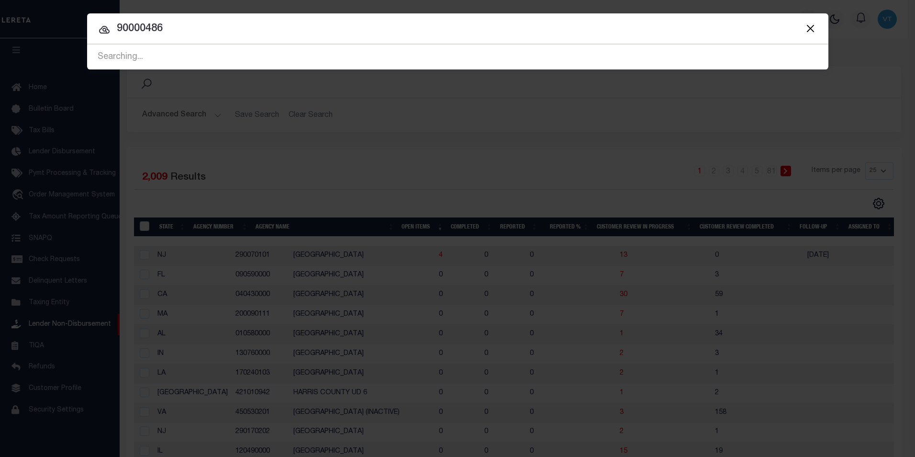
type input "90000486"
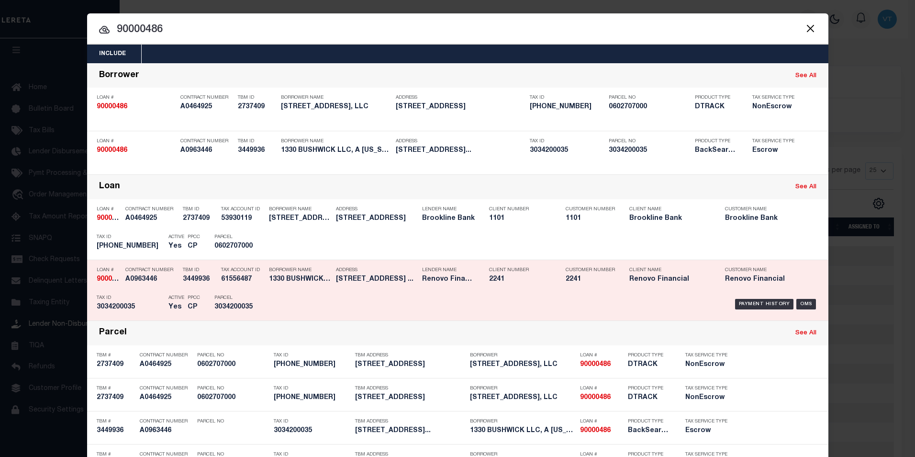
click at [130, 283] on h5 "A0963446" at bounding box center [151, 279] width 53 height 8
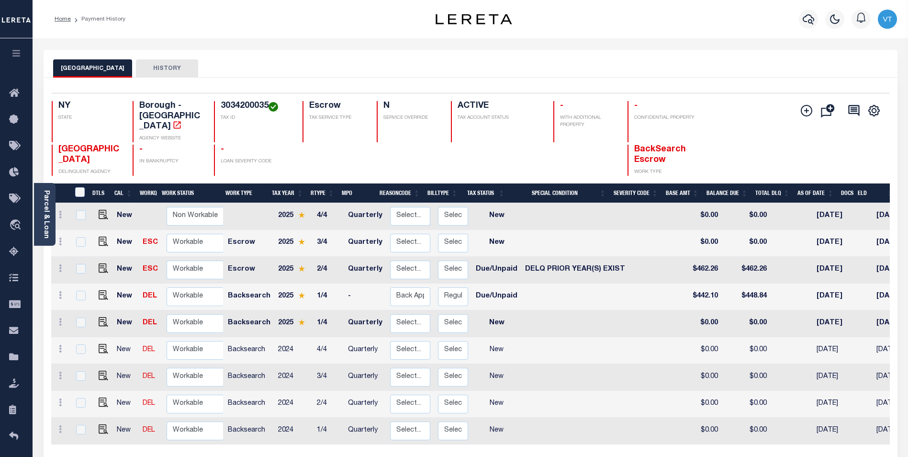
click at [15, 56] on icon "button" at bounding box center [16, 53] width 11 height 9
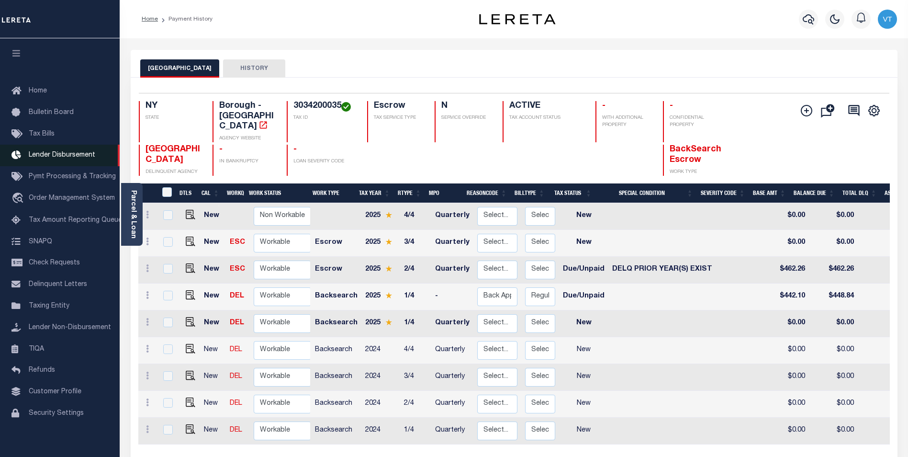
click at [58, 156] on span "Lender Disbursement" at bounding box center [62, 155] width 67 height 7
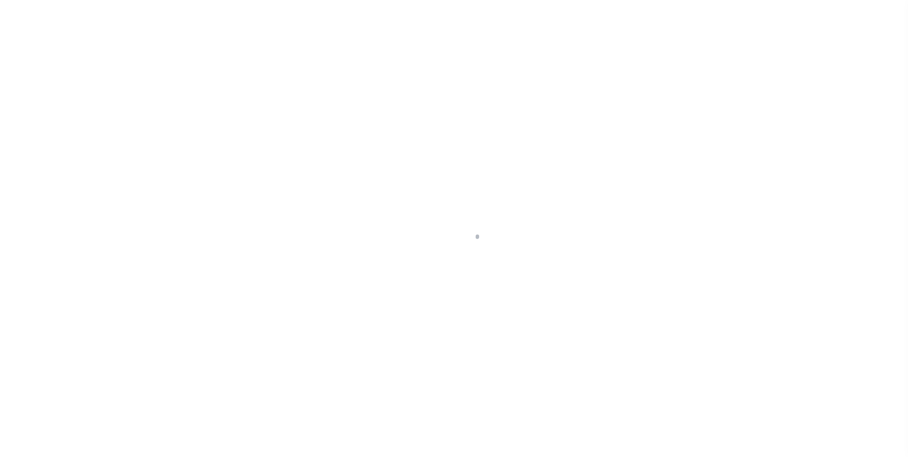
scroll to position [10, 0]
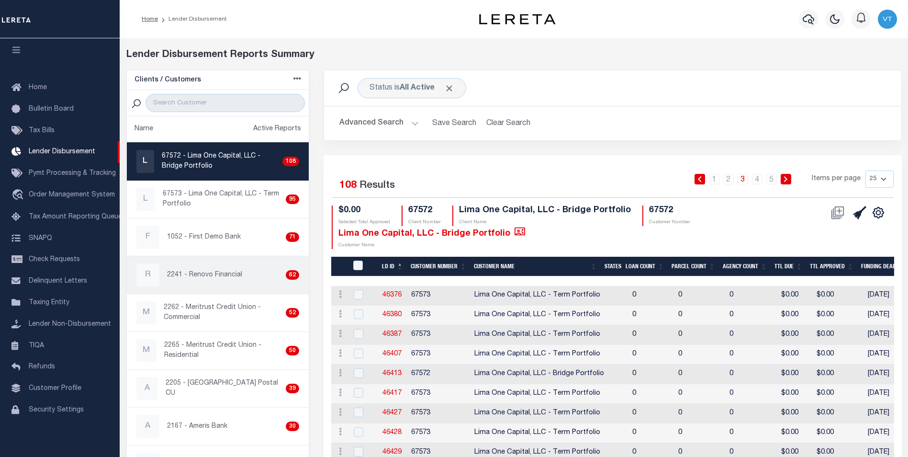
click at [197, 281] on div "R 2241 - Renovo Financial 62" at bounding box center [217, 274] width 163 height 23
checkbox input "true"
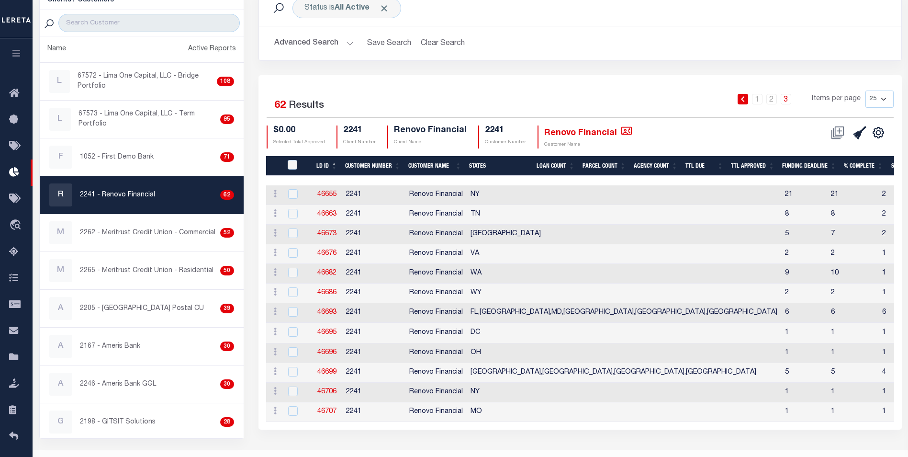
scroll to position [102, 0]
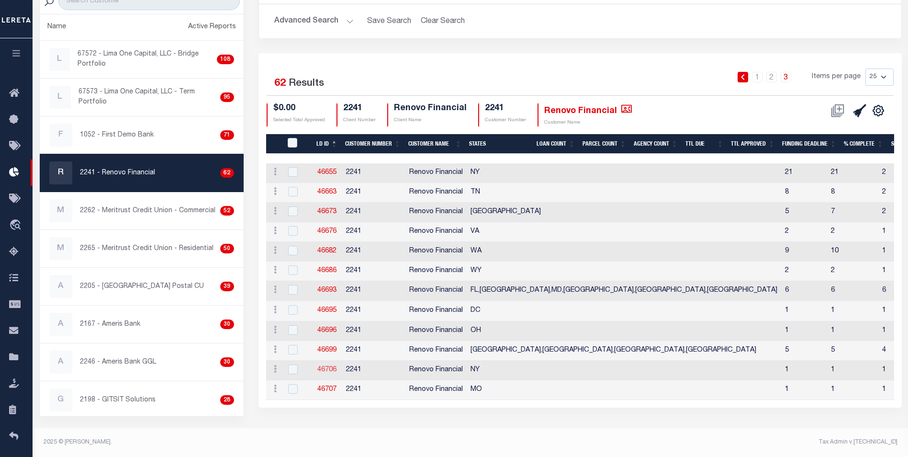
click at [326, 369] on link "46706" at bounding box center [326, 369] width 19 height 7
checkbox input "true"
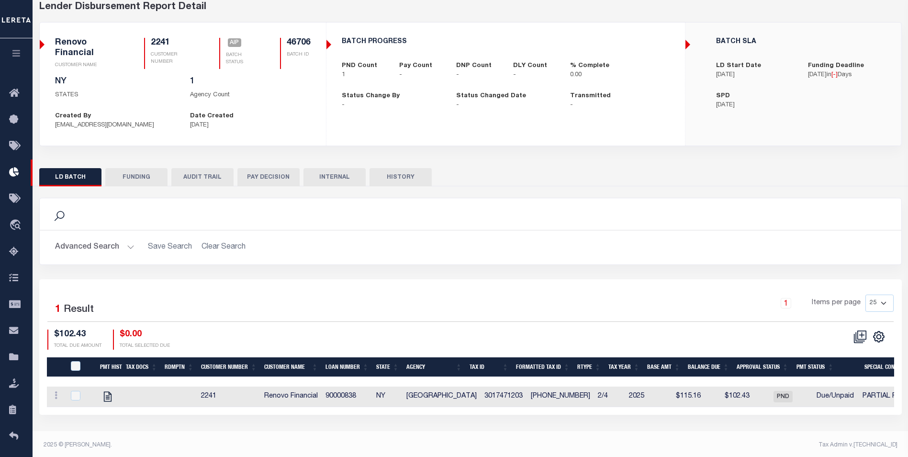
scroll to position [51, 0]
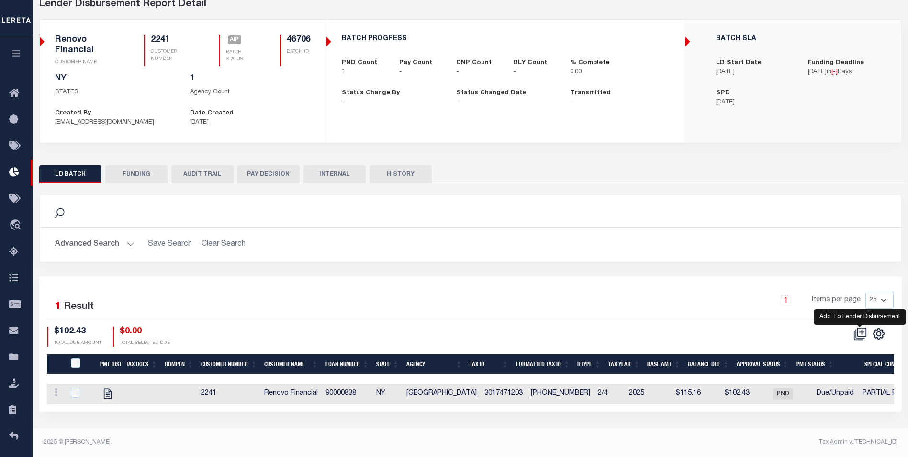
click at [864, 333] on icon at bounding box center [861, 331] width 5 height 5
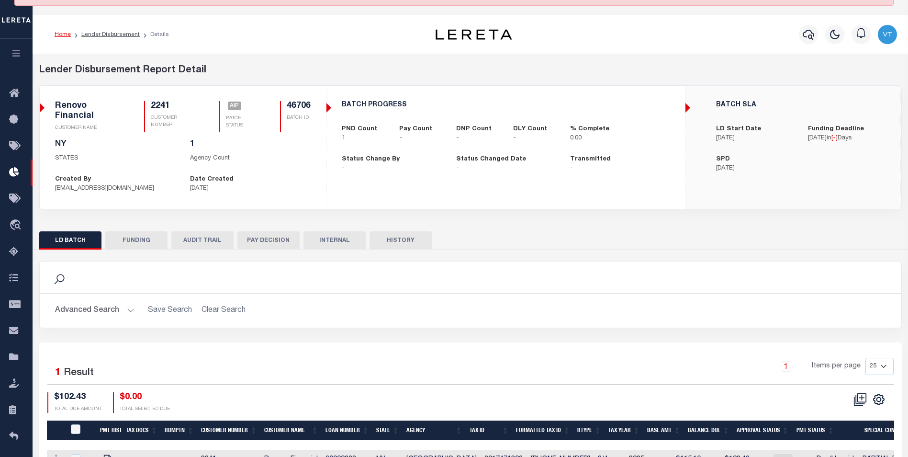
scroll to position [0, 0]
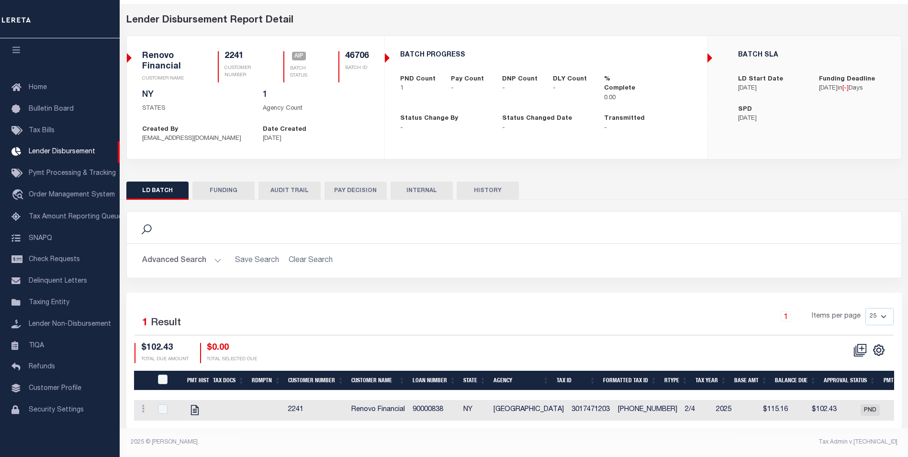
scroll to position [42, 0]
click at [858, 343] on icon at bounding box center [859, 349] width 13 height 13
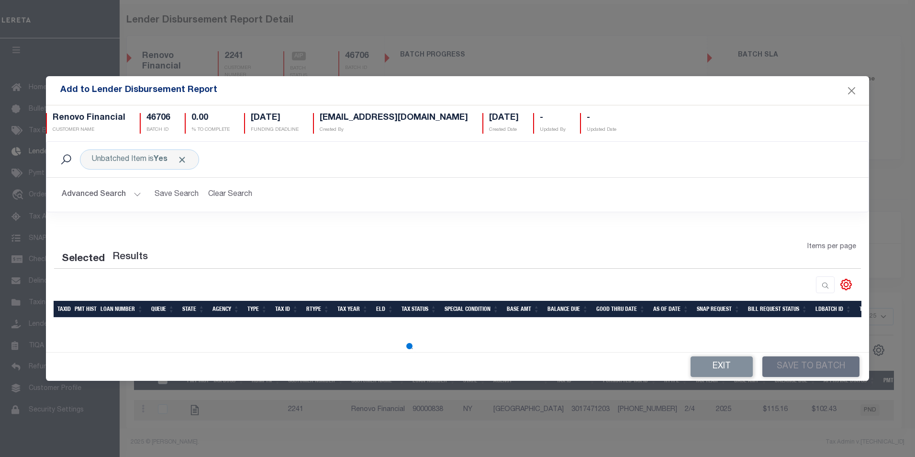
click at [133, 195] on button "Advanced Search" at bounding box center [101, 194] width 79 height 19
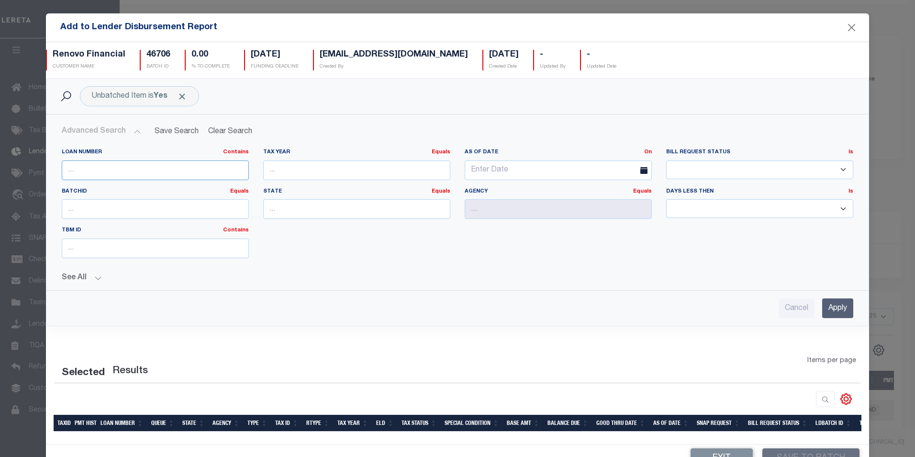
click at [125, 178] on input "text" at bounding box center [155, 170] width 187 height 20
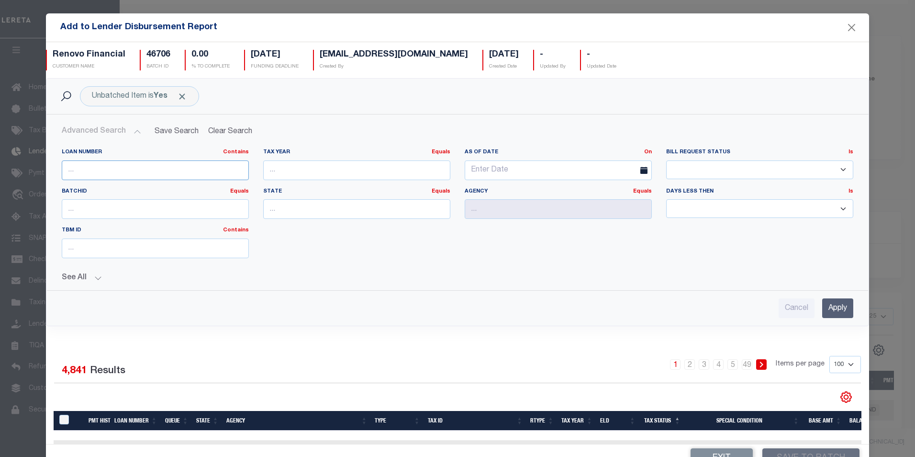
click at [142, 169] on input "text" at bounding box center [155, 170] width 187 height 20
type input "90000486"
click at [822, 304] on input "Apply" at bounding box center [837, 308] width 31 height 20
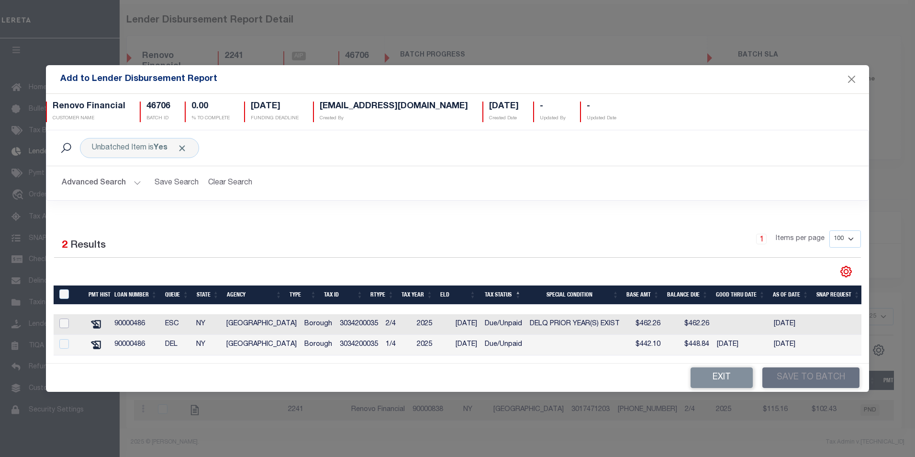
click at [64, 322] on input "checkbox" at bounding box center [64, 323] width 10 height 10
checkbox input "true"
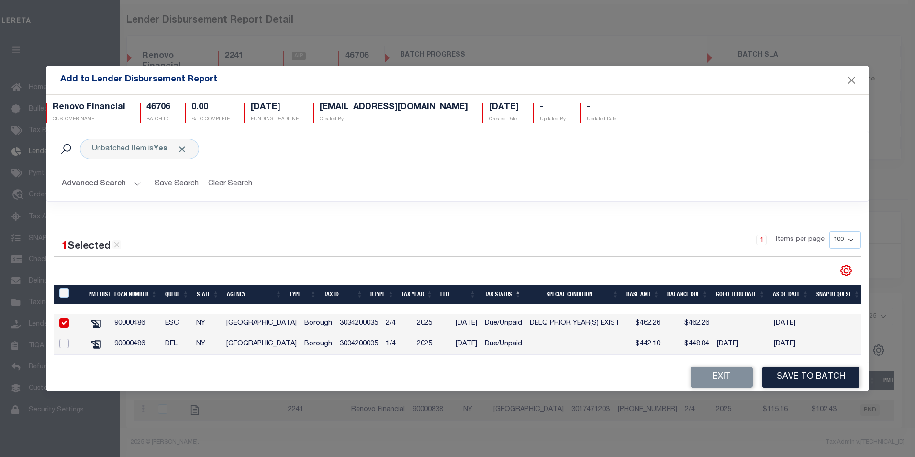
click at [63, 344] on input "checkbox" at bounding box center [64, 343] width 10 height 10
checkbox input "true"
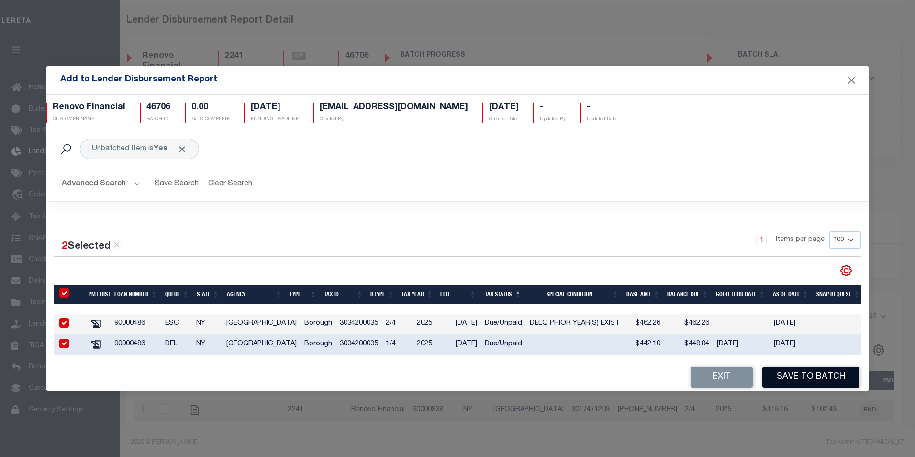
click at [823, 383] on button "Save to Batch" at bounding box center [810, 377] width 97 height 21
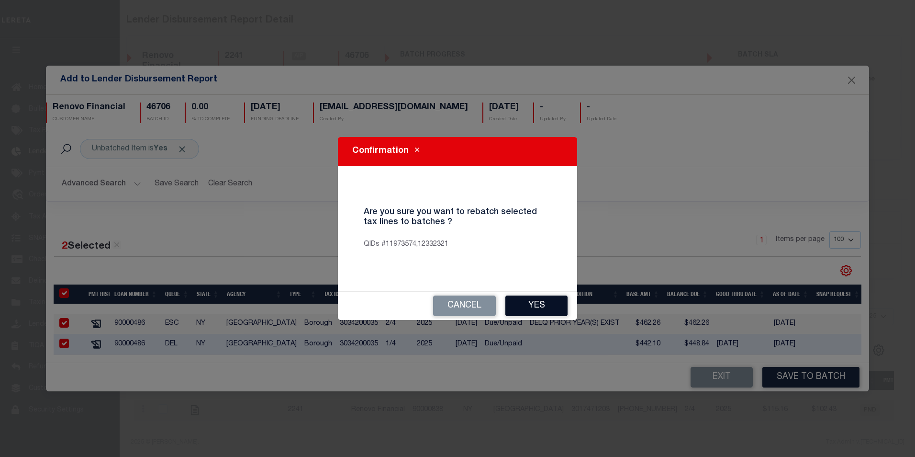
click at [542, 308] on button "Yes" at bounding box center [536, 305] width 62 height 21
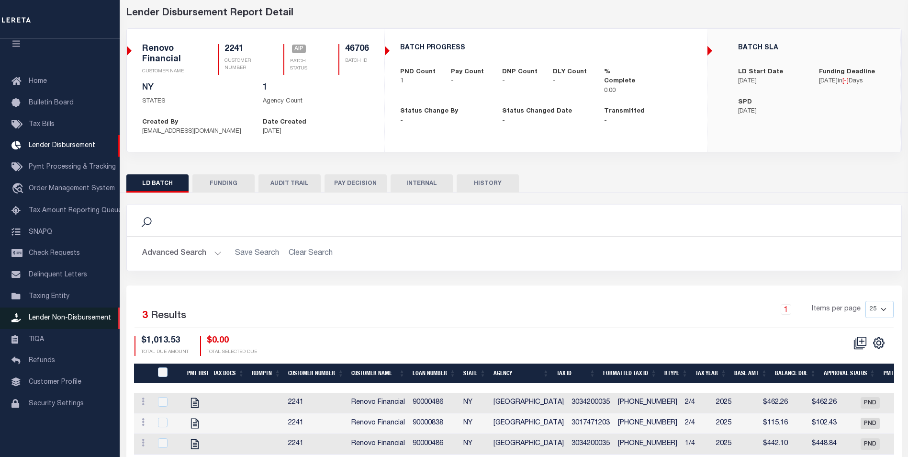
click at [76, 321] on span "Lender Non-Disbursement" at bounding box center [70, 317] width 82 height 7
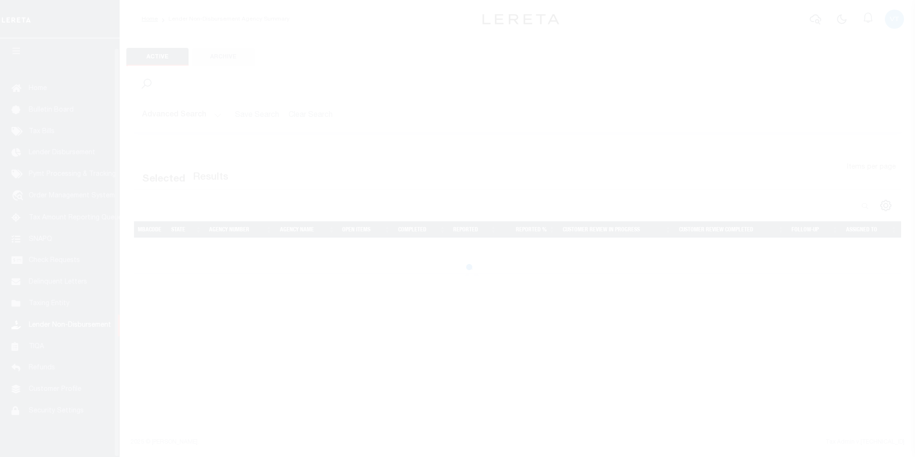
scroll to position [10, 0]
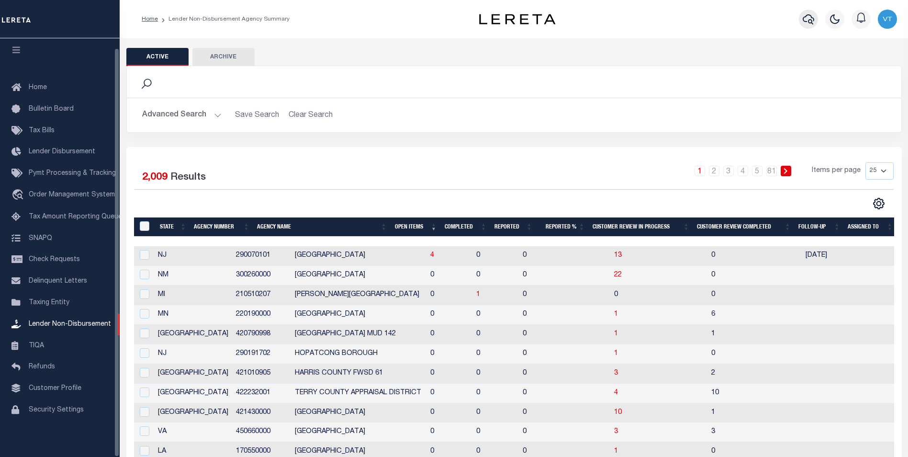
click at [808, 24] on icon "button" at bounding box center [808, 18] width 11 height 11
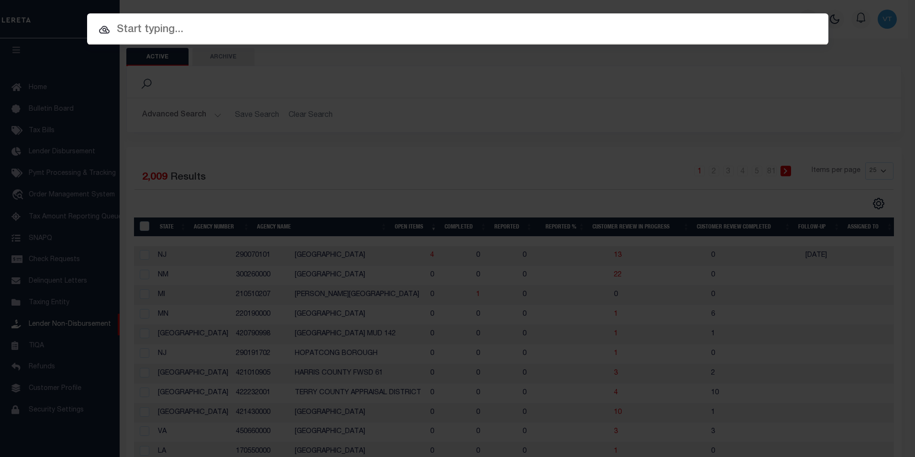
click at [134, 31] on input "text" at bounding box center [457, 30] width 741 height 17
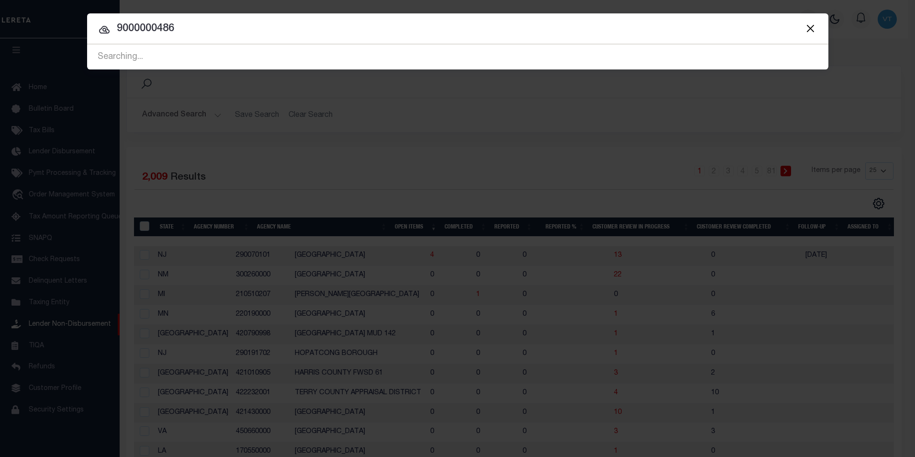
click at [134, 31] on input "9000000486" at bounding box center [457, 29] width 741 height 17
click at [214, 27] on input "90000486" at bounding box center [457, 29] width 741 height 17
type input "90000486"
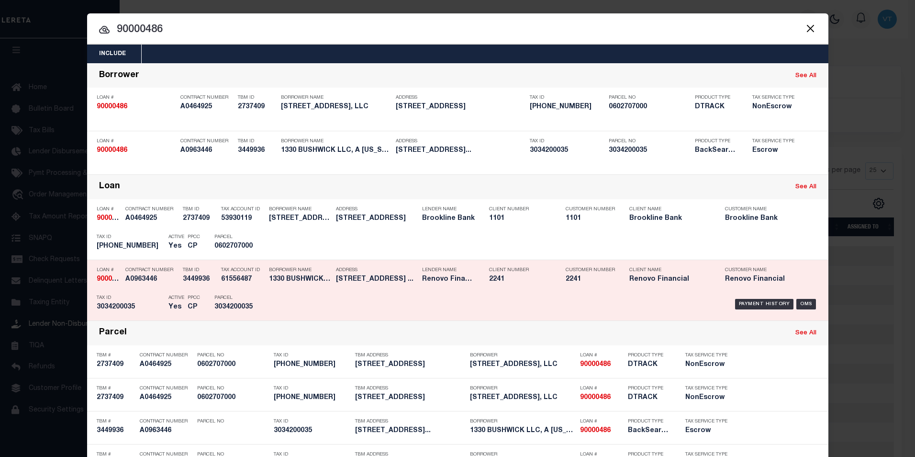
click at [154, 287] on div "Contract Number A0963446" at bounding box center [151, 276] width 53 height 28
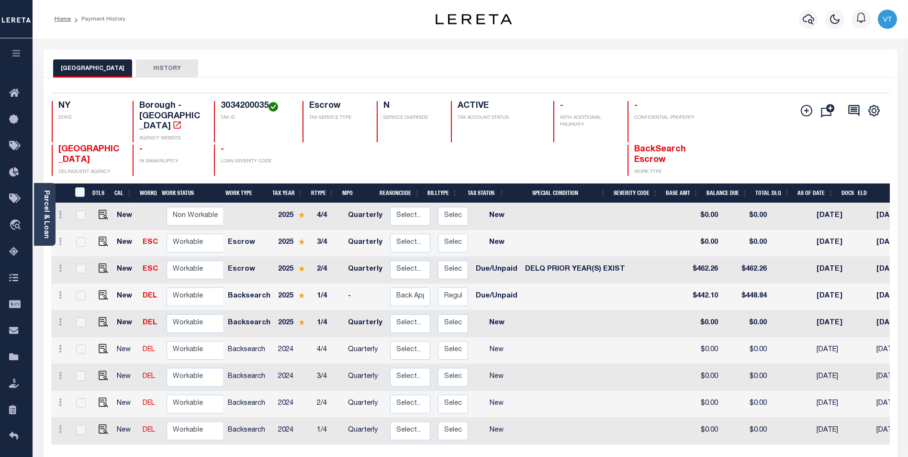
click at [14, 56] on icon "button" at bounding box center [16, 53] width 11 height 9
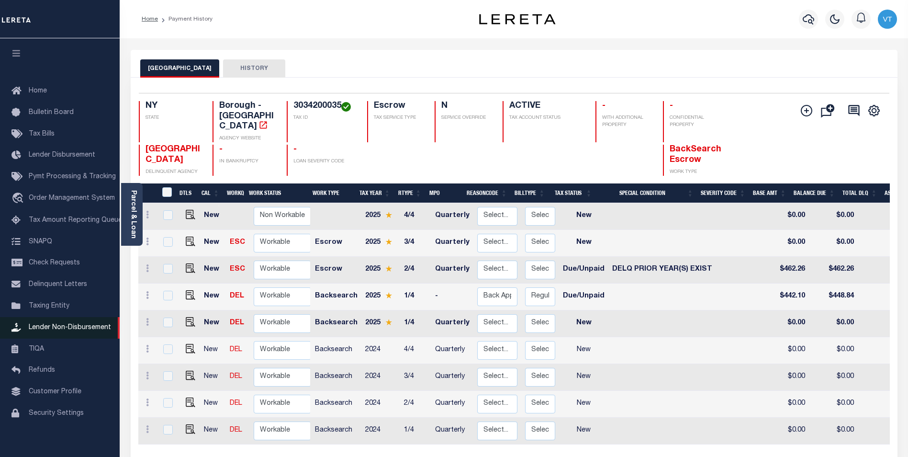
click at [50, 331] on span "Lender Non-Disbursement" at bounding box center [70, 327] width 82 height 7
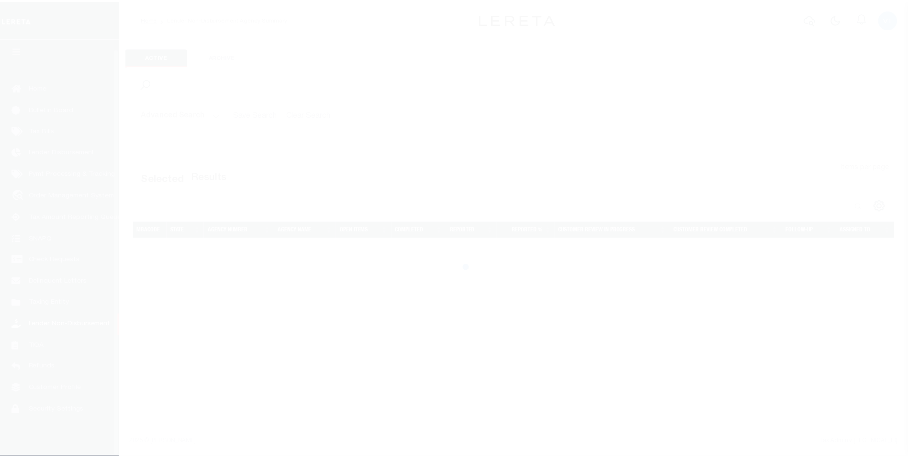
scroll to position [10, 0]
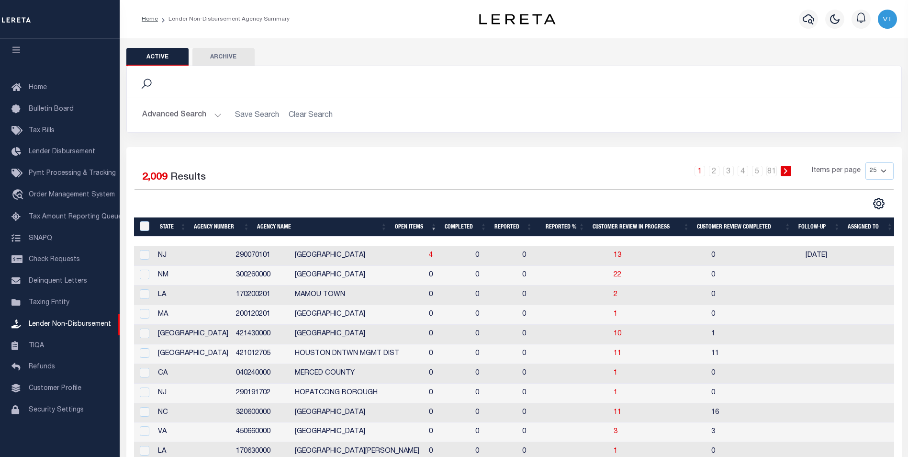
click at [179, 116] on button "Advanced Search" at bounding box center [181, 115] width 79 height 19
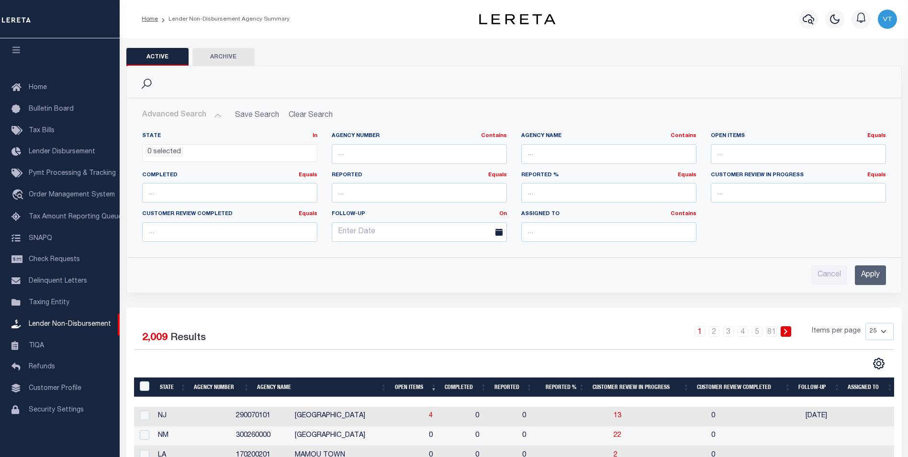
click at [291, 152] on ul "0 selected" at bounding box center [230, 151] width 174 height 13
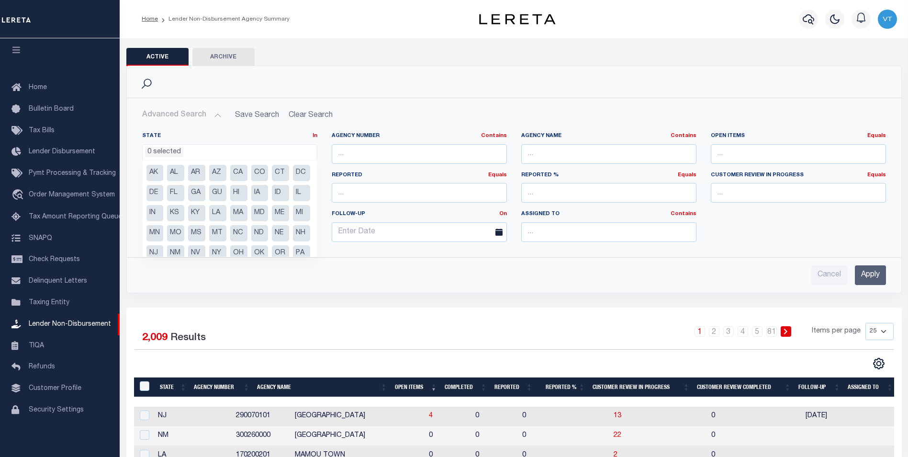
click at [291, 249] on ul "AK AL AR AZ CA CO CT DC DE FL [GEOGRAPHIC_DATA] GU HI IA ID IL IN KS [GEOGRAPHI…" at bounding box center [230, 209] width 174 height 96
click at [205, 252] on li "NV" at bounding box center [196, 253] width 17 height 16
select select "NV"
click at [588, 156] on input "text" at bounding box center [608, 154] width 175 height 20
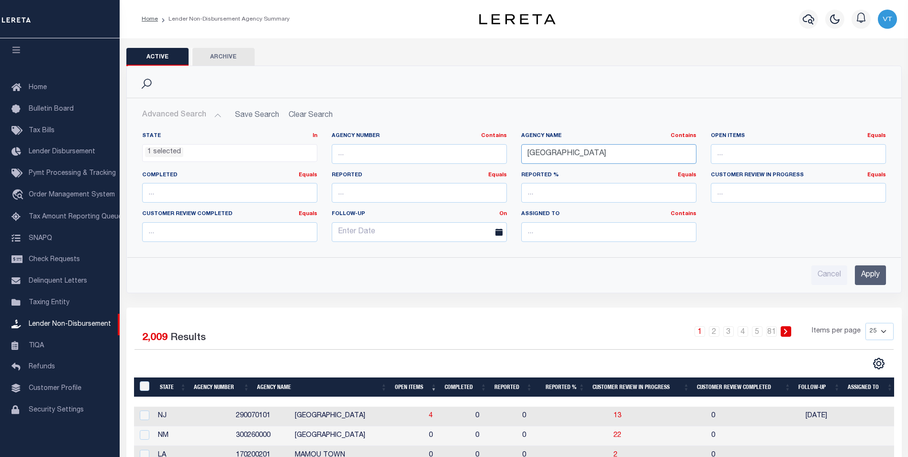
type input "[GEOGRAPHIC_DATA]"
click at [876, 273] on input "Apply" at bounding box center [870, 275] width 31 height 20
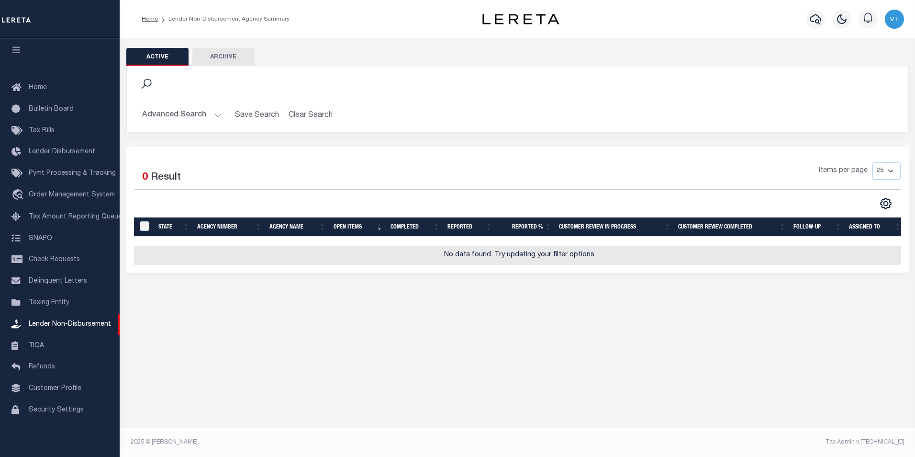
click at [205, 116] on button "Advanced Search" at bounding box center [181, 115] width 79 height 19
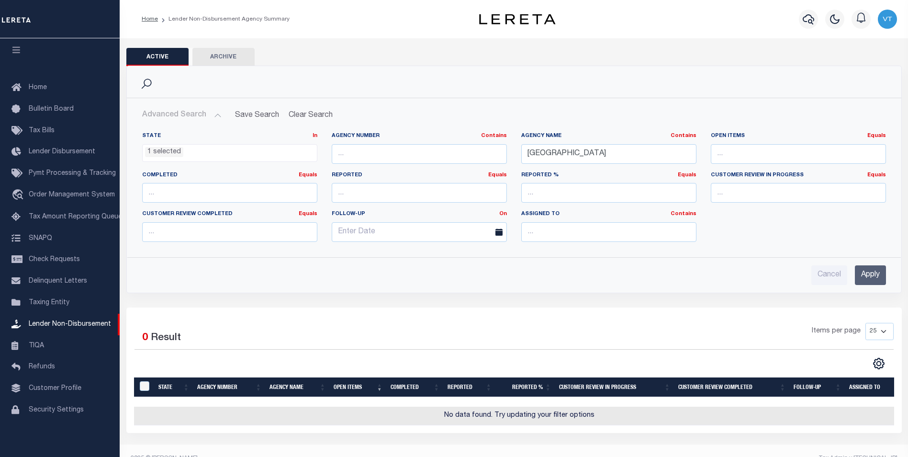
click at [238, 153] on ul "1 selected" at bounding box center [230, 151] width 174 height 13
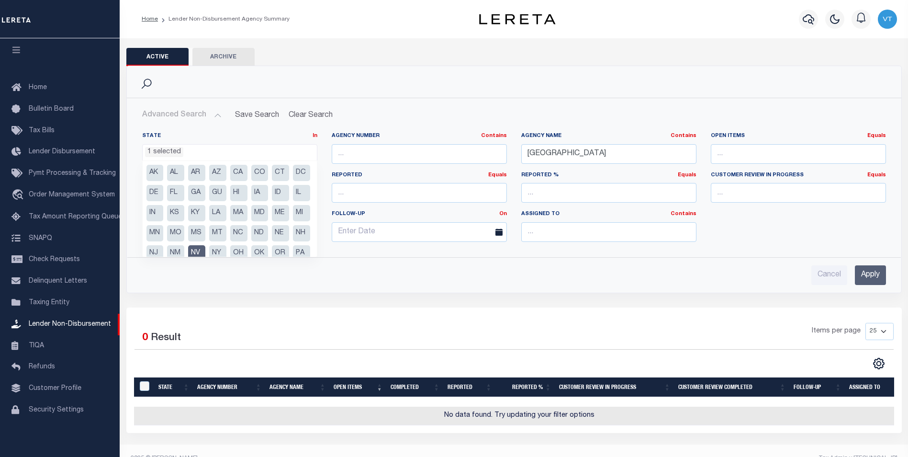
scroll to position [48, 0]
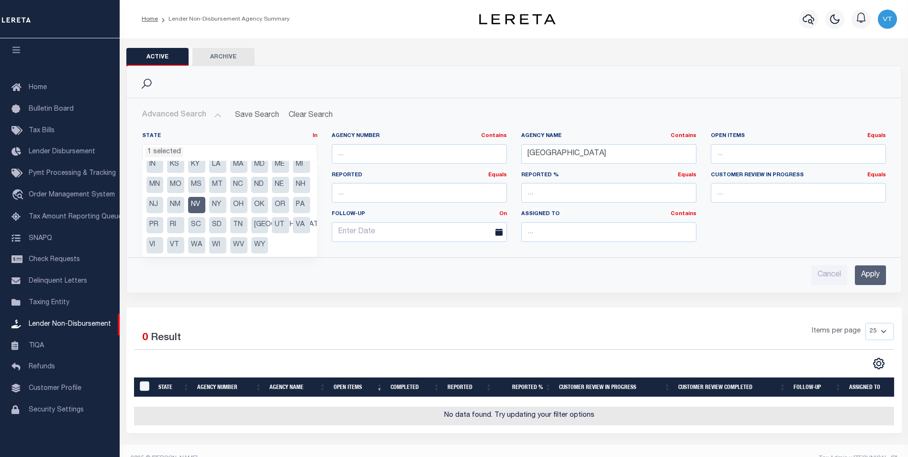
click at [209, 213] on li "NY" at bounding box center [217, 205] width 17 height 16
click at [205, 205] on li "NV" at bounding box center [196, 205] width 17 height 16
select select "NY"
click at [861, 279] on input "Apply" at bounding box center [870, 275] width 31 height 20
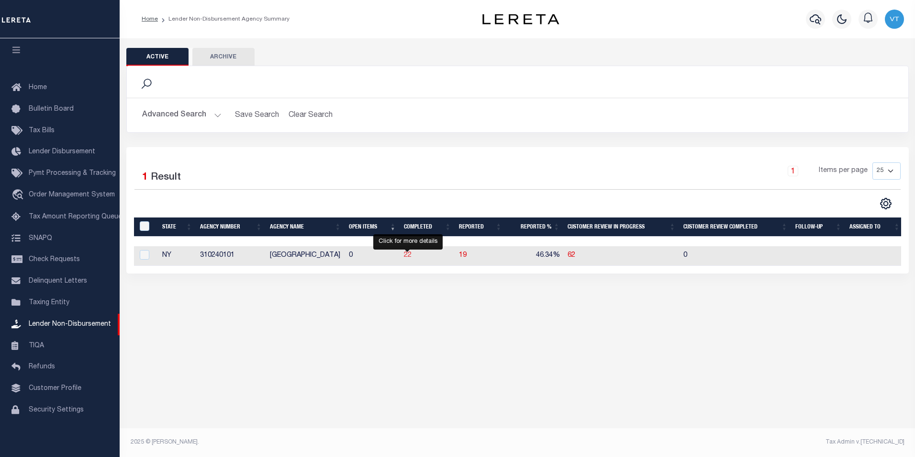
click at [408, 258] on span "22" at bounding box center [408, 255] width 8 height 7
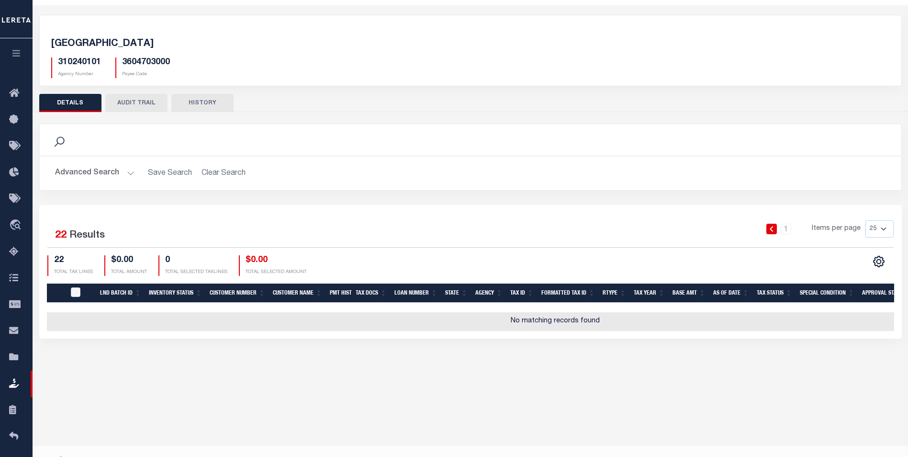
scroll to position [51, 0]
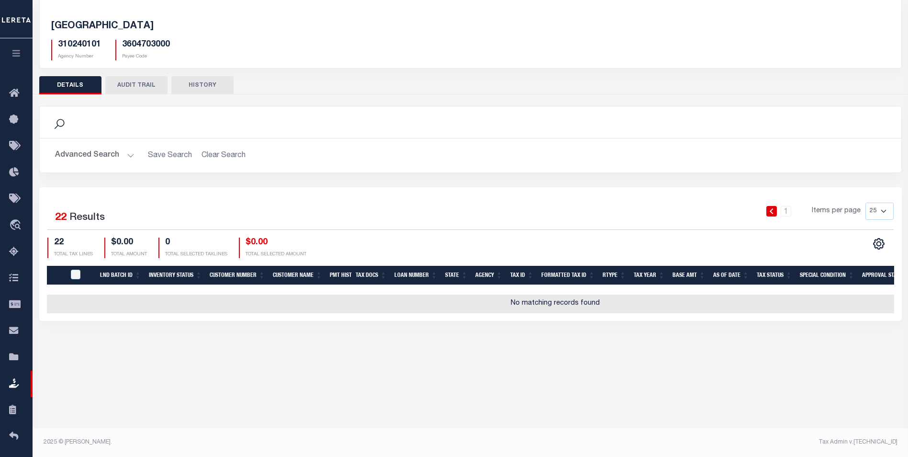
click at [203, 85] on button "HISTORY" at bounding box center [202, 85] width 62 height 18
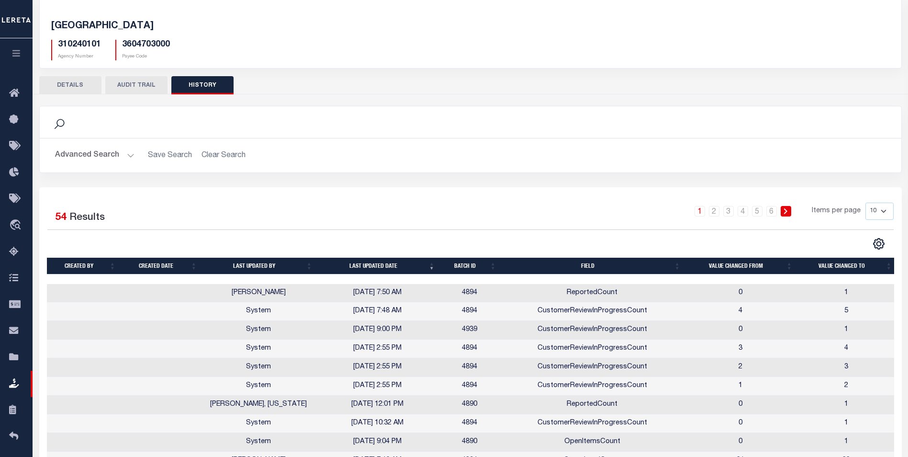
click at [138, 88] on button "AUDIT TRAIL" at bounding box center [136, 85] width 62 height 18
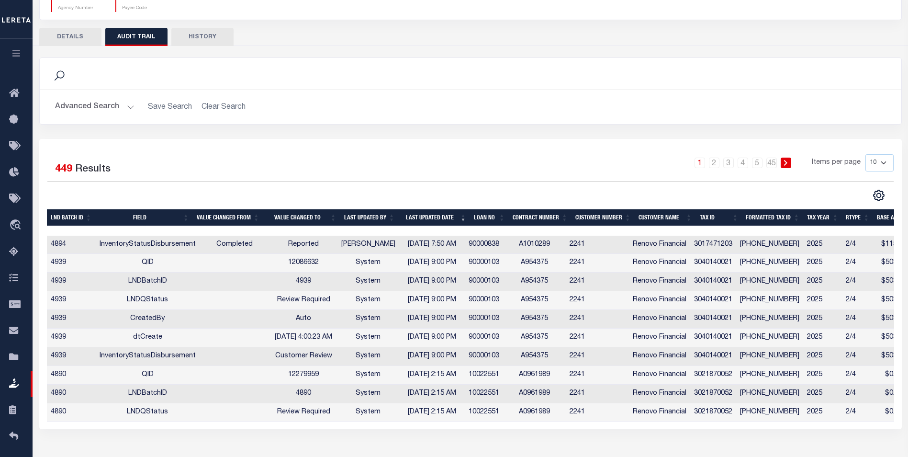
scroll to position [99, 0]
click at [71, 41] on button "DETAILS" at bounding box center [70, 37] width 62 height 18
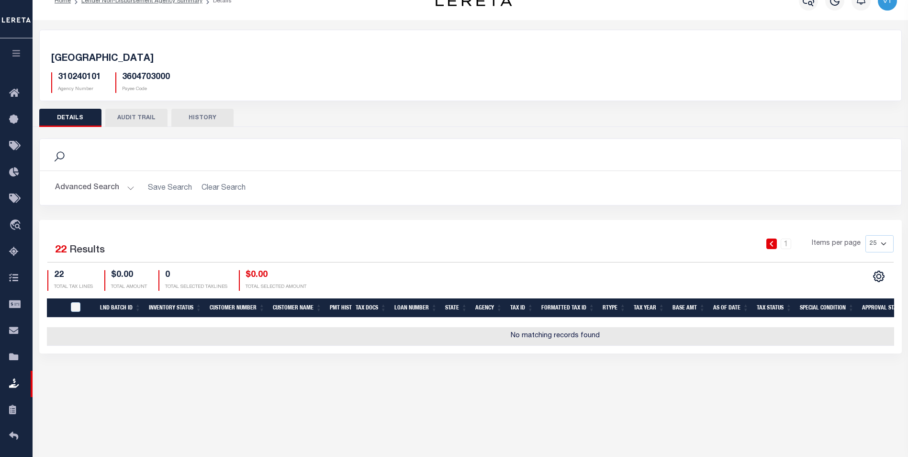
scroll to position [0, 0]
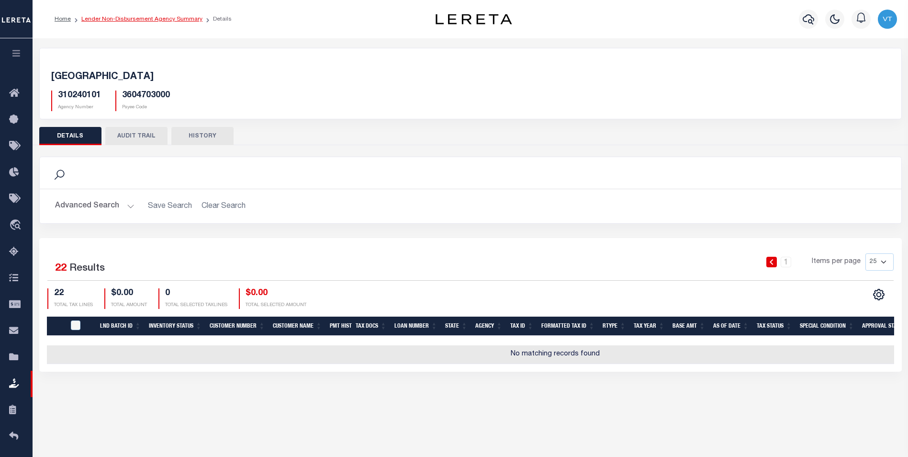
click at [139, 17] on link "Lender Non-Disbursement Agency Summary" at bounding box center [141, 19] width 121 height 6
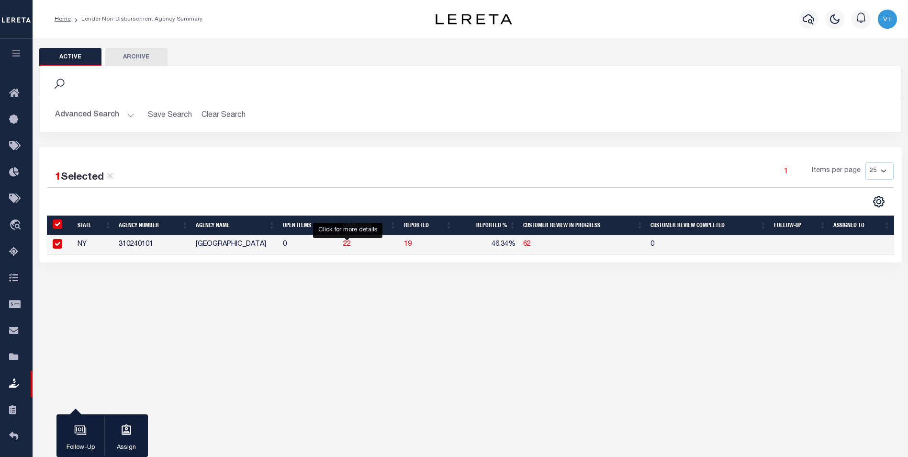
click at [349, 243] on span "22" at bounding box center [347, 244] width 8 height 7
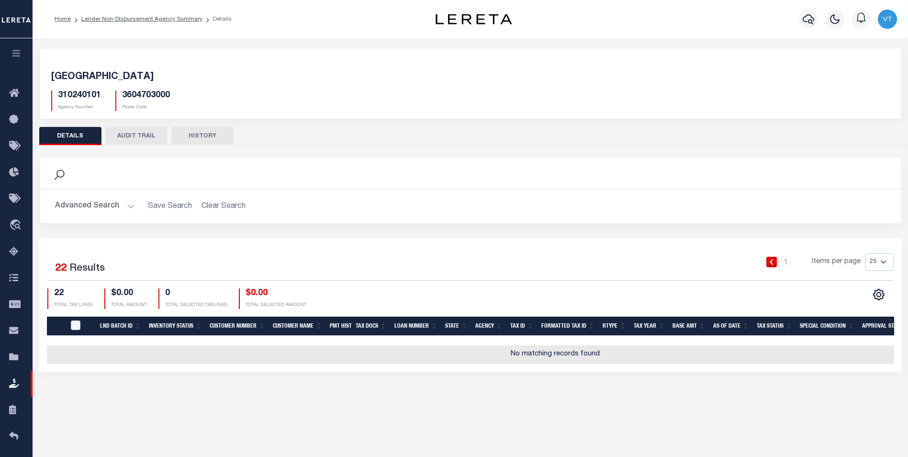
click at [120, 135] on button "AUDIT TRAIL" at bounding box center [136, 136] width 62 height 18
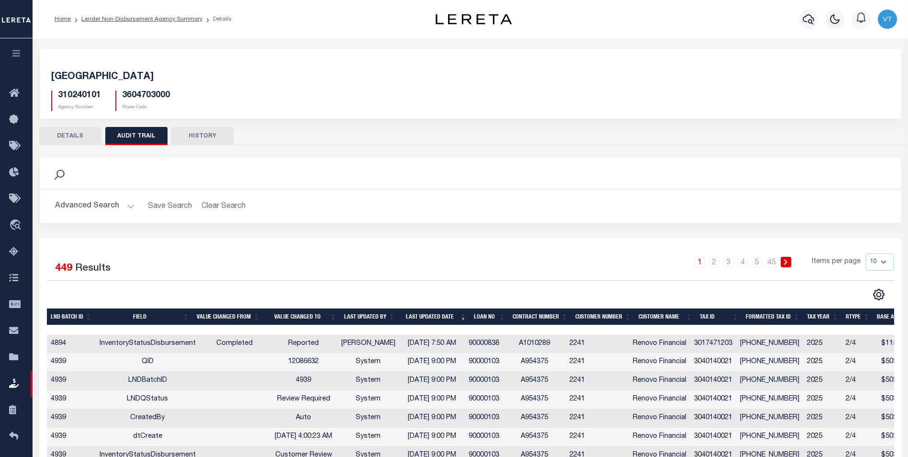
click at [66, 138] on button "DETAILS" at bounding box center [70, 136] width 62 height 18
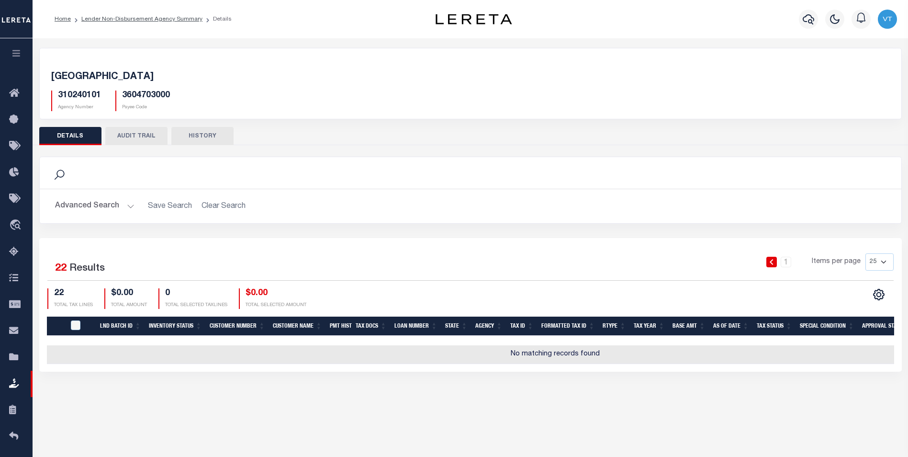
click at [22, 56] on icon "button" at bounding box center [16, 53] width 11 height 9
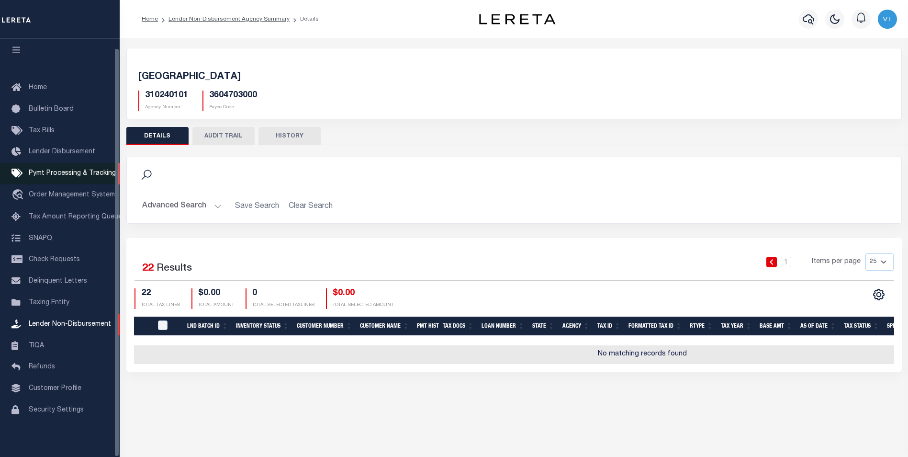
scroll to position [10, 0]
click at [215, 15] on li "Lender Non-Disbursement Agency Summary" at bounding box center [224, 19] width 132 height 9
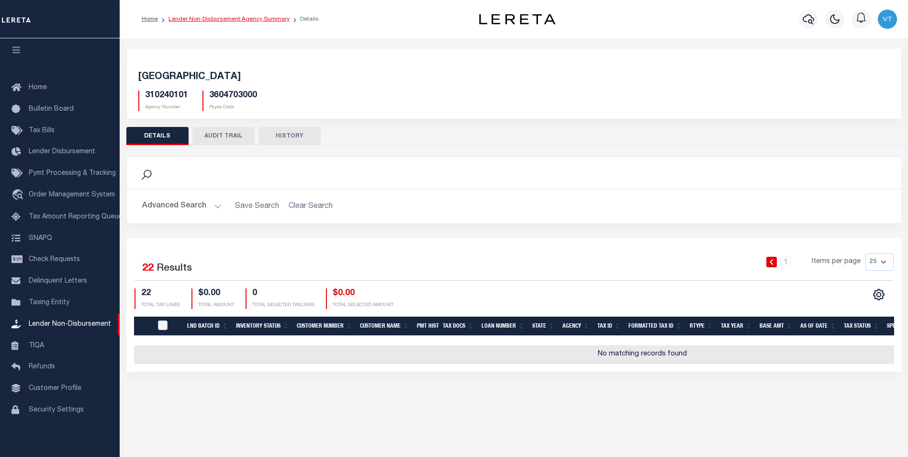
click at [216, 16] on link "Lender Non-Disbursement Agency Summary" at bounding box center [228, 19] width 121 height 6
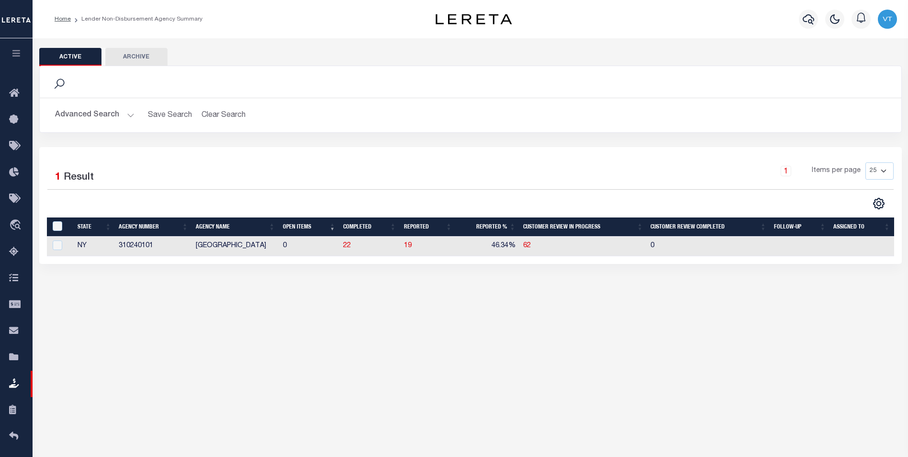
click at [94, 113] on button "Advanced Search" at bounding box center [94, 115] width 79 height 19
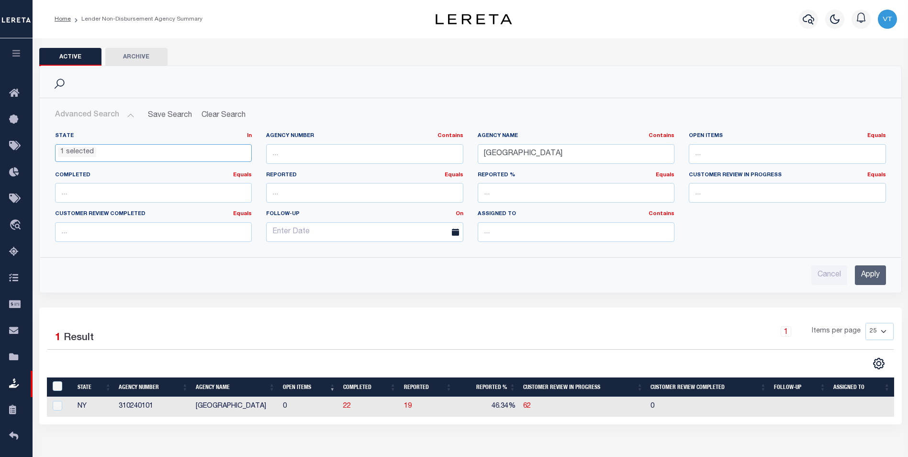
click at [175, 155] on ul "1 selected" at bounding box center [154, 151] width 196 height 13
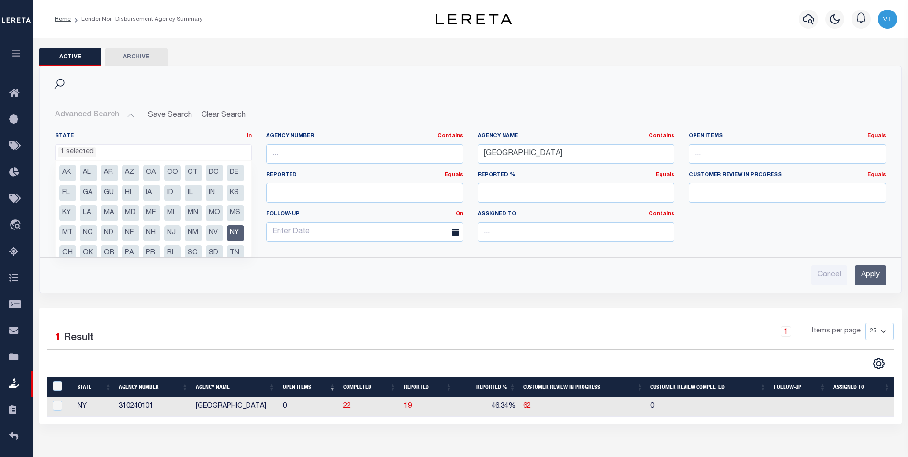
click at [227, 241] on li "NY" at bounding box center [235, 233] width 17 height 16
select select
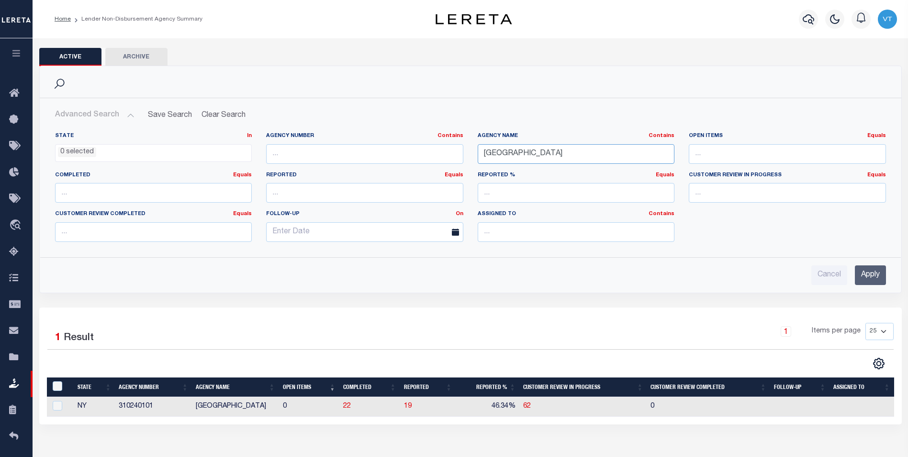
drag, startPoint x: 553, startPoint y: 148, endPoint x: 482, endPoint y: 156, distance: 71.7
click at [482, 156] on input "brooklyn" at bounding box center [576, 154] width 197 height 20
click at [862, 275] on input "Apply" at bounding box center [870, 275] width 31 height 20
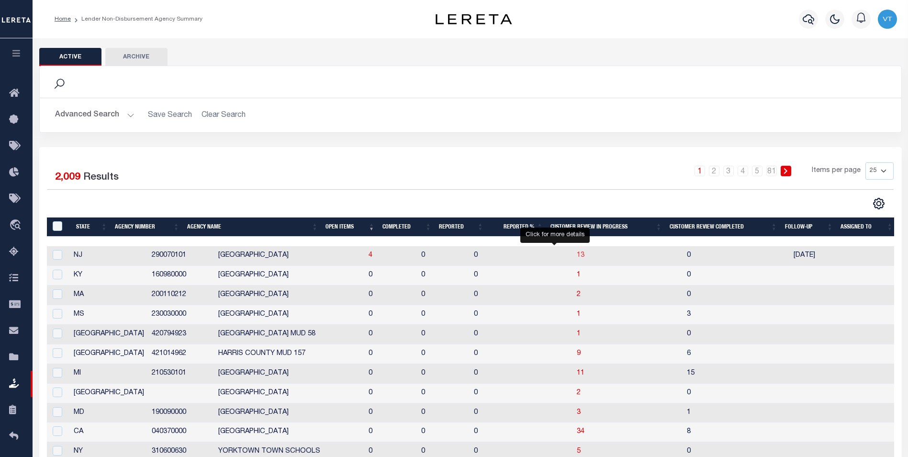
click at [577, 258] on span "13" at bounding box center [581, 255] width 8 height 7
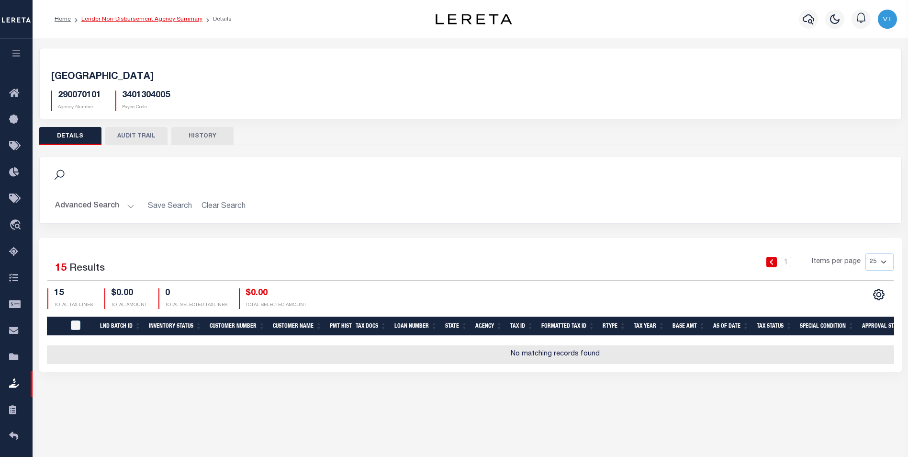
click at [180, 20] on link "Lender Non-Disbursement Agency Summary" at bounding box center [141, 19] width 121 height 6
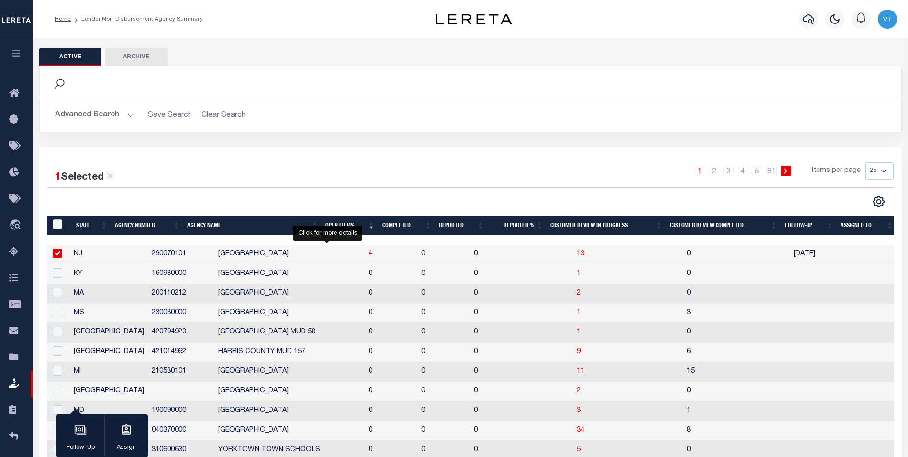
click at [369, 256] on span "4" at bounding box center [371, 253] width 4 height 7
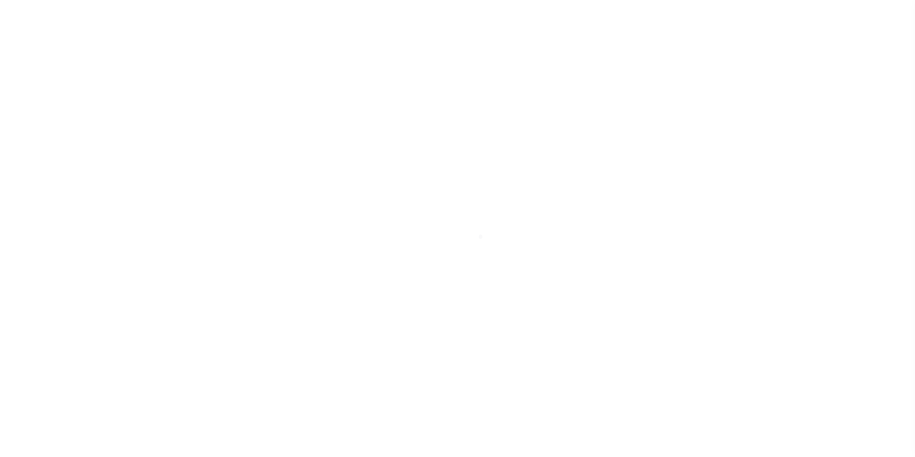
scroll to position [10, 0]
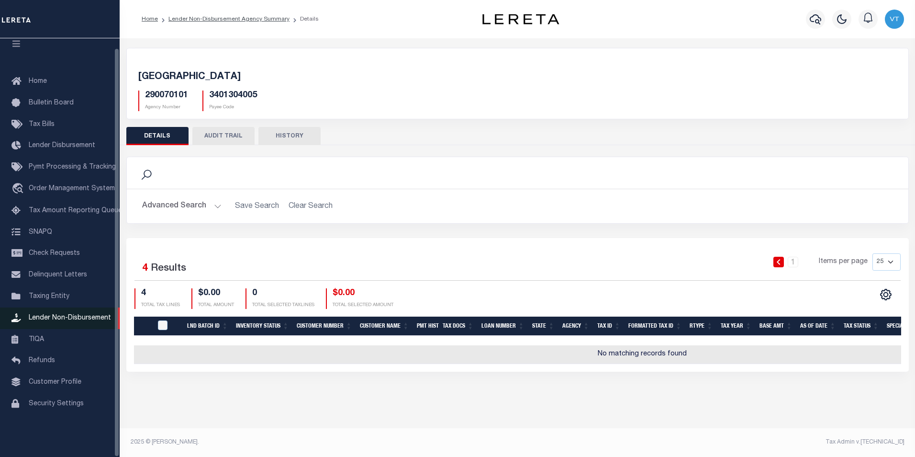
click at [41, 321] on span "Lender Non-Disbursement" at bounding box center [70, 317] width 82 height 7
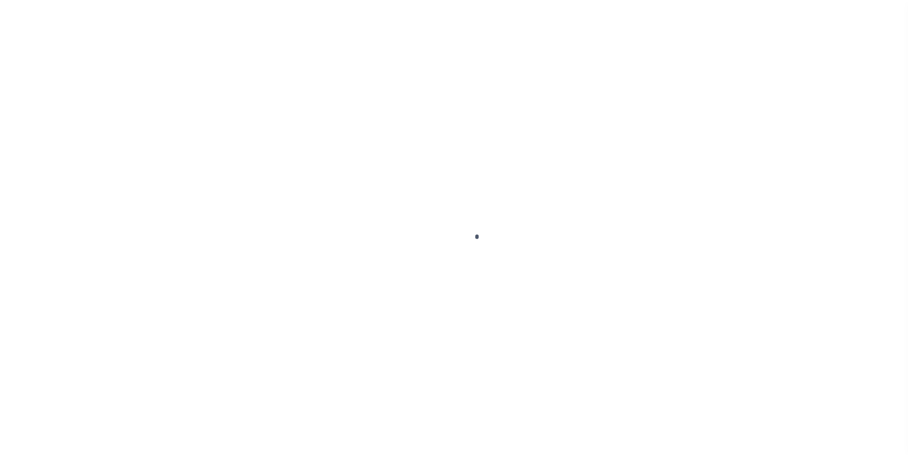
scroll to position [10, 0]
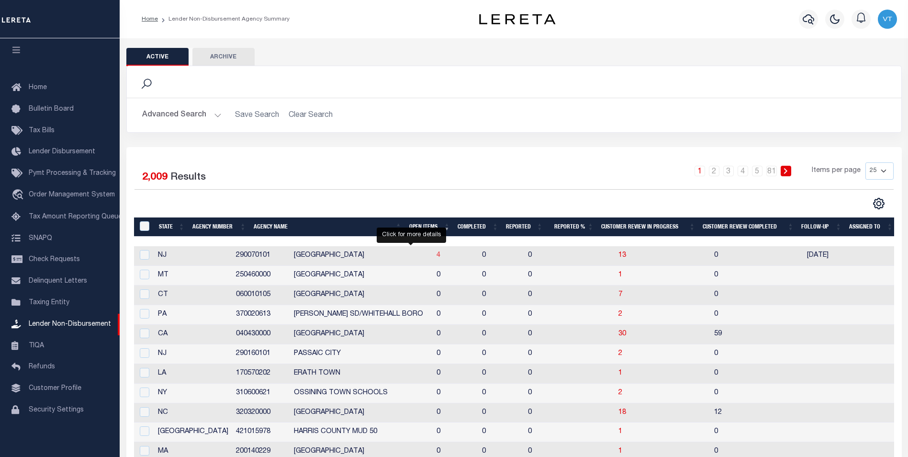
click at [437, 257] on span "4" at bounding box center [439, 255] width 4 height 7
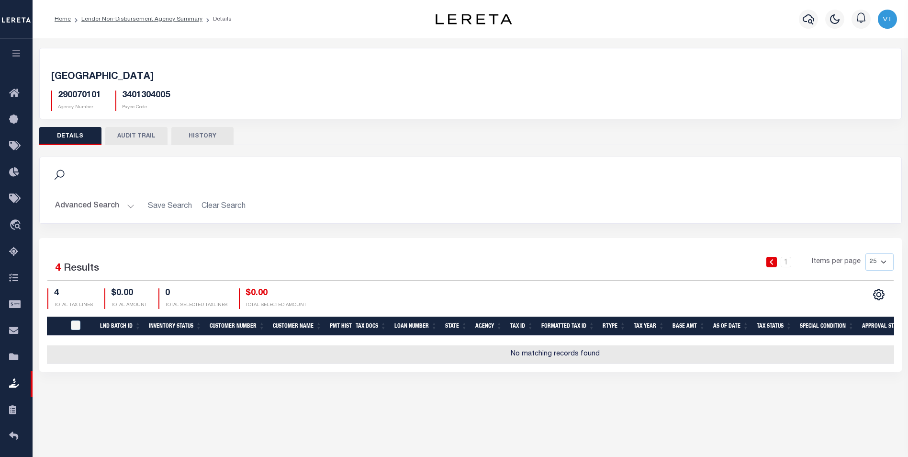
click at [886, 24] on img "button" at bounding box center [887, 19] width 19 height 19
click at [866, 72] on link "Sign out" at bounding box center [863, 68] width 76 height 16
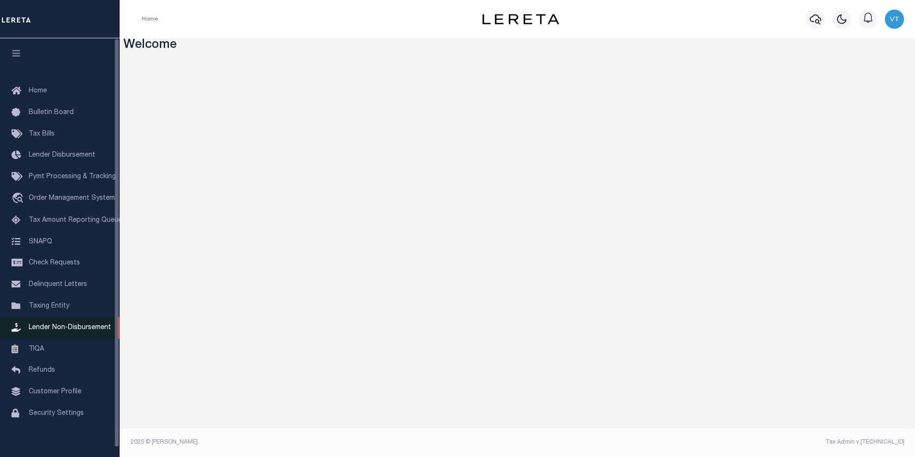
click at [64, 331] on span "Lender Non-Disbursement" at bounding box center [70, 327] width 82 height 7
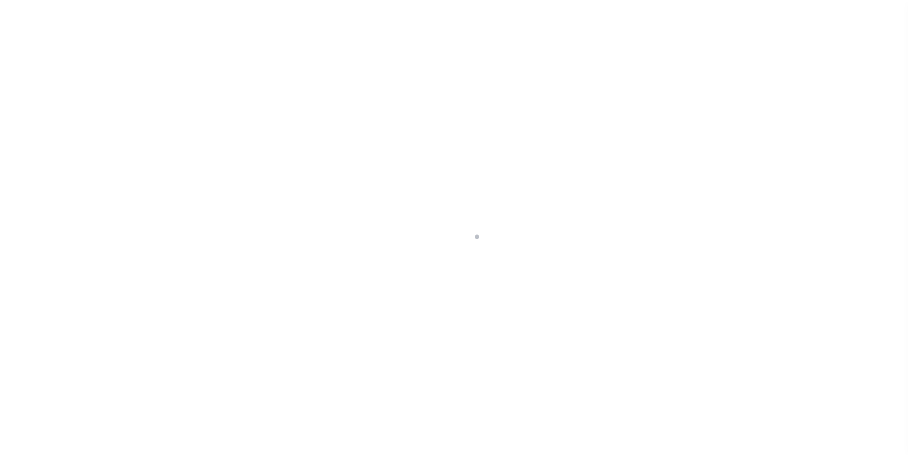
scroll to position [10, 0]
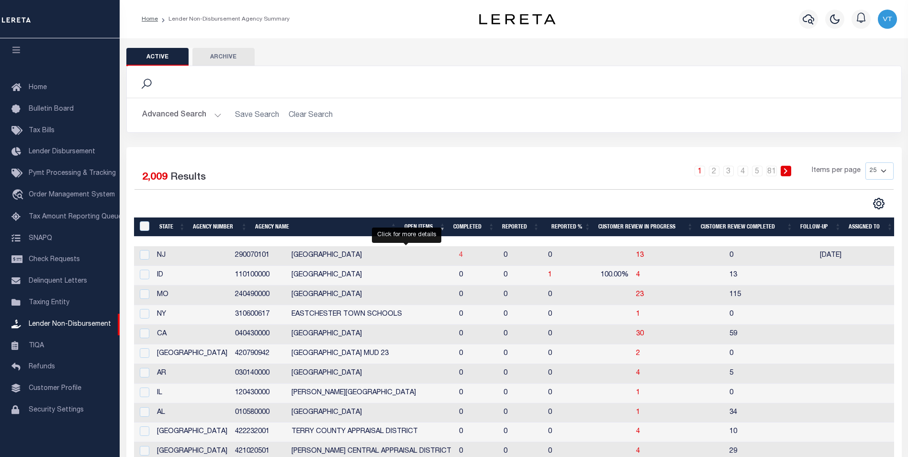
click at [459, 258] on span "4" at bounding box center [461, 255] width 4 height 7
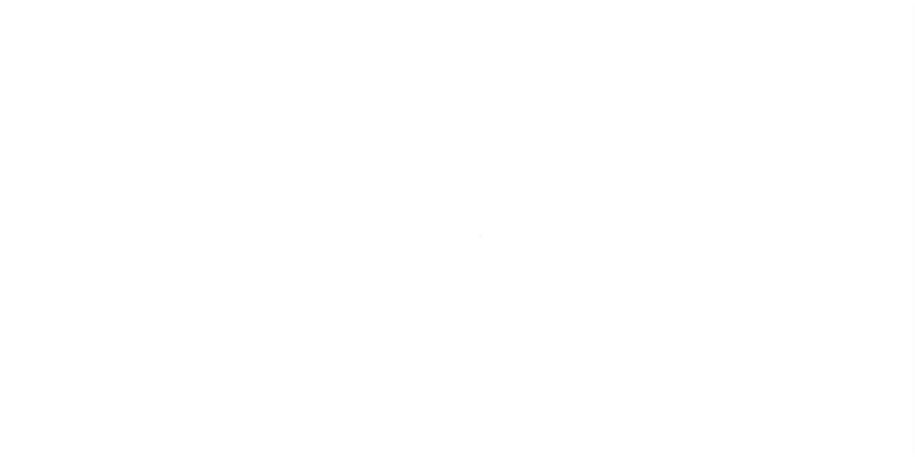
scroll to position [10, 0]
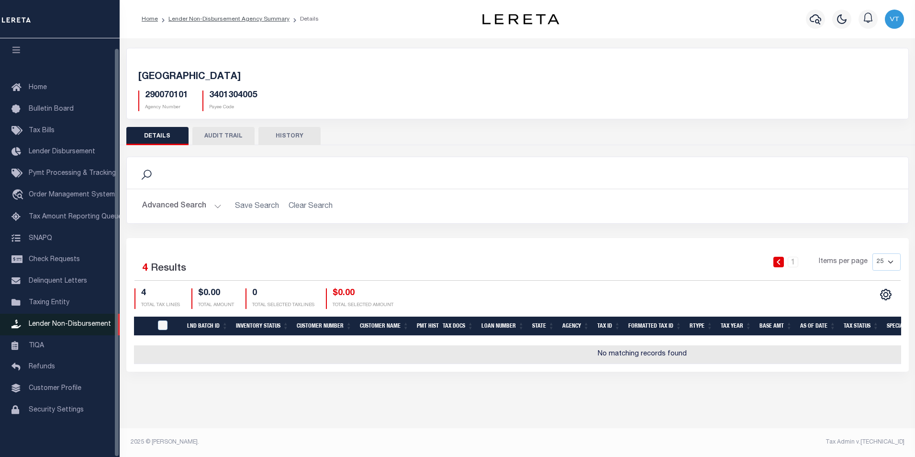
click at [34, 325] on span "Lender Non-Disbursement" at bounding box center [70, 324] width 82 height 7
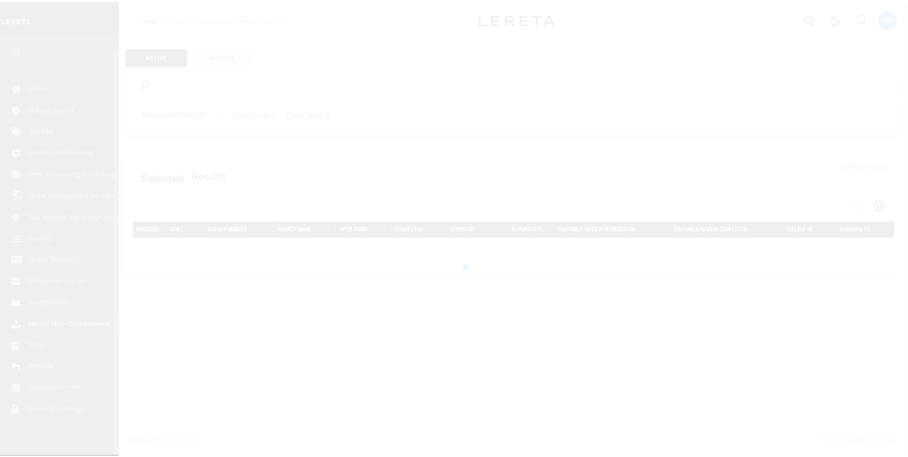
scroll to position [10, 0]
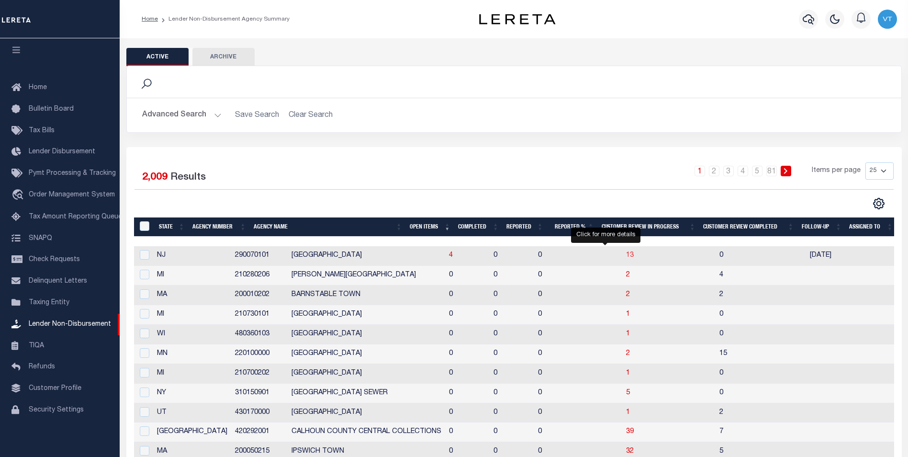
click at [626, 257] on span "13" at bounding box center [630, 255] width 8 height 7
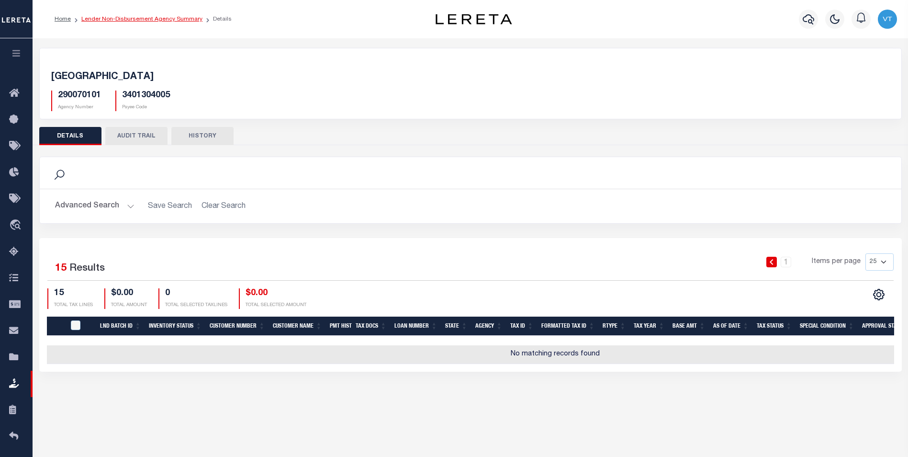
click at [132, 20] on link "Lender Non-Disbursement Agency Summary" at bounding box center [141, 19] width 121 height 6
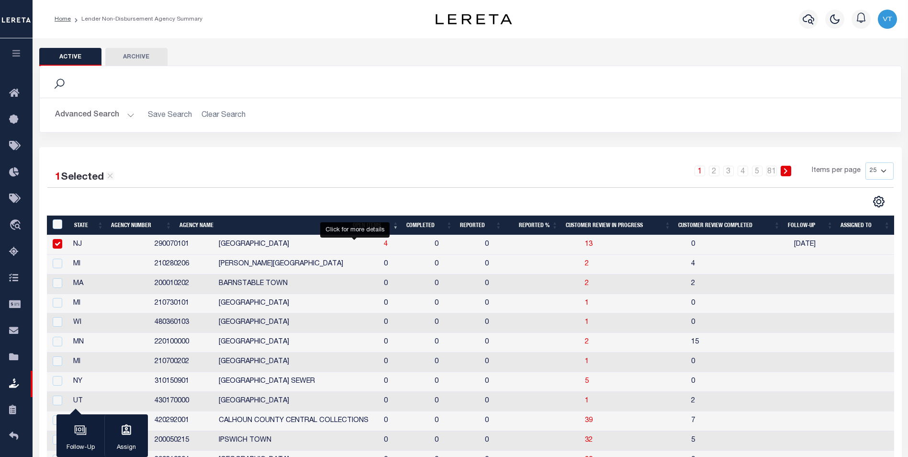
click at [384, 247] on span "4" at bounding box center [386, 244] width 4 height 7
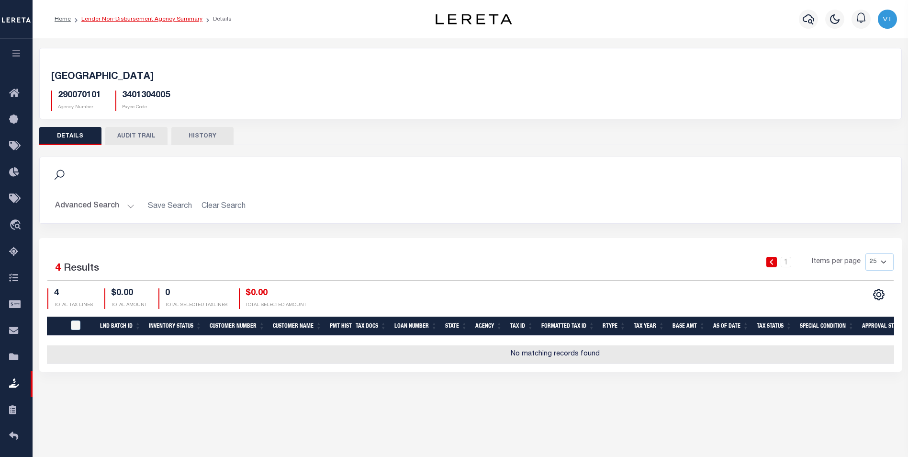
click at [126, 22] on link "Lender Non-Disbursement Agency Summary" at bounding box center [141, 19] width 121 height 6
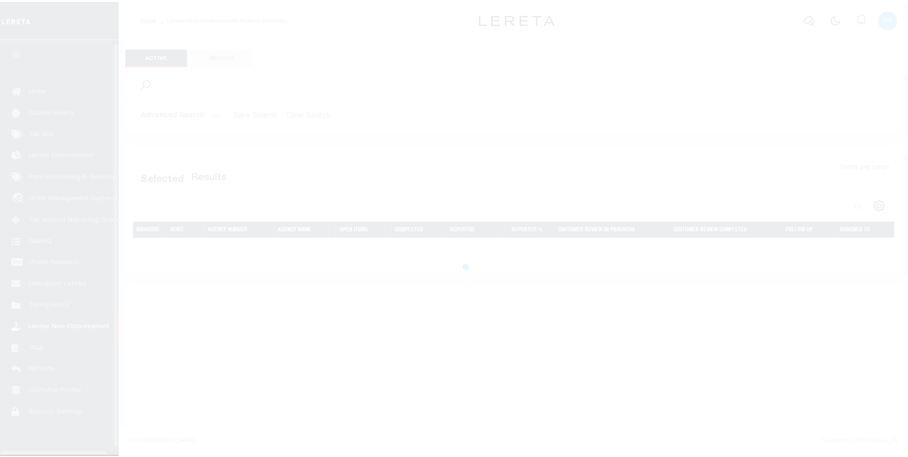
scroll to position [10, 0]
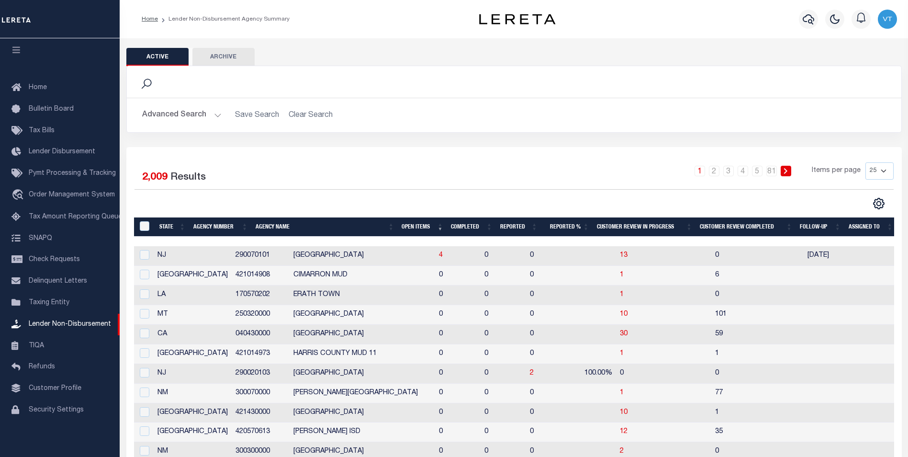
click at [435, 258] on td "4" at bounding box center [457, 256] width 45 height 20
checkbox input "true"
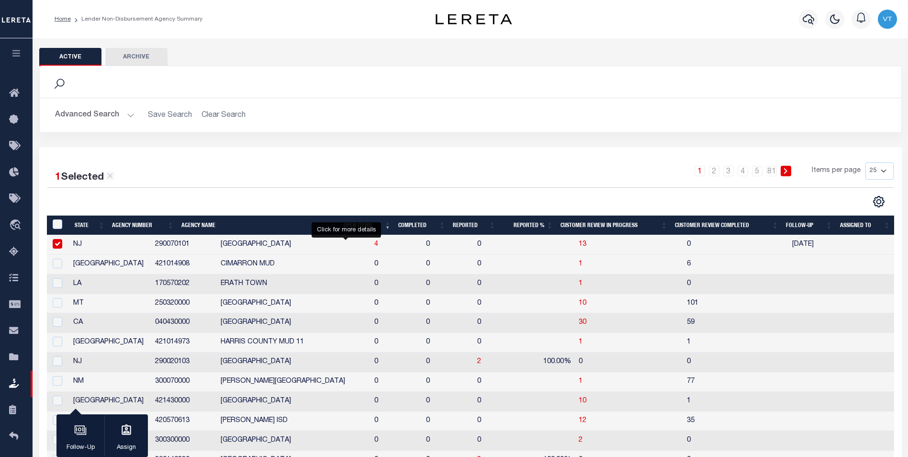
click at [374, 246] on span "4" at bounding box center [376, 244] width 4 height 7
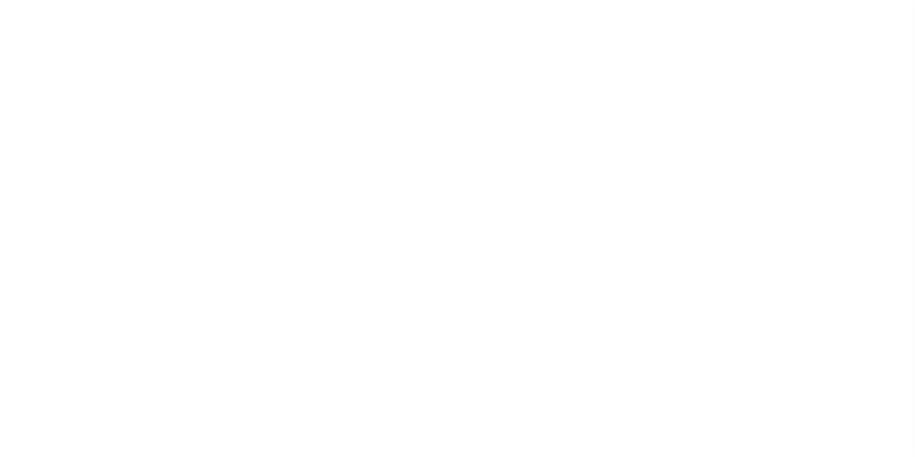
scroll to position [10, 0]
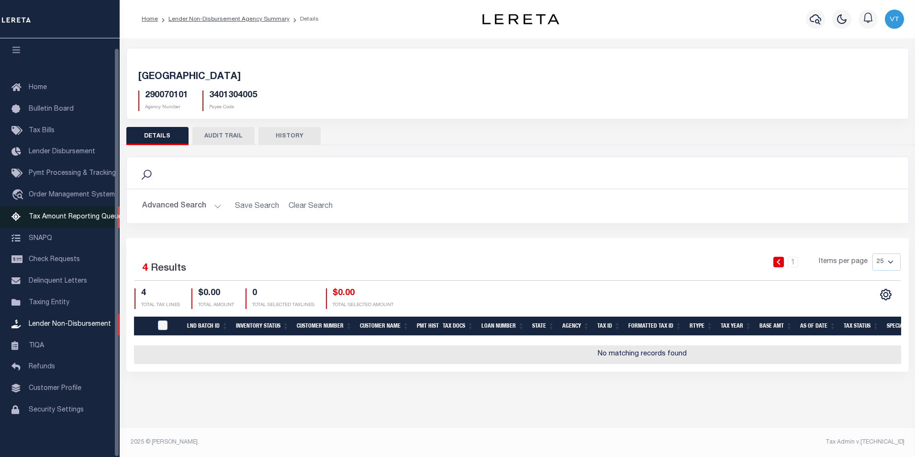
click at [78, 213] on span "Tax Amount Reporting Queue" at bounding box center [75, 216] width 93 height 7
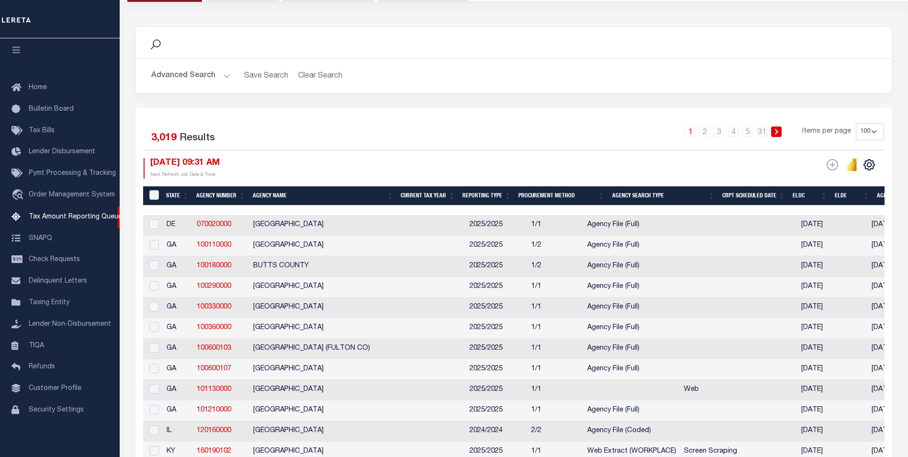
scroll to position [144, 0]
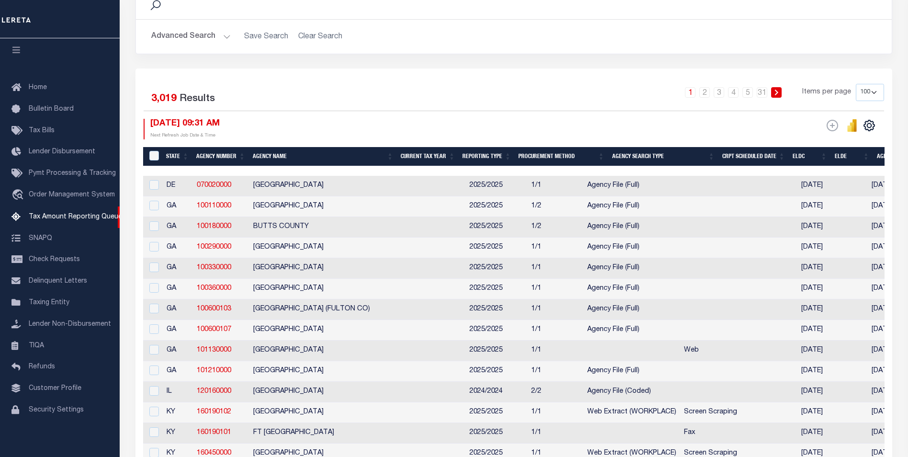
drag, startPoint x: 879, startPoint y: 89, endPoint x: 877, endPoint y: 98, distance: 8.7
click at [879, 89] on select "10 25 50 100 500" at bounding box center [870, 92] width 28 height 17
select select "10"
click at [856, 84] on select "10 25 50 100 500" at bounding box center [870, 92] width 28 height 17
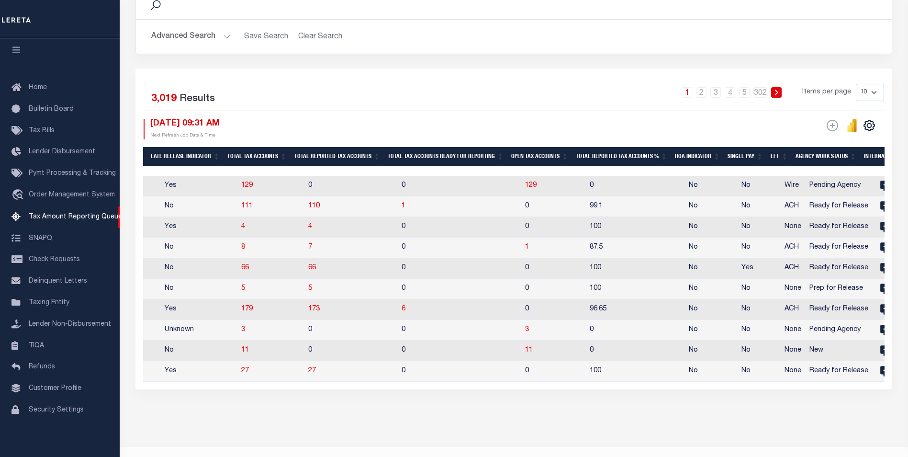
scroll to position [0, 0]
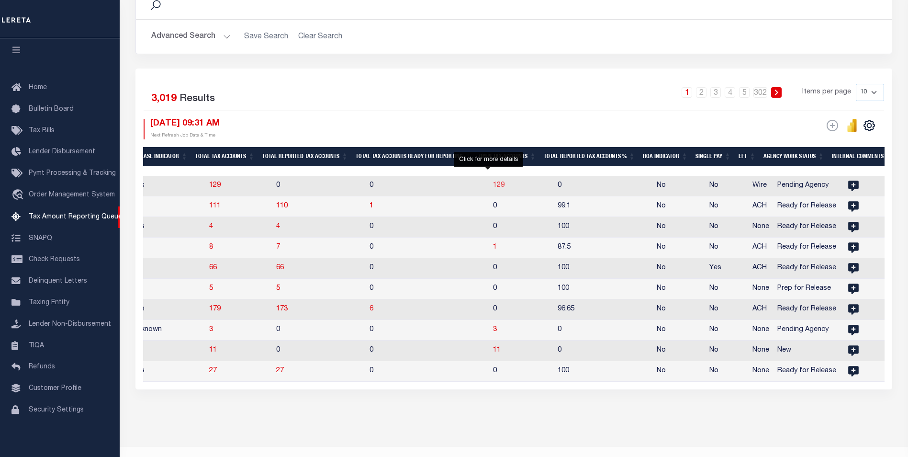
click at [493, 183] on span "129" at bounding box center [498, 185] width 11 height 7
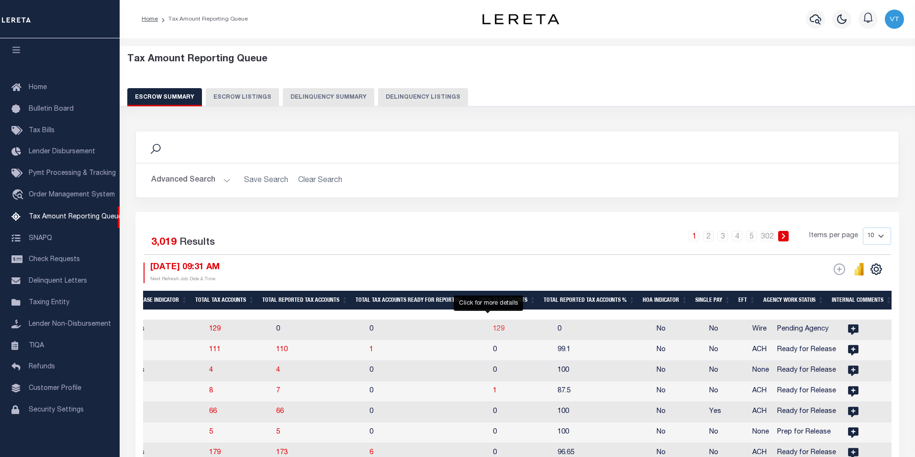
select select "100"
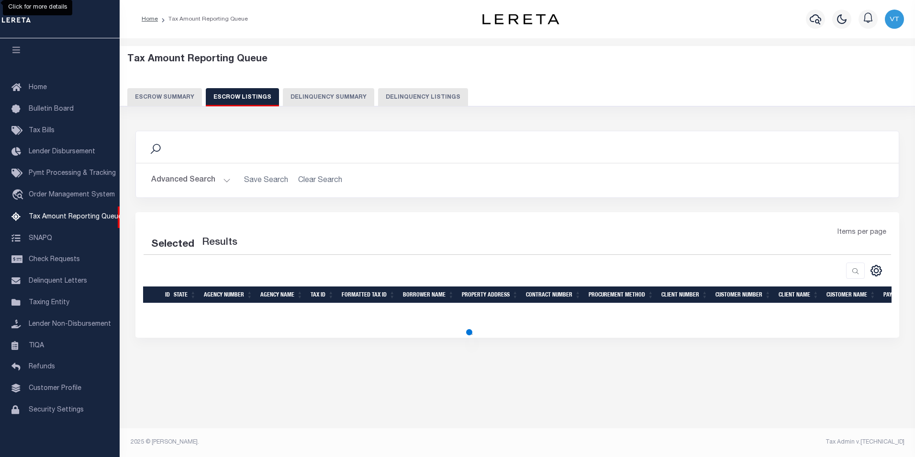
select select "100"
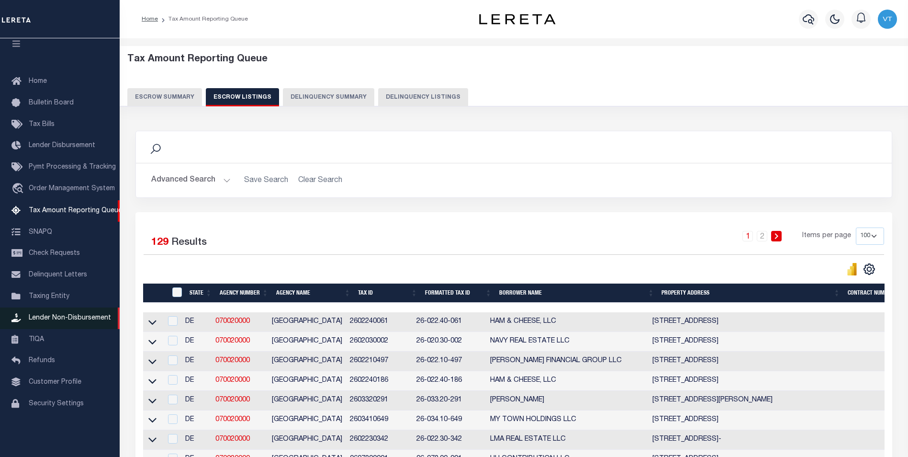
click at [44, 319] on span "Lender Non-Disbursement" at bounding box center [70, 317] width 82 height 7
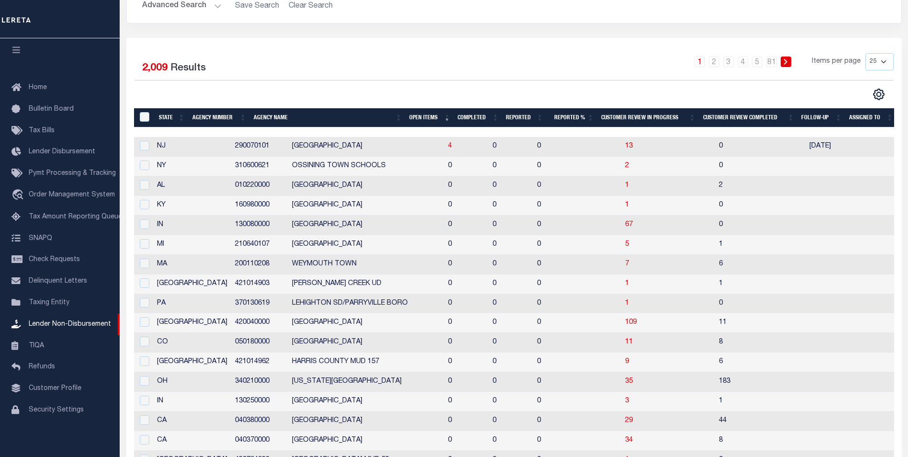
scroll to position [191, 0]
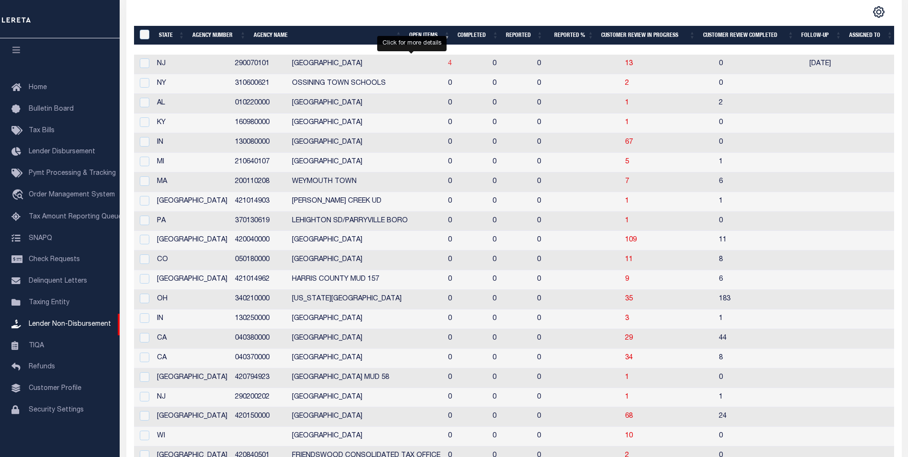
click at [448, 65] on span "4" at bounding box center [450, 63] width 4 height 7
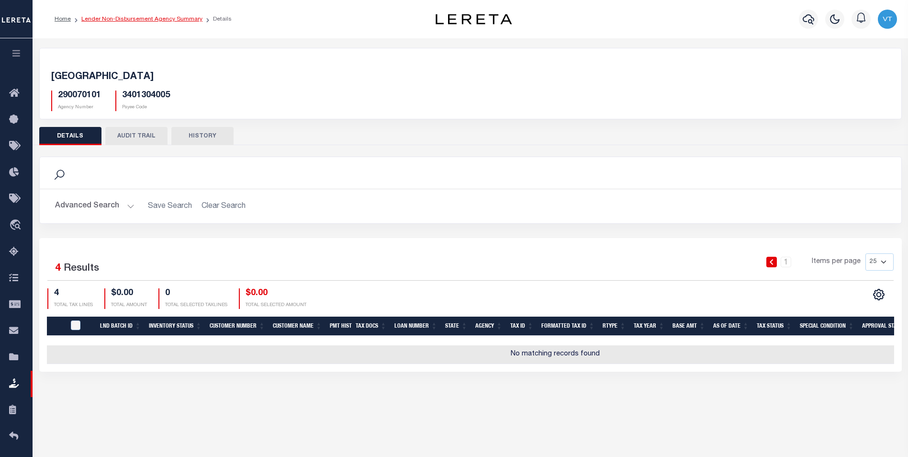
click at [146, 17] on link "Lender Non-Disbursement Agency Summary" at bounding box center [141, 19] width 121 height 6
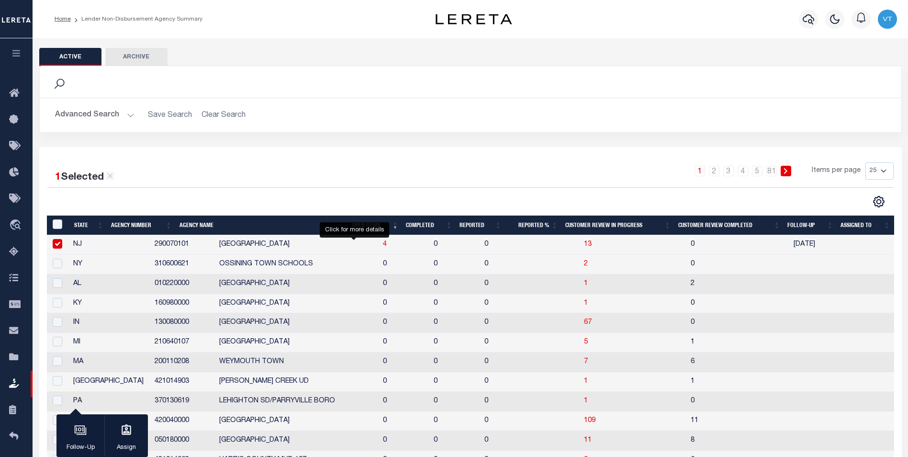
click at [383, 245] on span "4" at bounding box center [385, 244] width 4 height 7
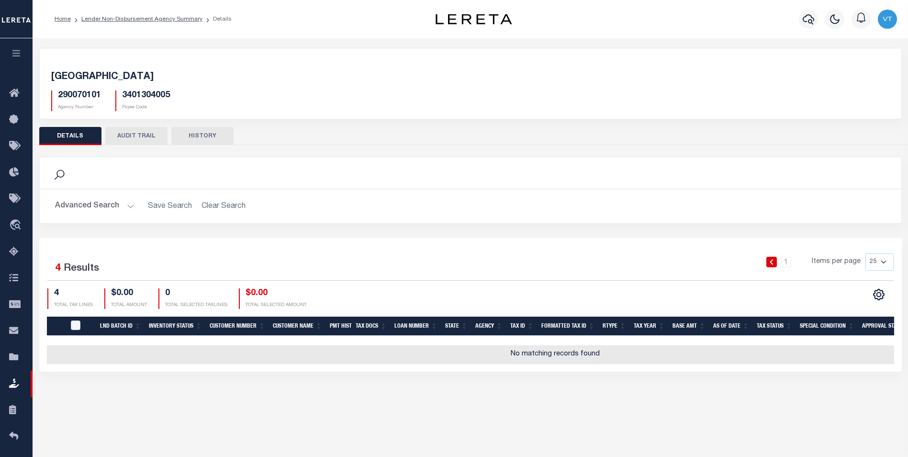
click at [149, 22] on li "Lender Non-Disbursement Agency Summary" at bounding box center [137, 19] width 132 height 9
click at [148, 16] on link "Lender Non-Disbursement Agency Summary" at bounding box center [141, 19] width 121 height 6
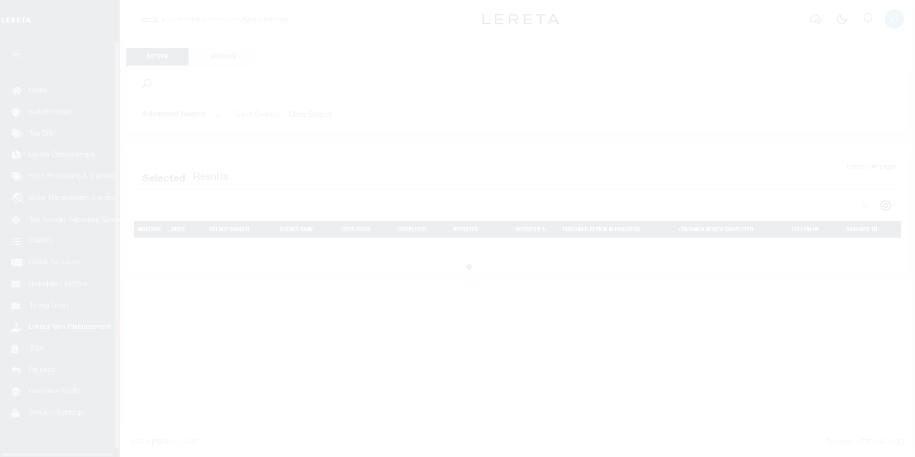
scroll to position [10, 0]
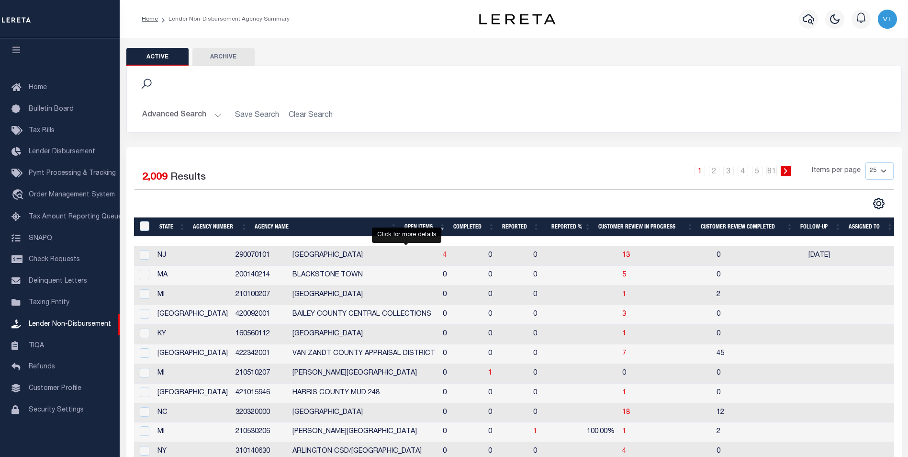
click at [443, 256] on span "4" at bounding box center [445, 255] width 4 height 7
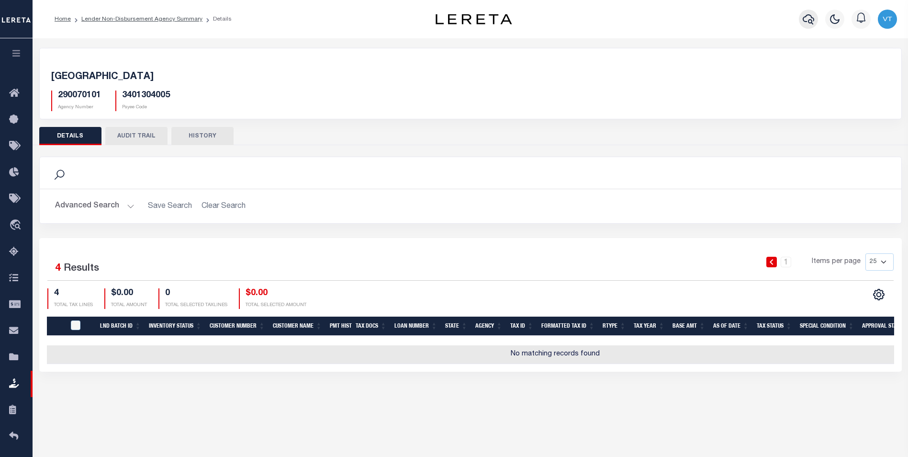
click at [804, 20] on icon "button" at bounding box center [808, 19] width 11 height 10
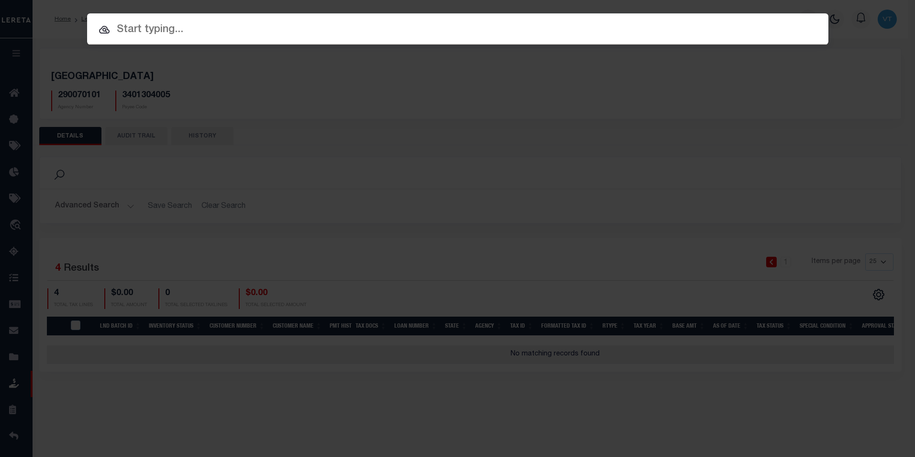
click at [217, 27] on input "text" at bounding box center [457, 30] width 741 height 17
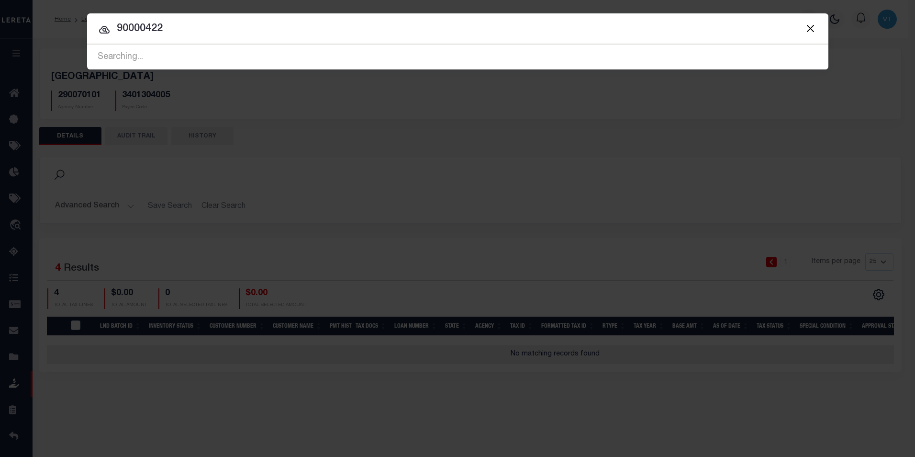
type input "90000422"
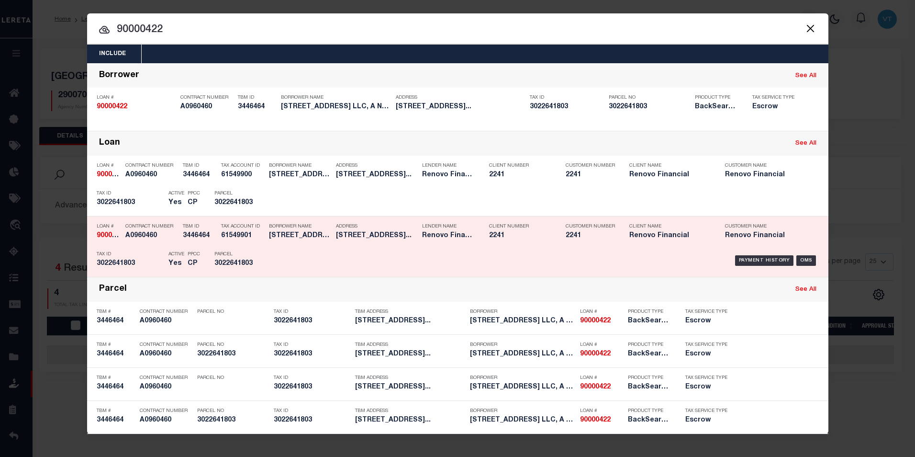
click at [353, 240] on h5 "555 Flushing Avenue Unit 2R Bro..." at bounding box center [376, 236] width 81 height 8
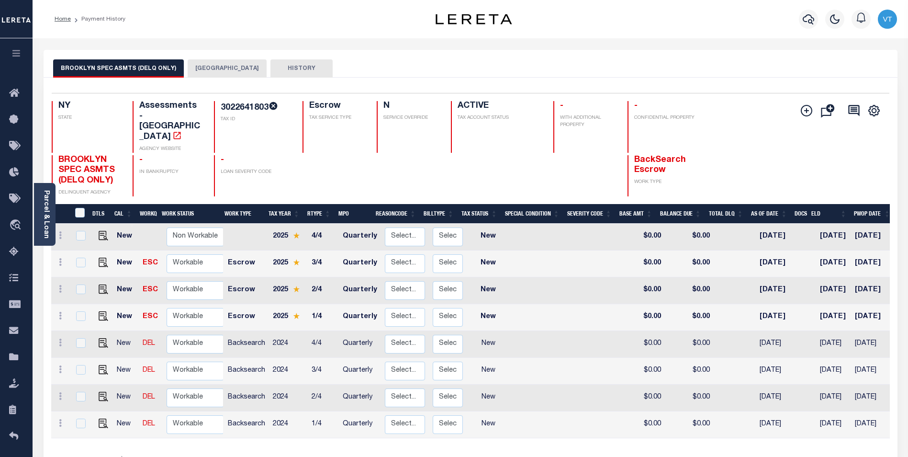
click at [211, 60] on button "[GEOGRAPHIC_DATA]" at bounding box center [227, 68] width 79 height 18
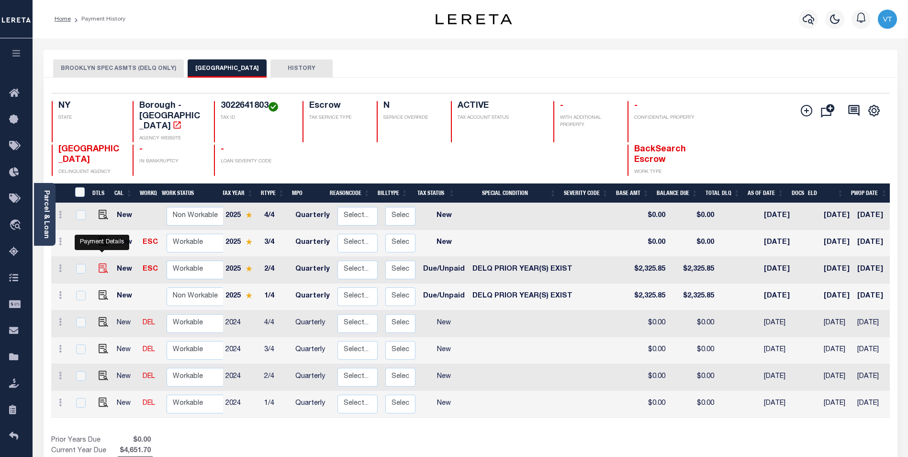
click at [104, 263] on img "" at bounding box center [104, 268] width 10 height 10
checkbox input "true"
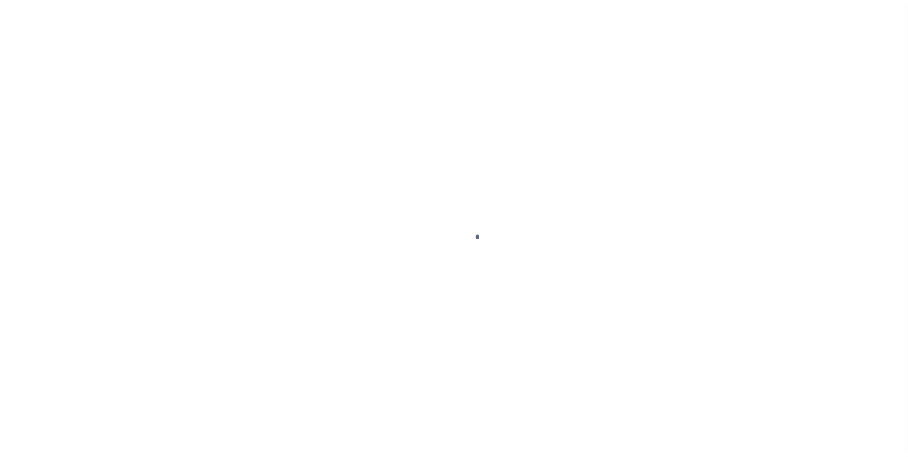
select select "DUE"
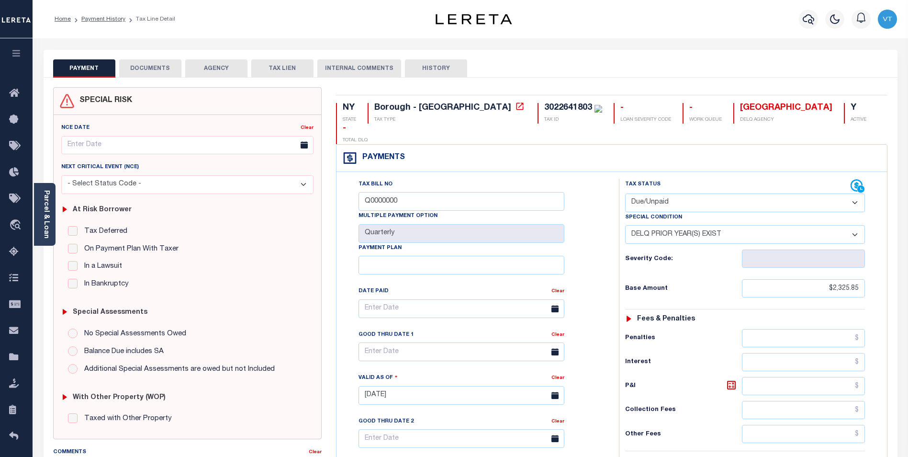
click at [757, 225] on select "-- Select Special Condition -- 3RD PARTY TAX LIEN AGENCY TAX LIEN (A.K.A Inside…" at bounding box center [745, 234] width 240 height 19
select select "0"
click at [625, 225] on select "-- Select Special Condition -- 3RD PARTY TAX LIEN AGENCY TAX LIEN (A.K.A Inside…" at bounding box center [745, 234] width 240 height 19
type input "[DATE]"
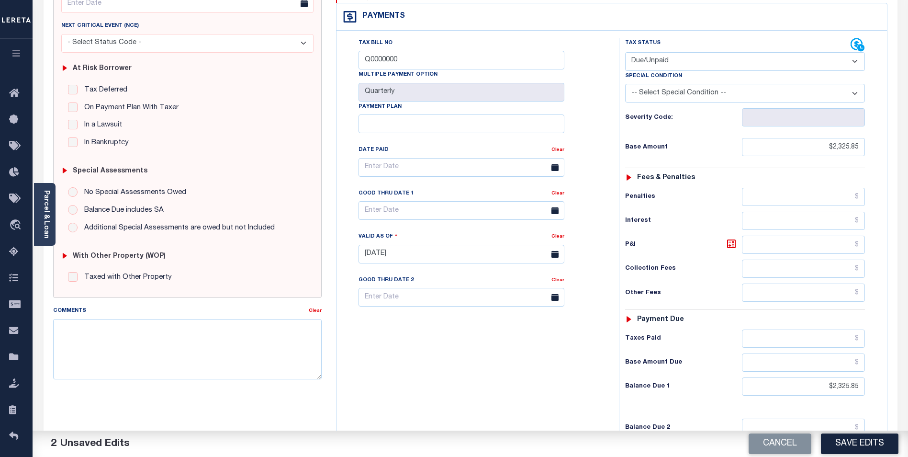
scroll to position [144, 0]
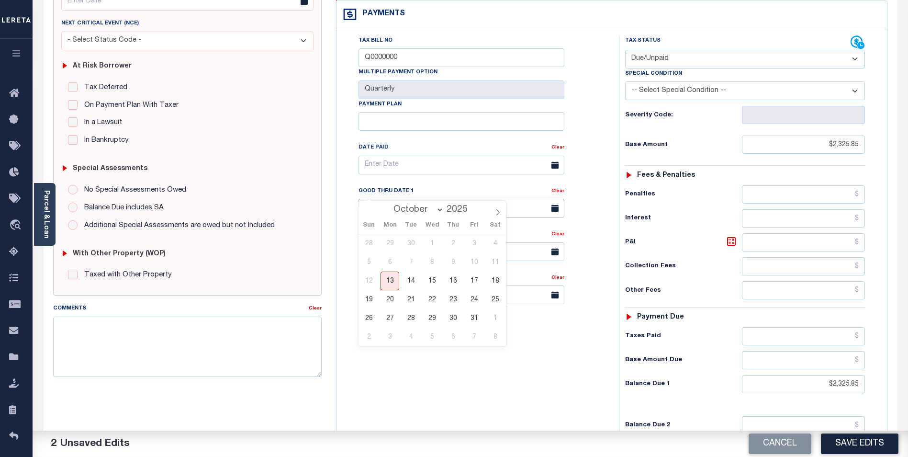
click at [383, 199] on input "text" at bounding box center [461, 208] width 206 height 19
click at [432, 285] on span "15" at bounding box center [432, 280] width 19 height 19
type input "[DATE]"
click at [856, 455] on div "Cancel Save Edits" at bounding box center [689, 443] width 438 height 27
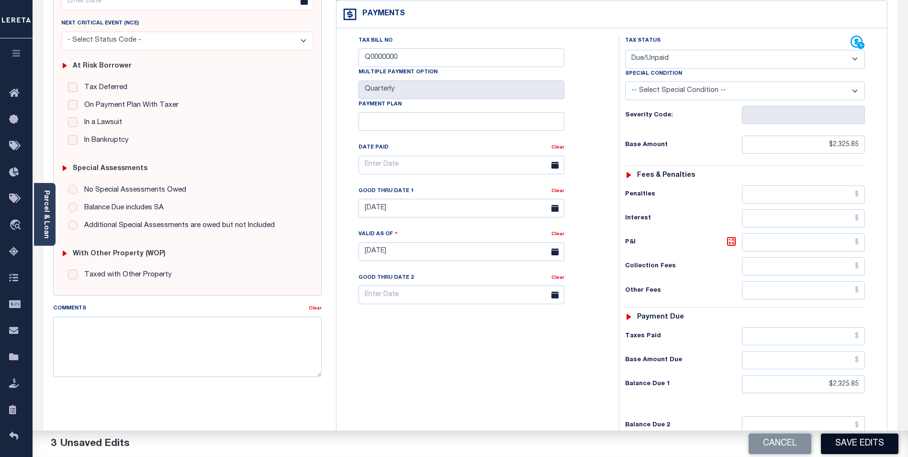
click at [851, 439] on button "Save Edits" at bounding box center [860, 443] width 78 height 21
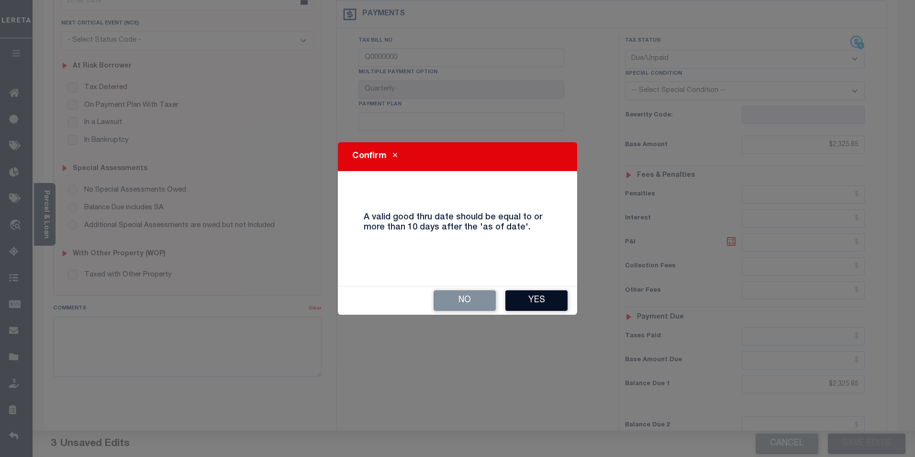
click at [538, 295] on button "Yes" at bounding box center [536, 300] width 62 height 21
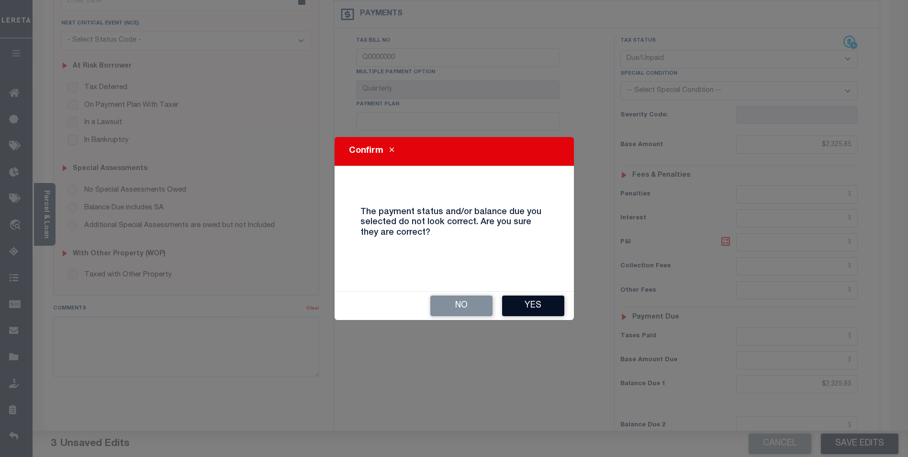
click at [547, 312] on button "Yes" at bounding box center [533, 305] width 62 height 21
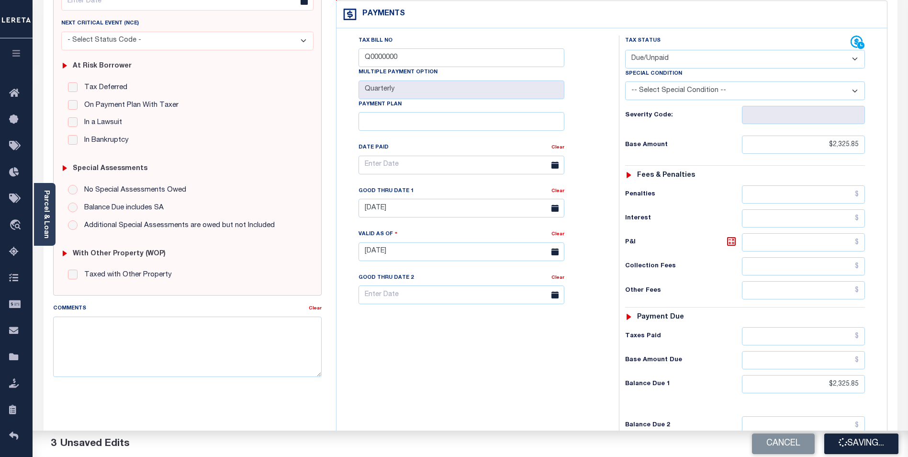
checkbox input "false"
type input "$2,325.85"
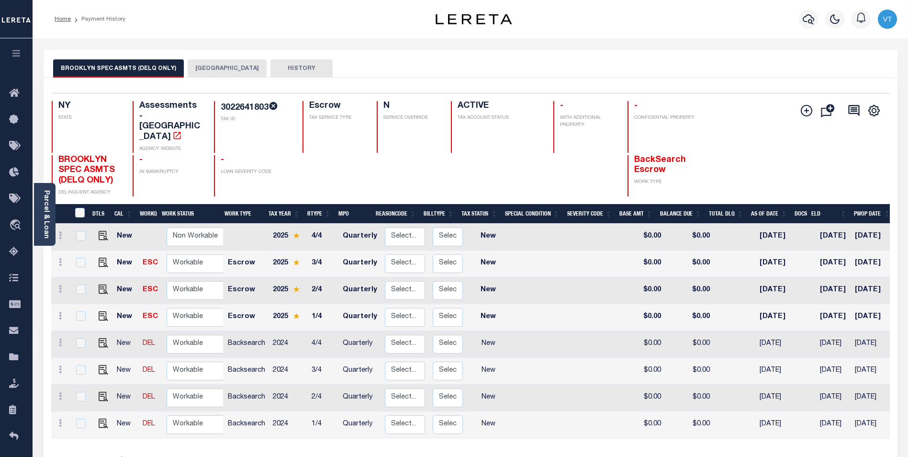
click at [216, 70] on button "[GEOGRAPHIC_DATA]" at bounding box center [227, 68] width 79 height 18
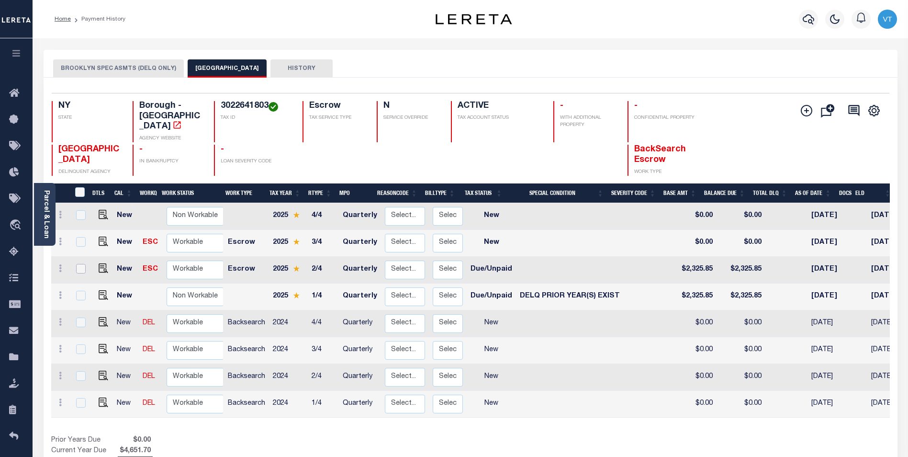
click at [79, 264] on input "checkbox" at bounding box center [81, 269] width 10 height 10
checkbox input "true"
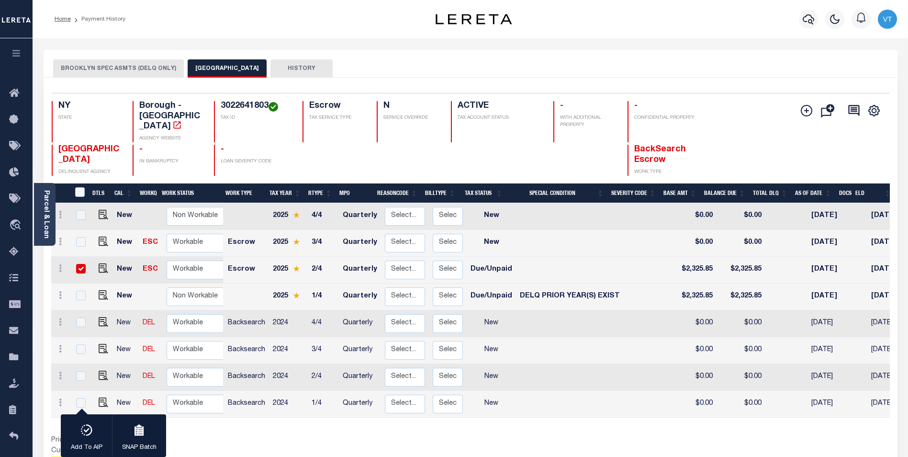
click at [323, 419] on div "DTLS CAL WorkQ Work Status Work Type Tax Year RType MPO ReasonCode BillType Tax…" at bounding box center [470, 325] width 839 height 284
click at [810, 22] on icon "button" at bounding box center [808, 18] width 11 height 11
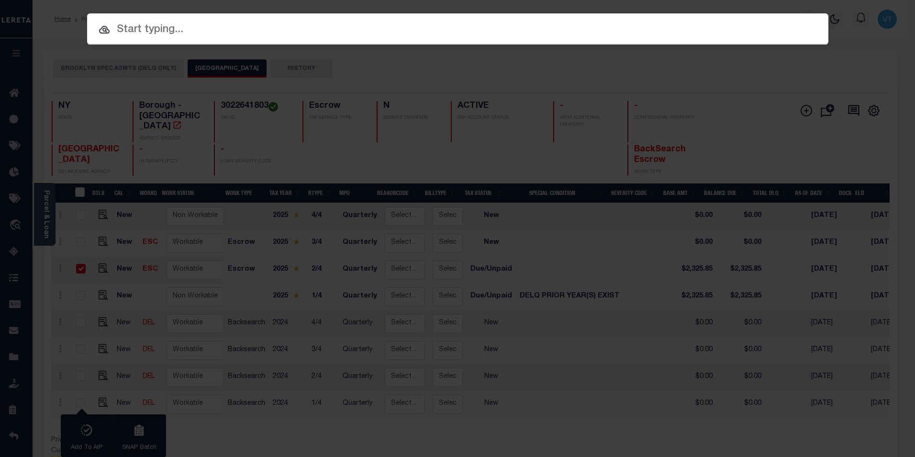
click at [278, 34] on input "text" at bounding box center [457, 30] width 741 height 17
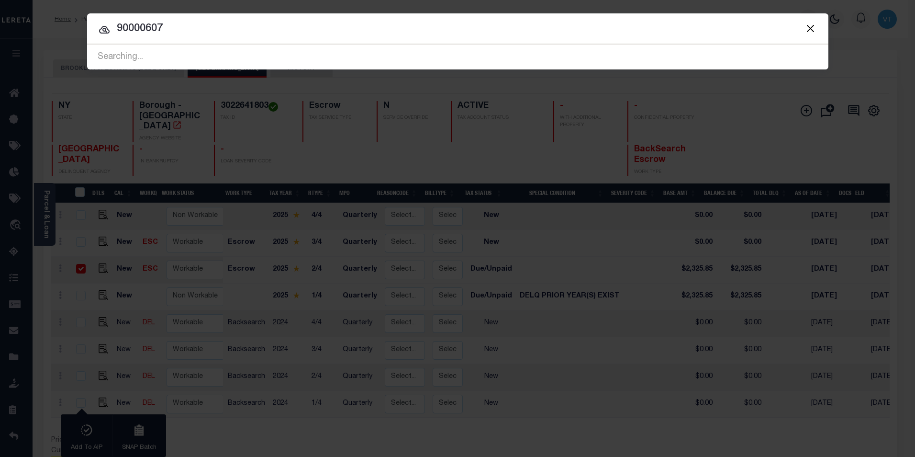
type input "90000607"
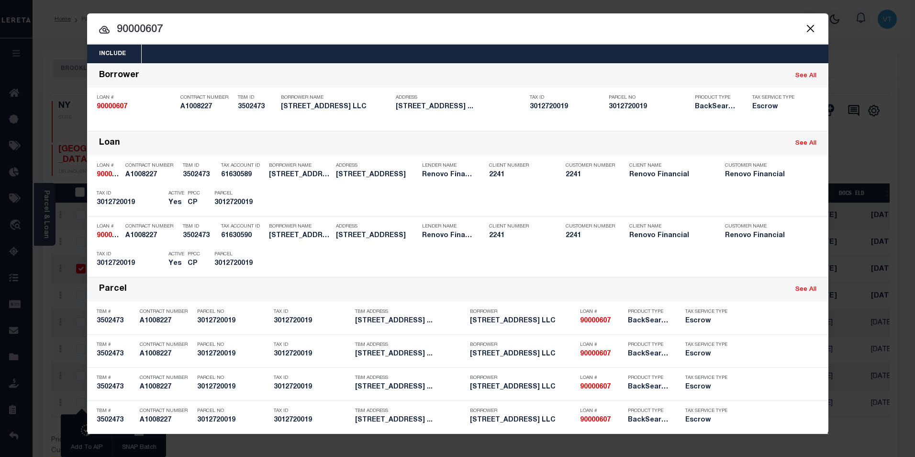
click at [815, 28] on button "Close" at bounding box center [811, 28] width 12 height 12
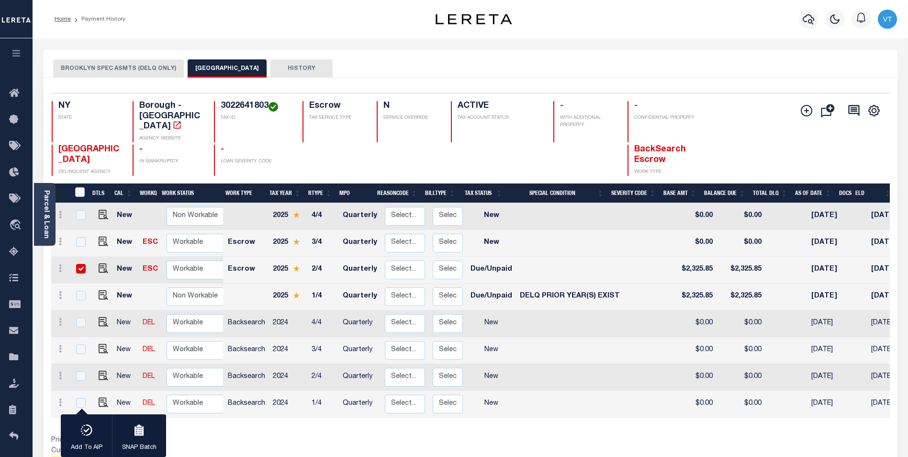
drag, startPoint x: 14, startPoint y: 53, endPoint x: 13, endPoint y: 64, distance: 11.0
click at [14, 53] on icon "button" at bounding box center [16, 53] width 11 height 9
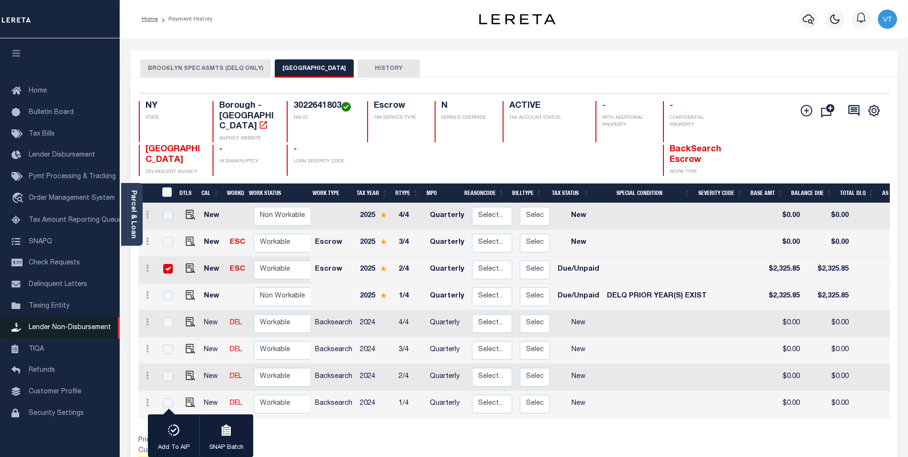
click at [52, 331] on span "Lender Non-Disbursement" at bounding box center [70, 327] width 82 height 7
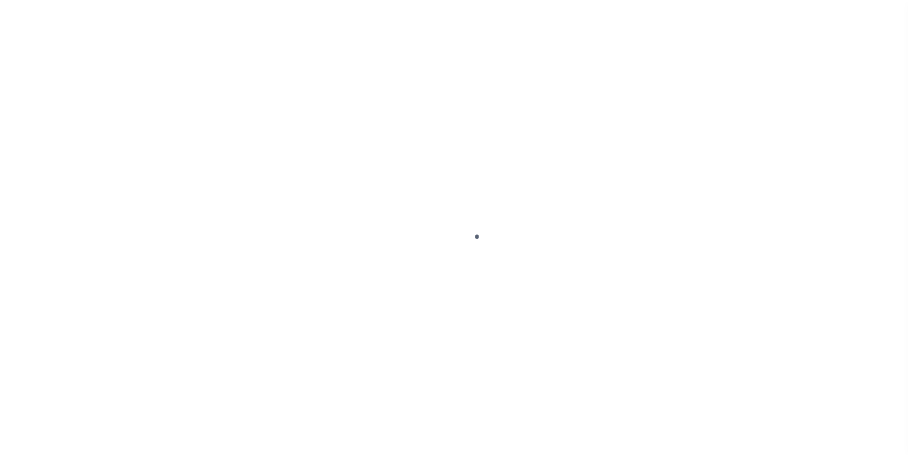
scroll to position [10, 0]
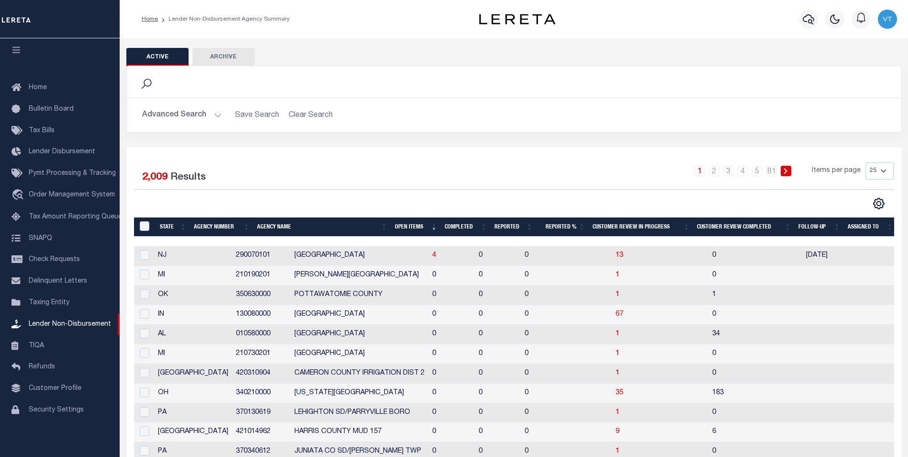
click at [521, 353] on td "0" at bounding box center [542, 354] width 43 height 20
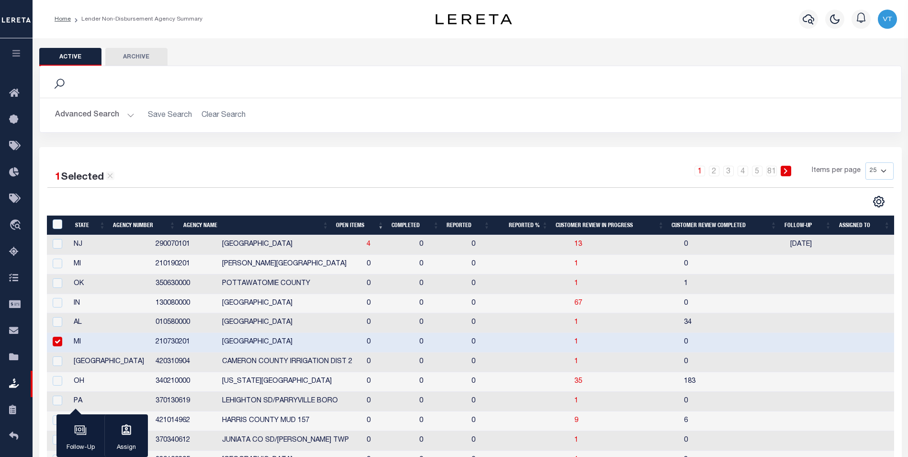
click at [56, 343] on input "checkbox" at bounding box center [58, 341] width 10 height 10
checkbox input "false"
